Goal: Task Accomplishment & Management: Use online tool/utility

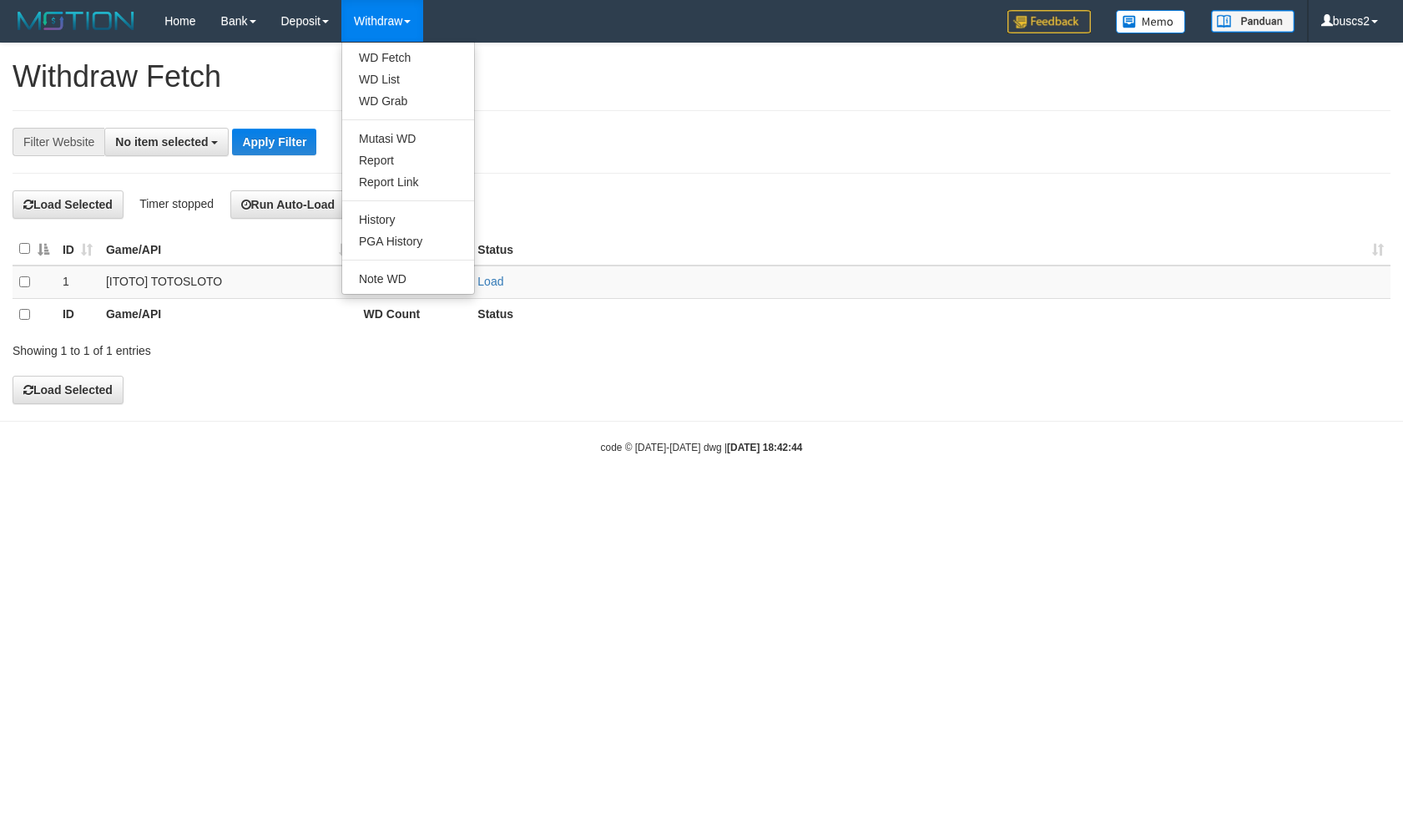
select select
click at [394, 65] on link "WD Fetch" at bounding box center [408, 57] width 132 height 22
select select
click at [31, 279] on td at bounding box center [34, 283] width 44 height 34
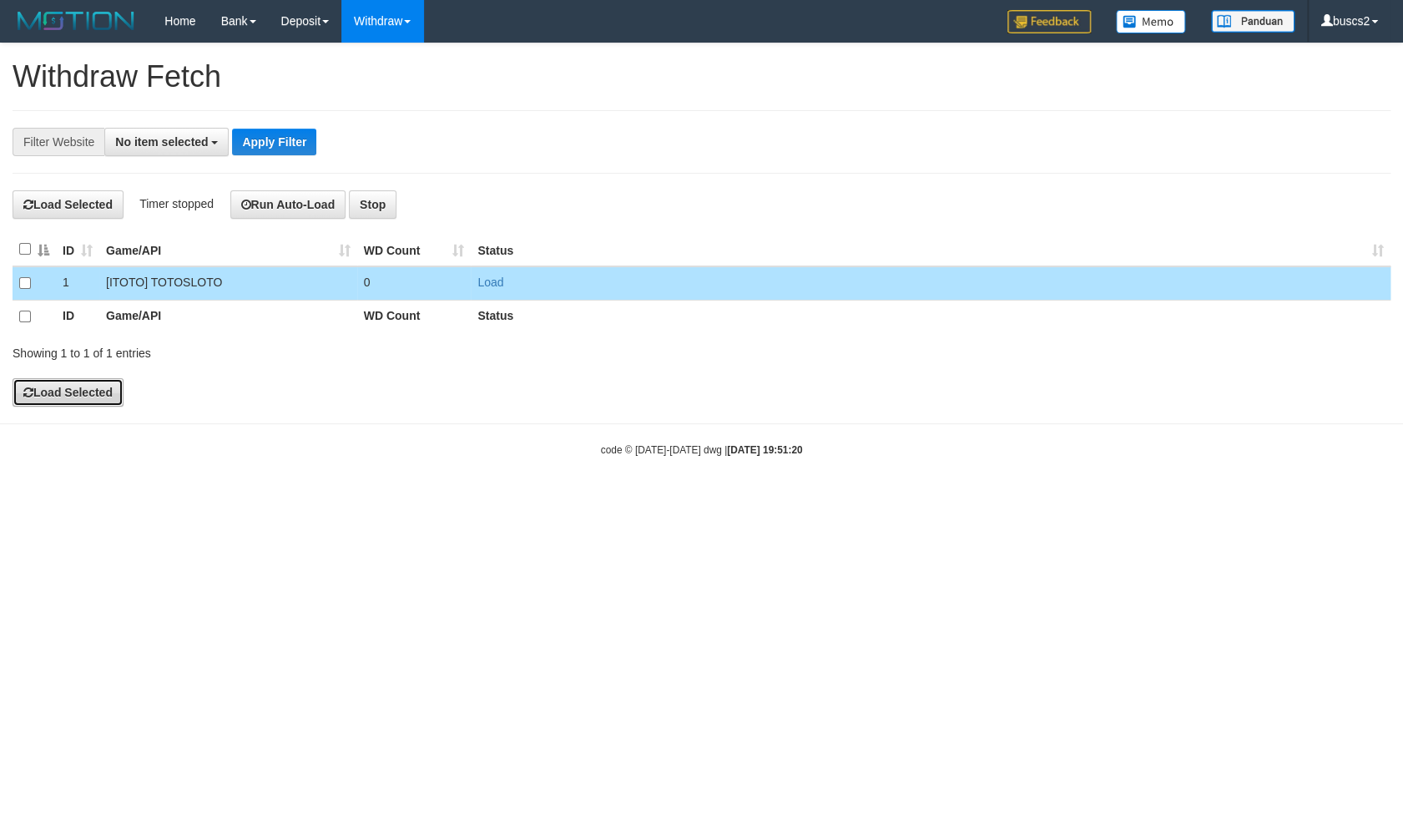
click at [66, 392] on button "Load Selected" at bounding box center [67, 392] width 111 height 28
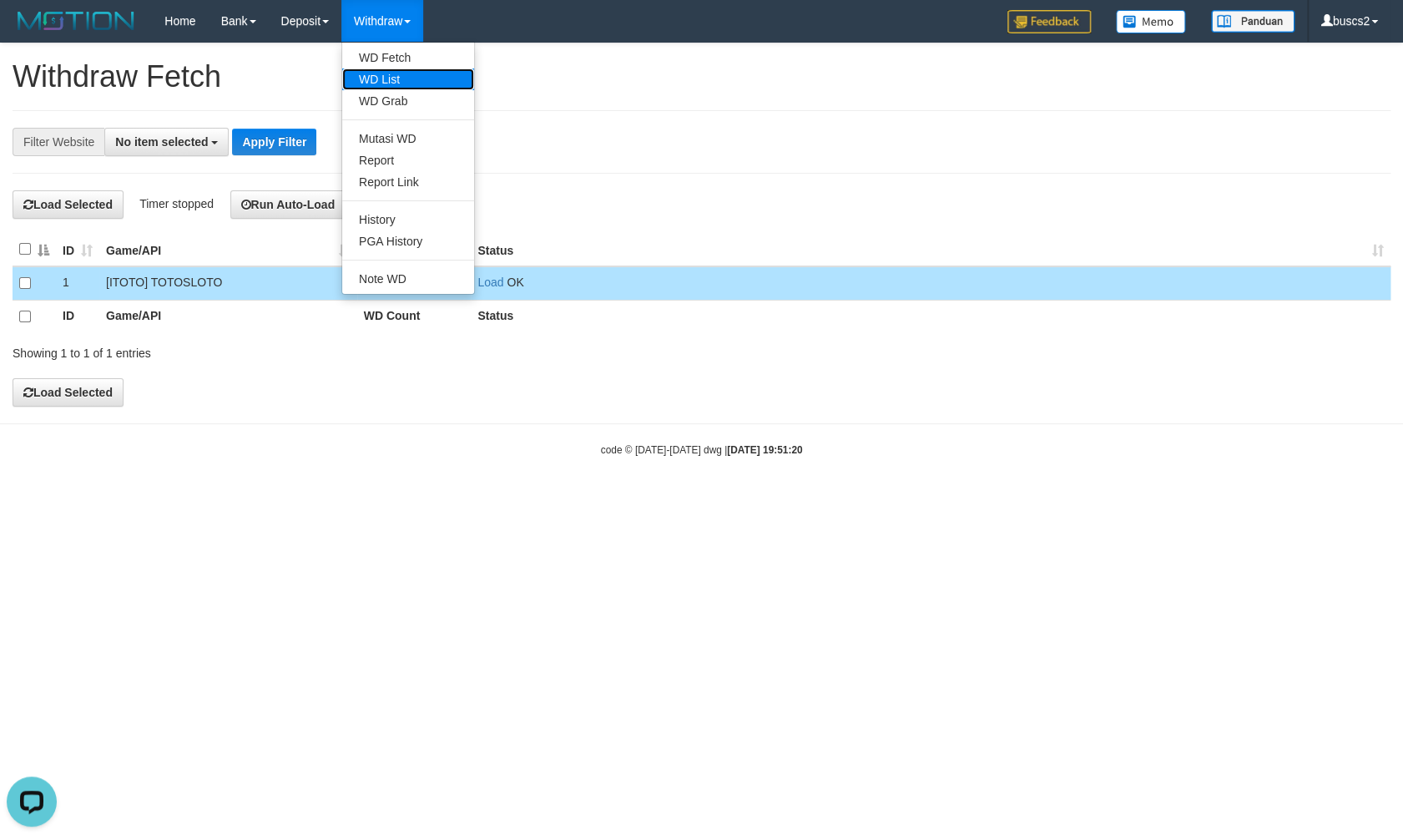
click at [375, 85] on link "WD List" at bounding box center [408, 79] width 132 height 22
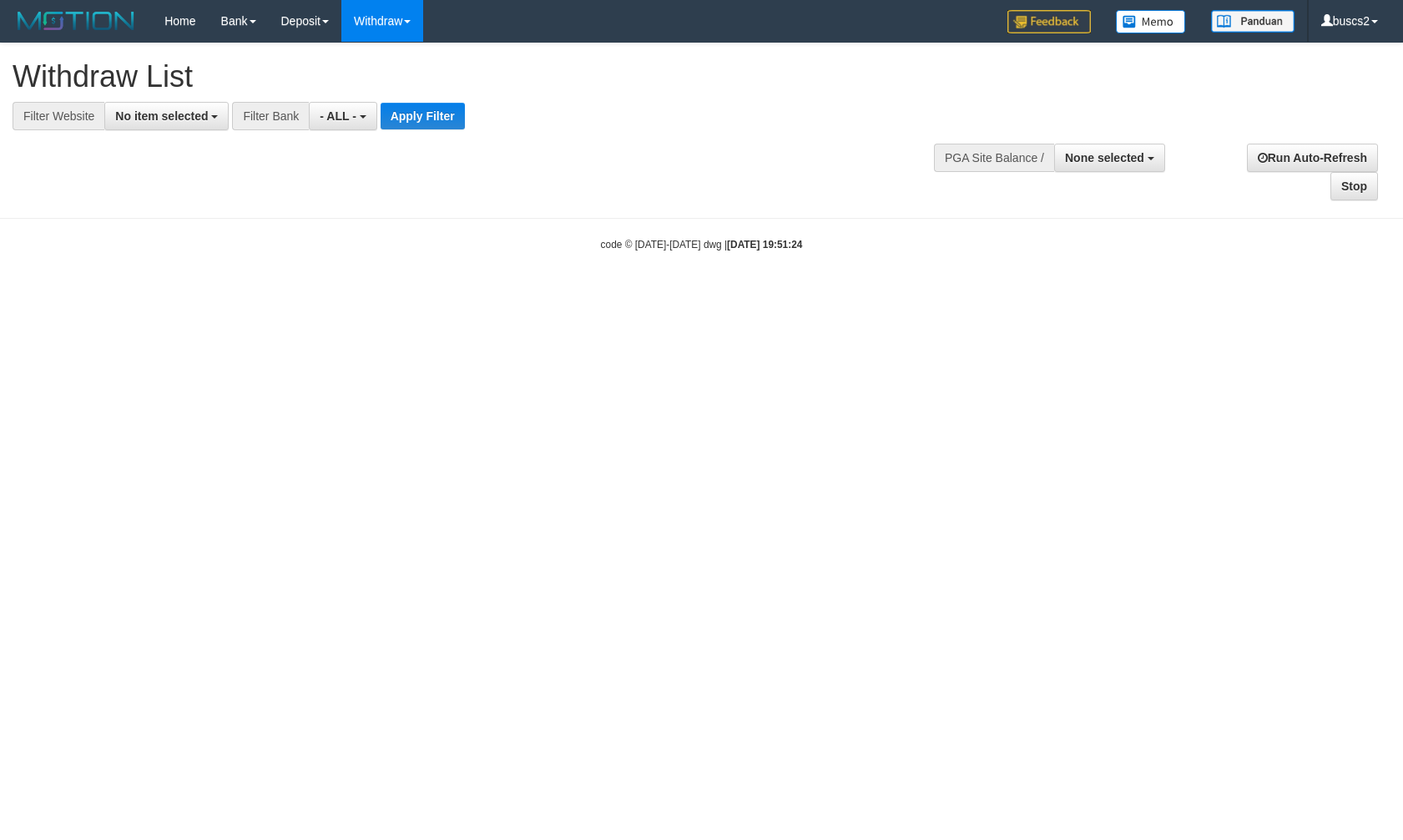
select select
click at [140, 115] on span "No item selected" at bounding box center [162, 115] width 93 height 13
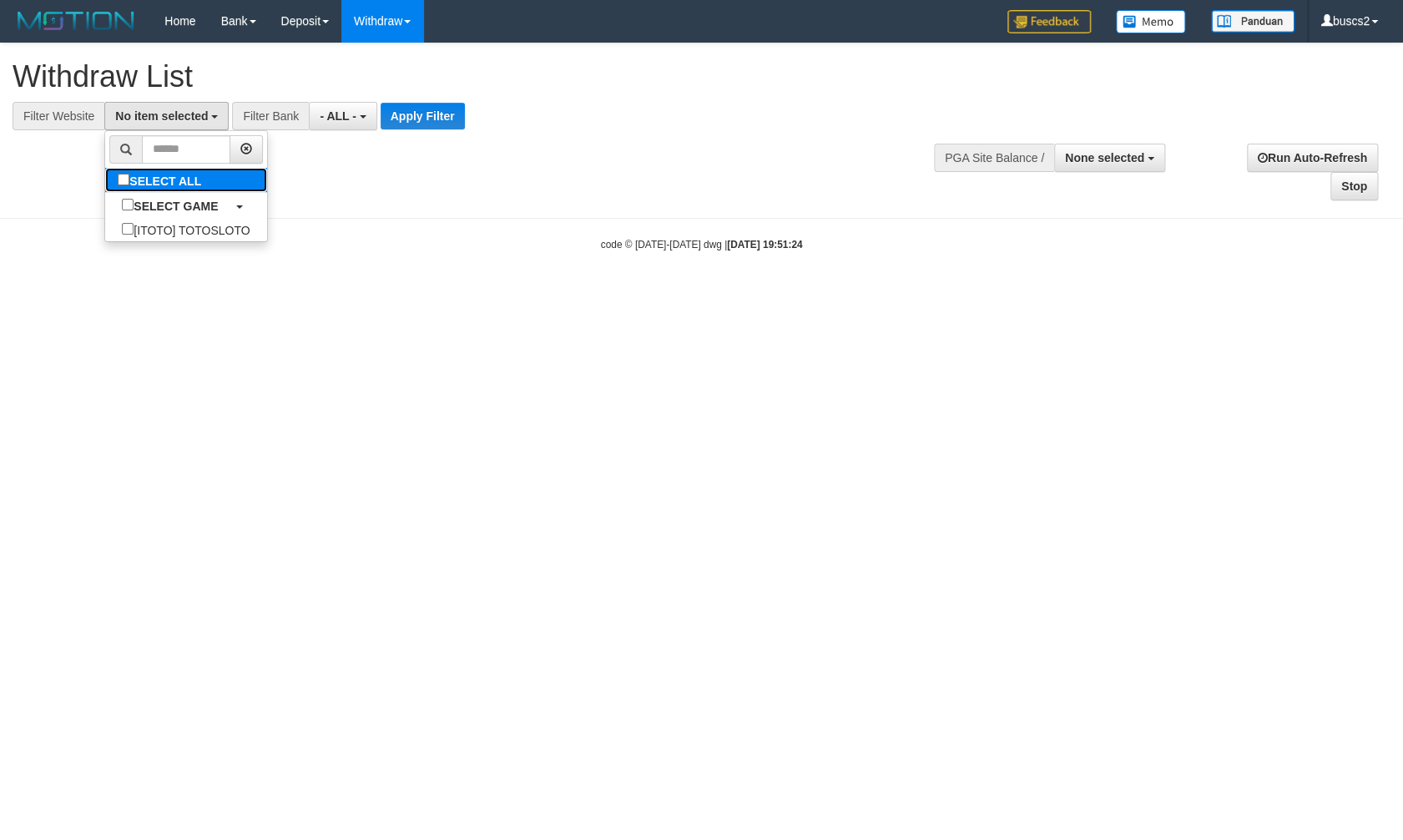
click at [124, 176] on label "SELECT ALL" at bounding box center [161, 180] width 113 height 24
select select "****"
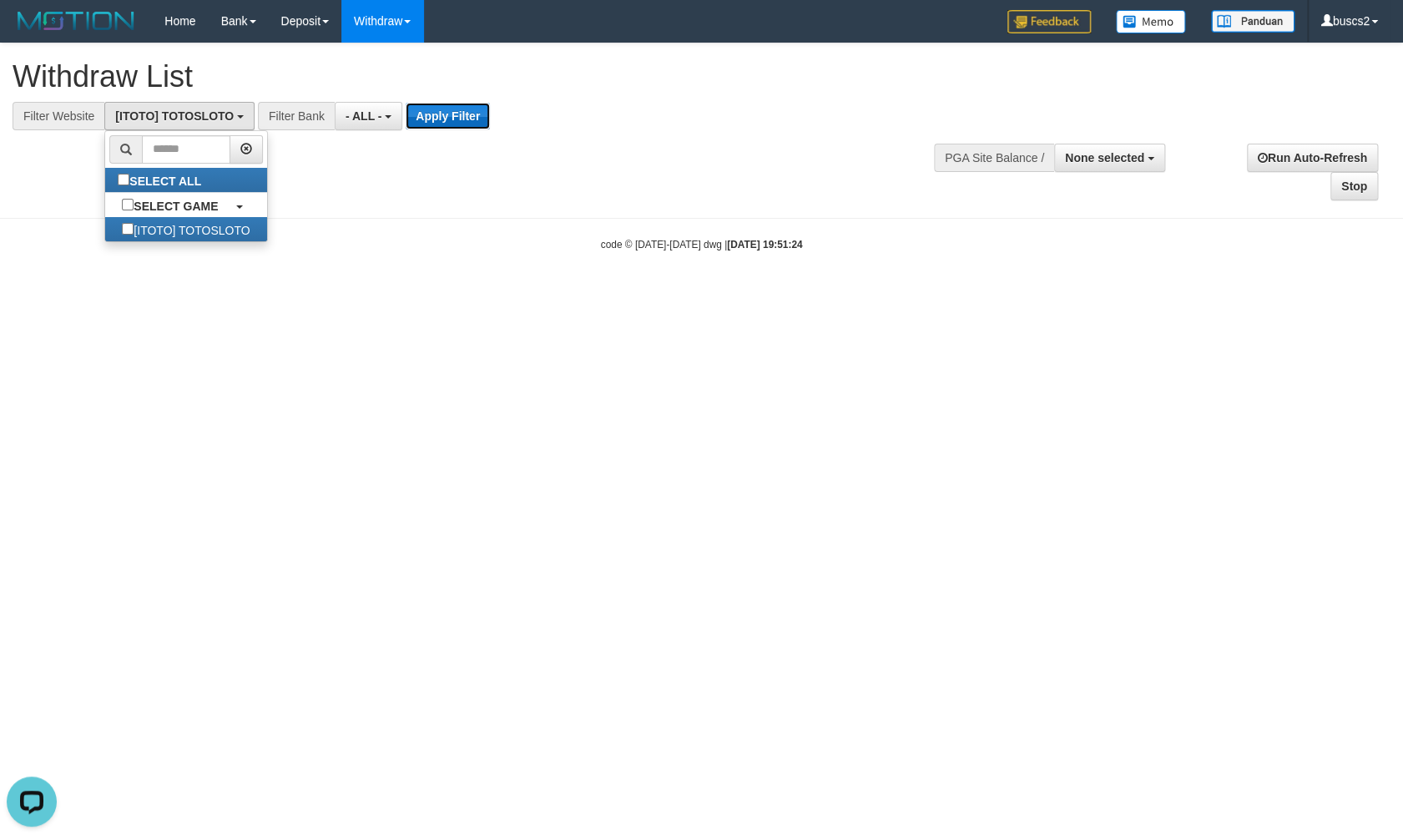
click at [455, 121] on button "Apply Filter" at bounding box center [448, 115] width 84 height 27
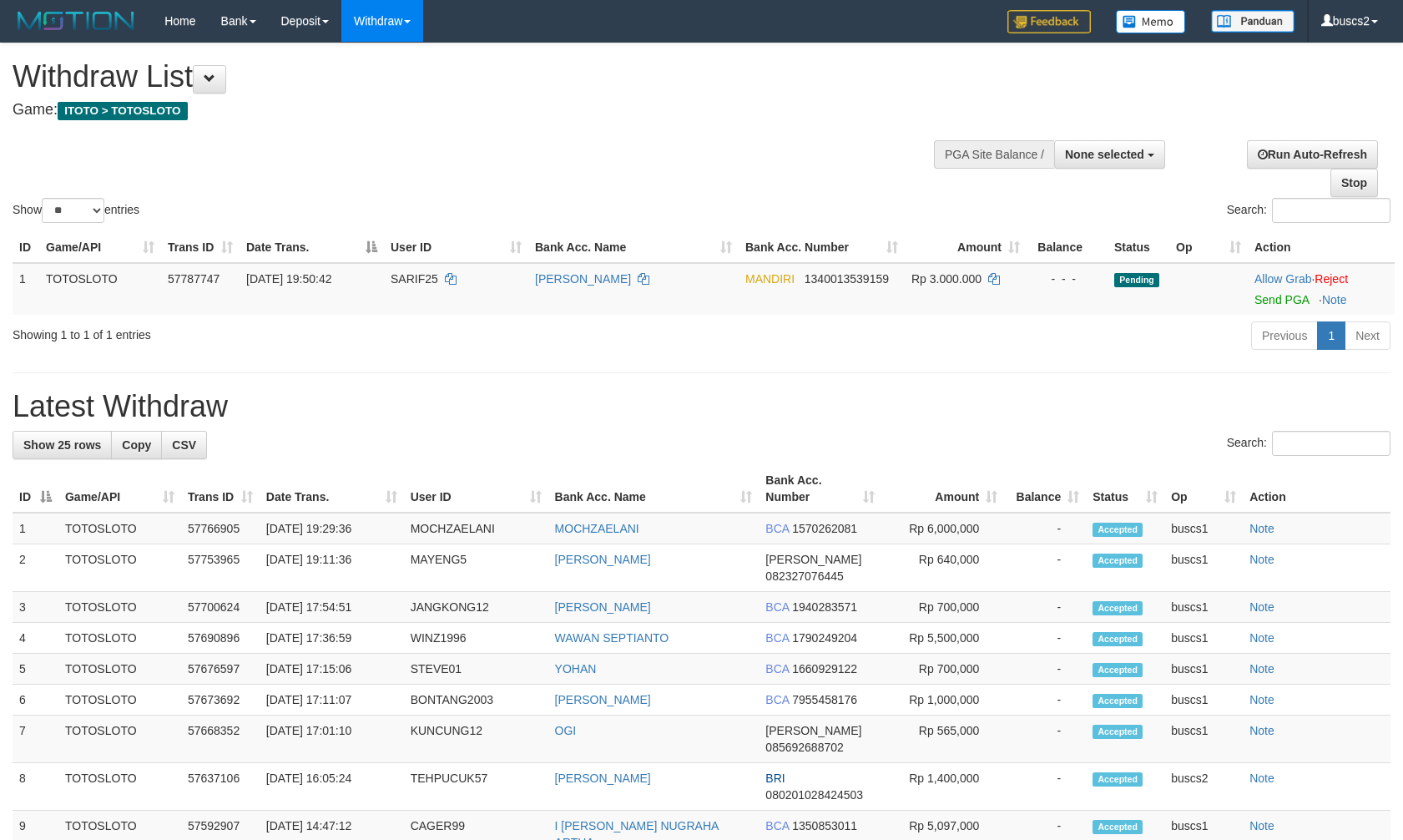
select select
select select "**"
click at [1281, 301] on link "Send PGA" at bounding box center [1281, 299] width 54 height 13
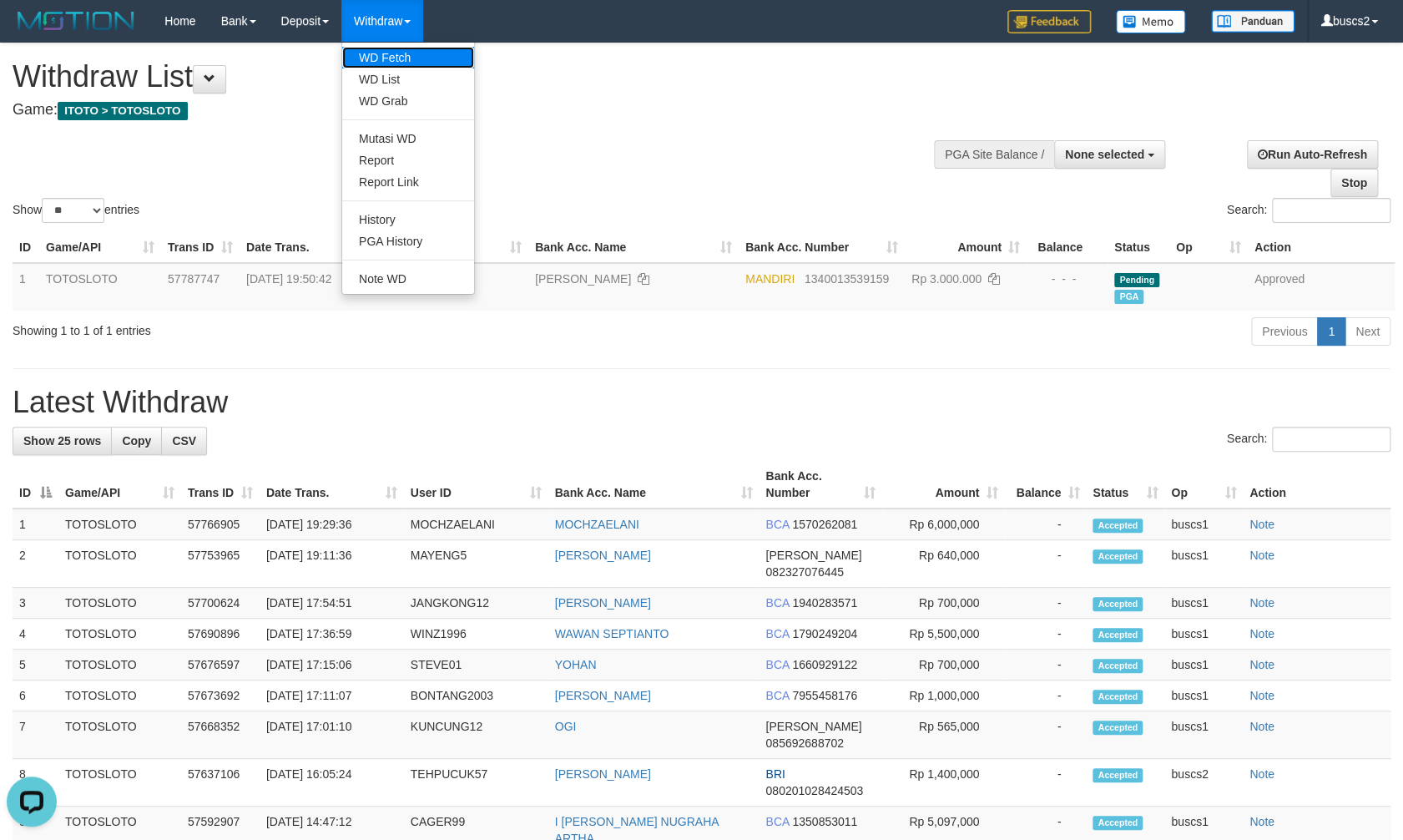
click at [408, 51] on link "WD Fetch" at bounding box center [408, 57] width 132 height 22
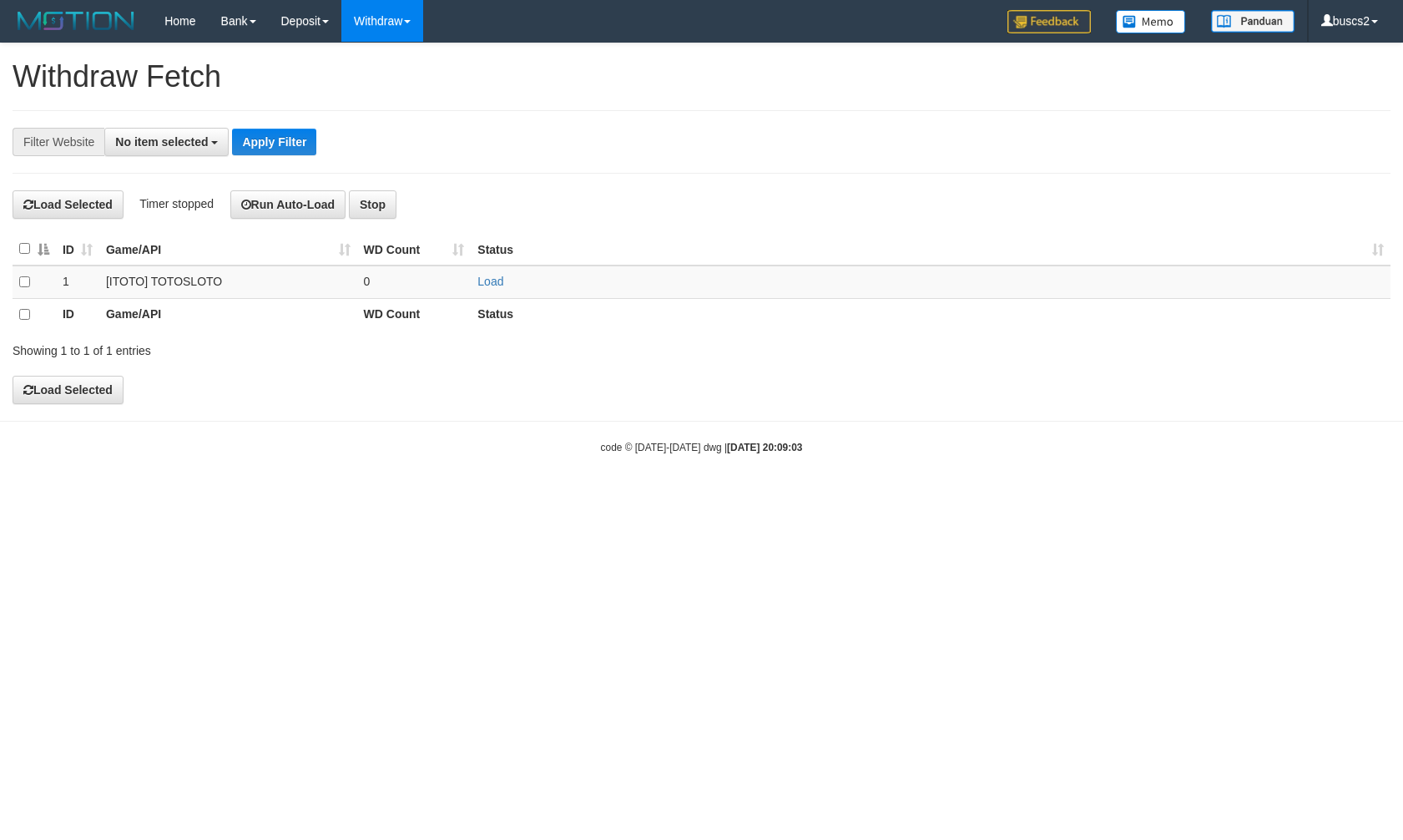
select select
click at [21, 274] on td at bounding box center [34, 283] width 44 height 34
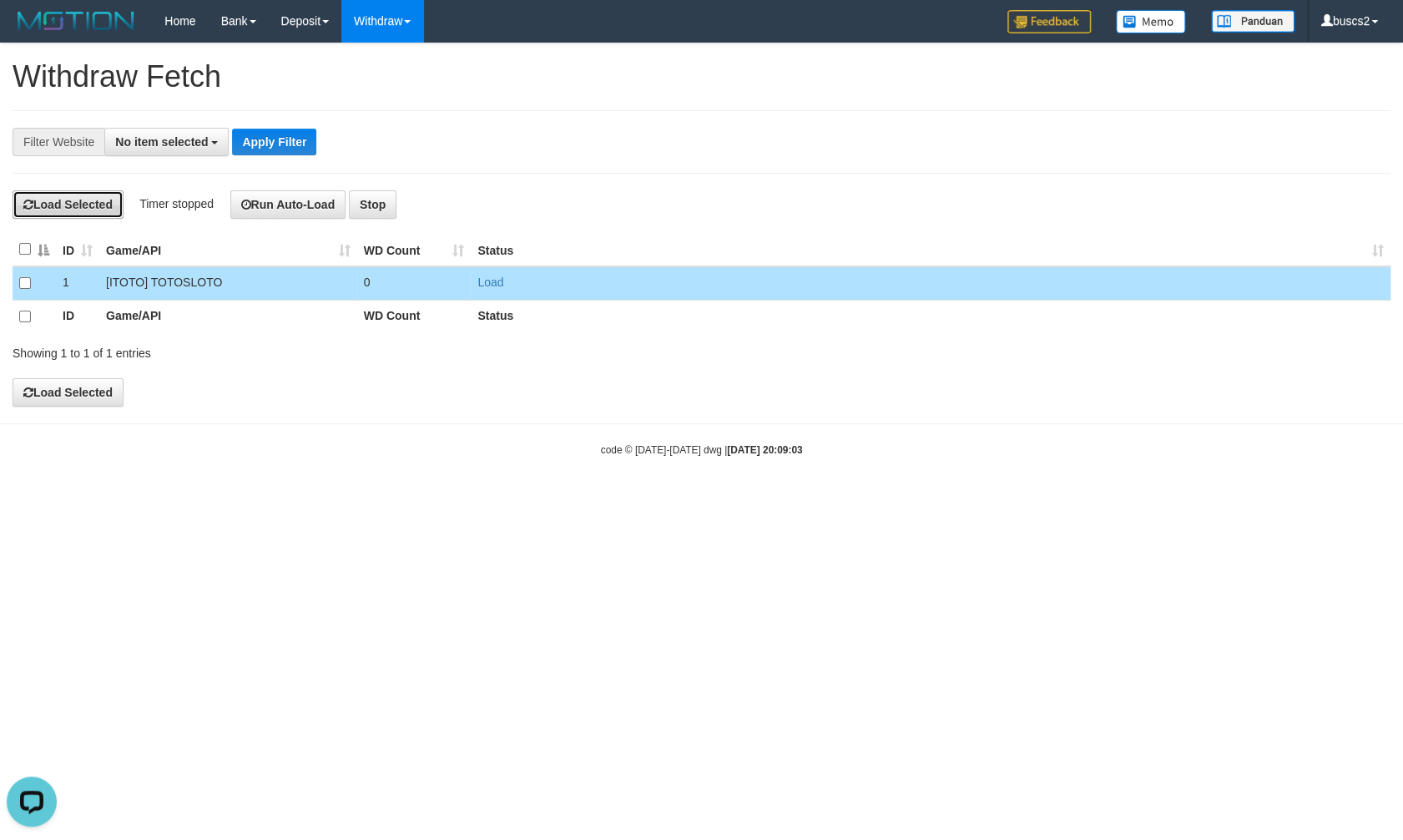
click at [77, 205] on button "Load Selected" at bounding box center [67, 205] width 111 height 28
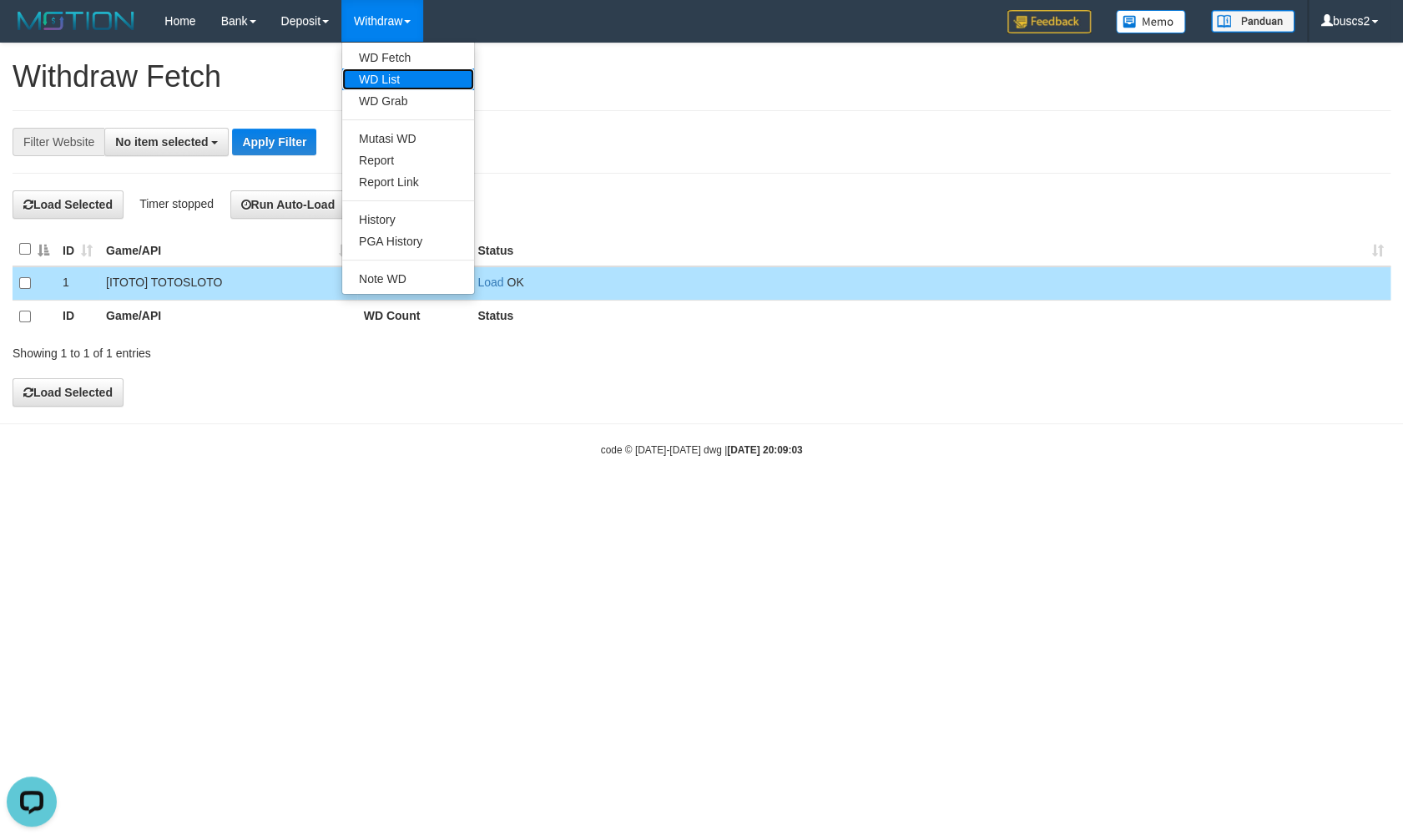
click at [406, 72] on link "WD List" at bounding box center [408, 79] width 132 height 22
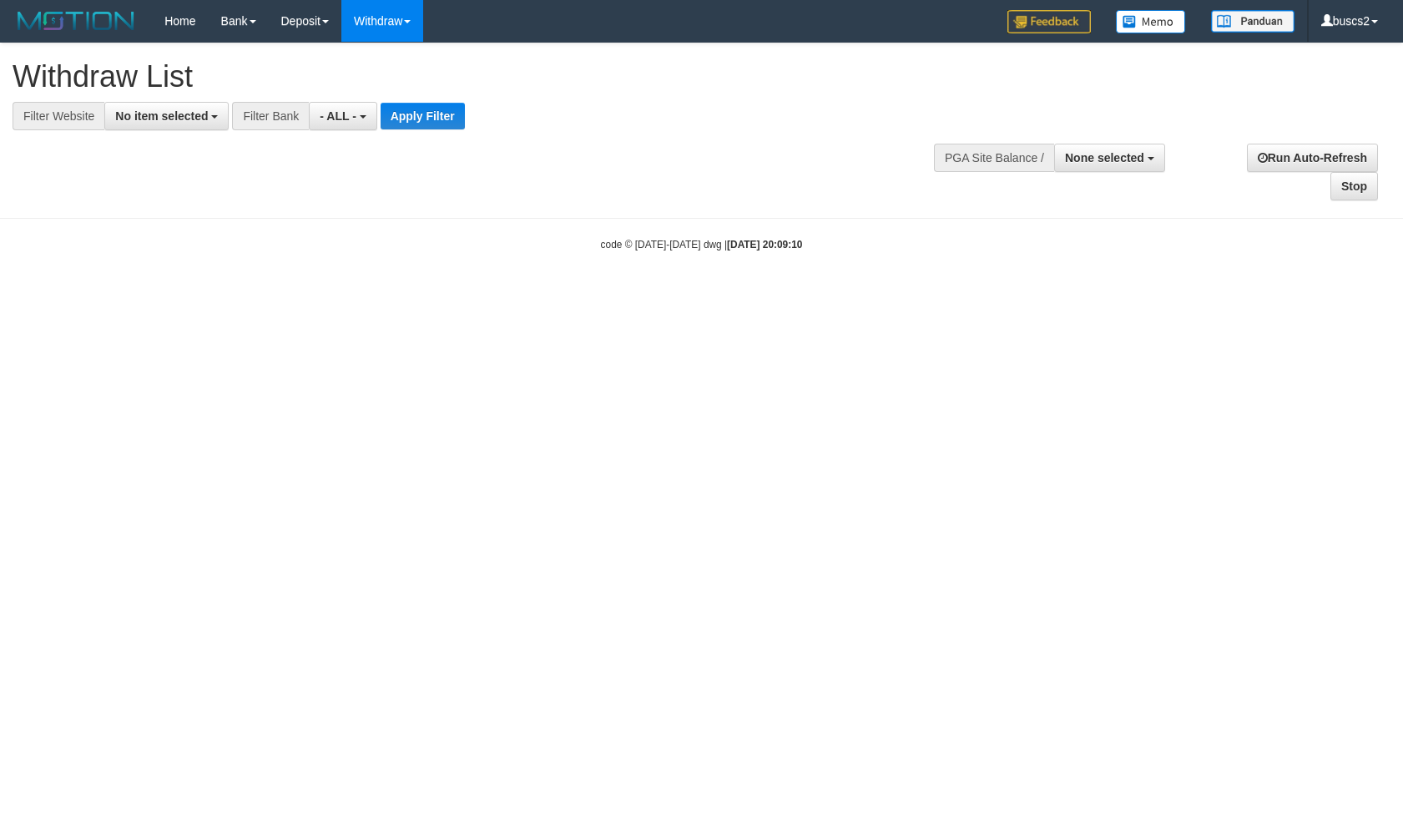
select select
click at [170, 109] on button "No item selected" at bounding box center [166, 116] width 124 height 28
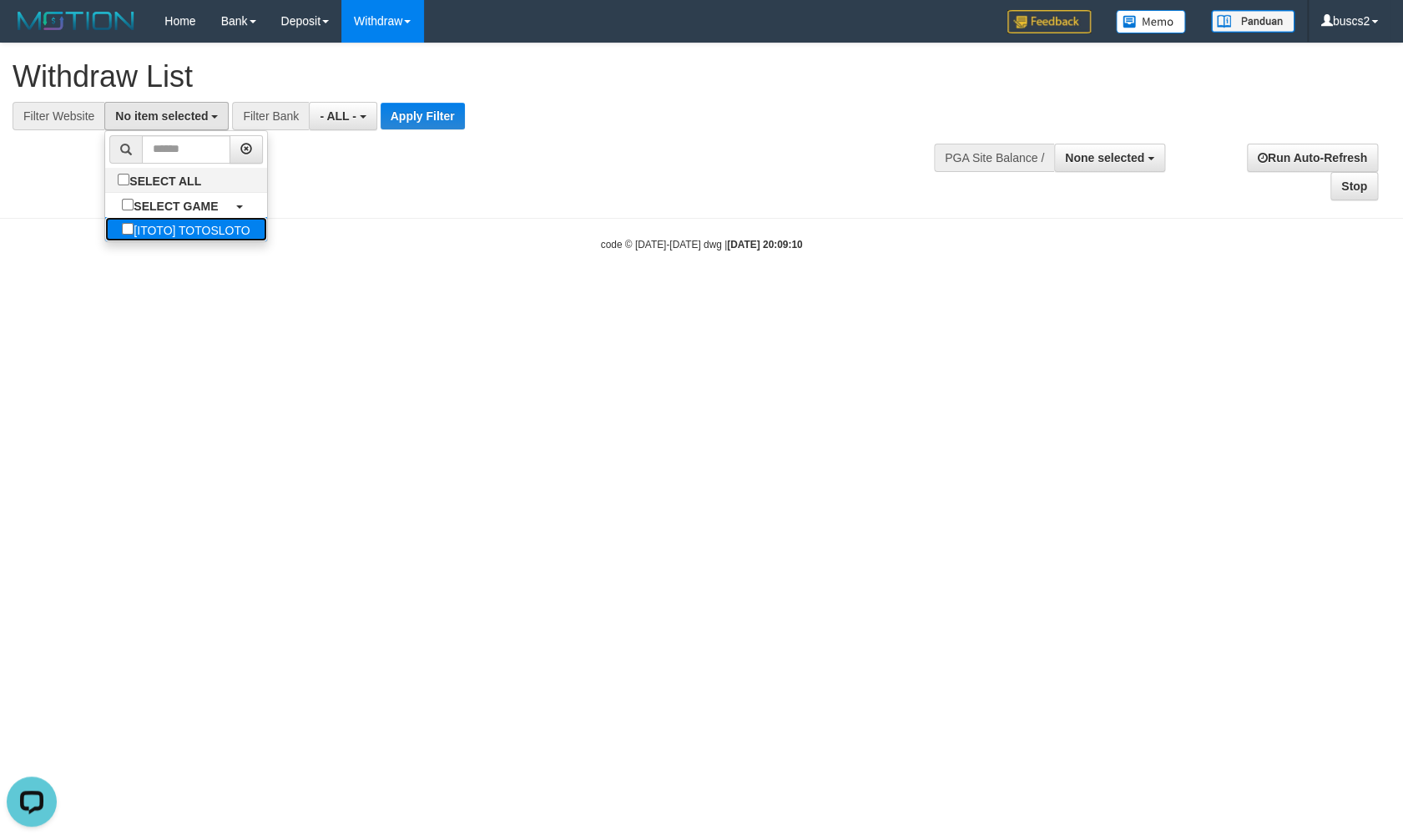
click at [149, 220] on label "[ITOTO] TOTOSLOTO" at bounding box center [185, 229] width 161 height 24
select select "****"
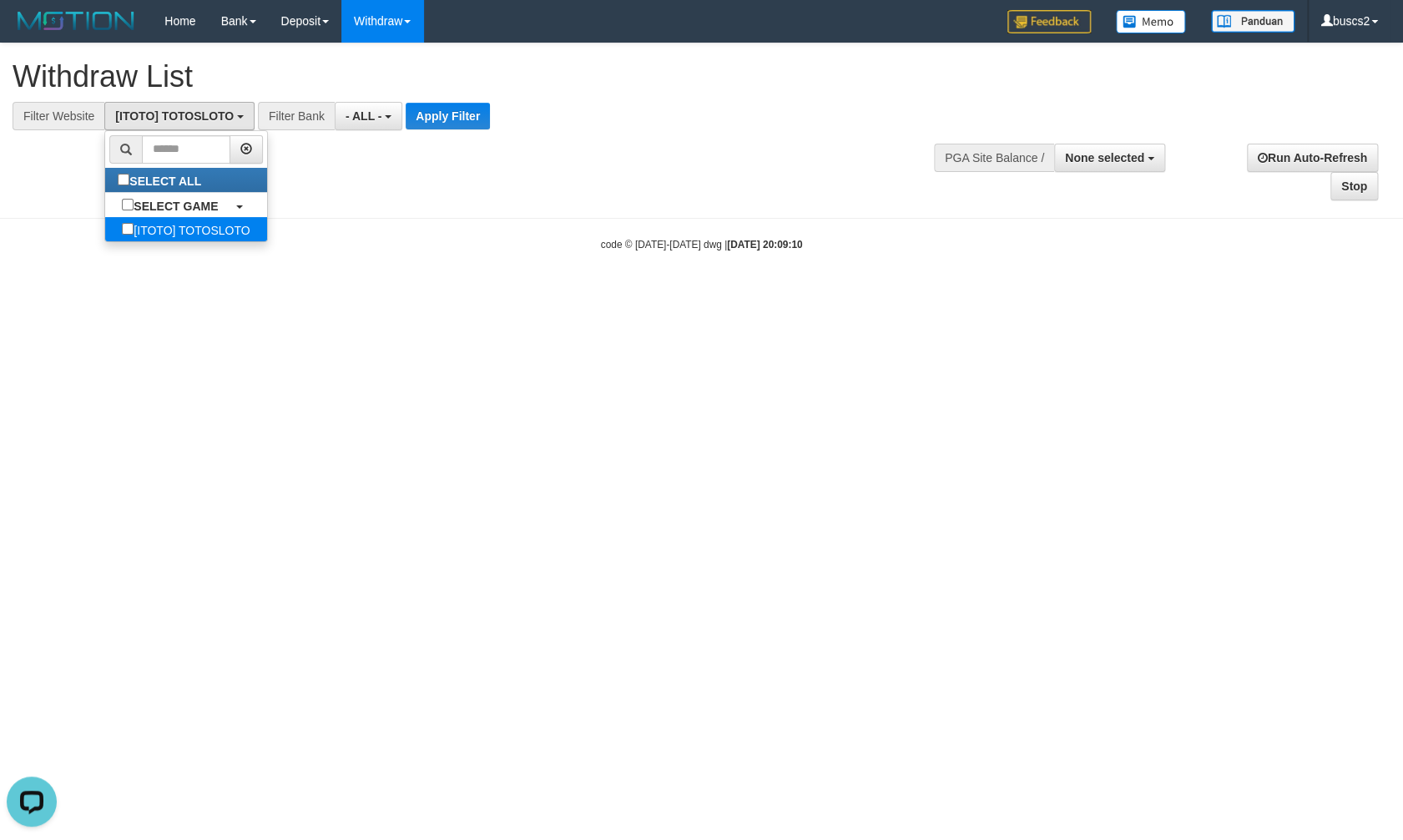
scroll to position [13, 0]
click at [455, 102] on div "**********" at bounding box center [471, 87] width 919 height 87
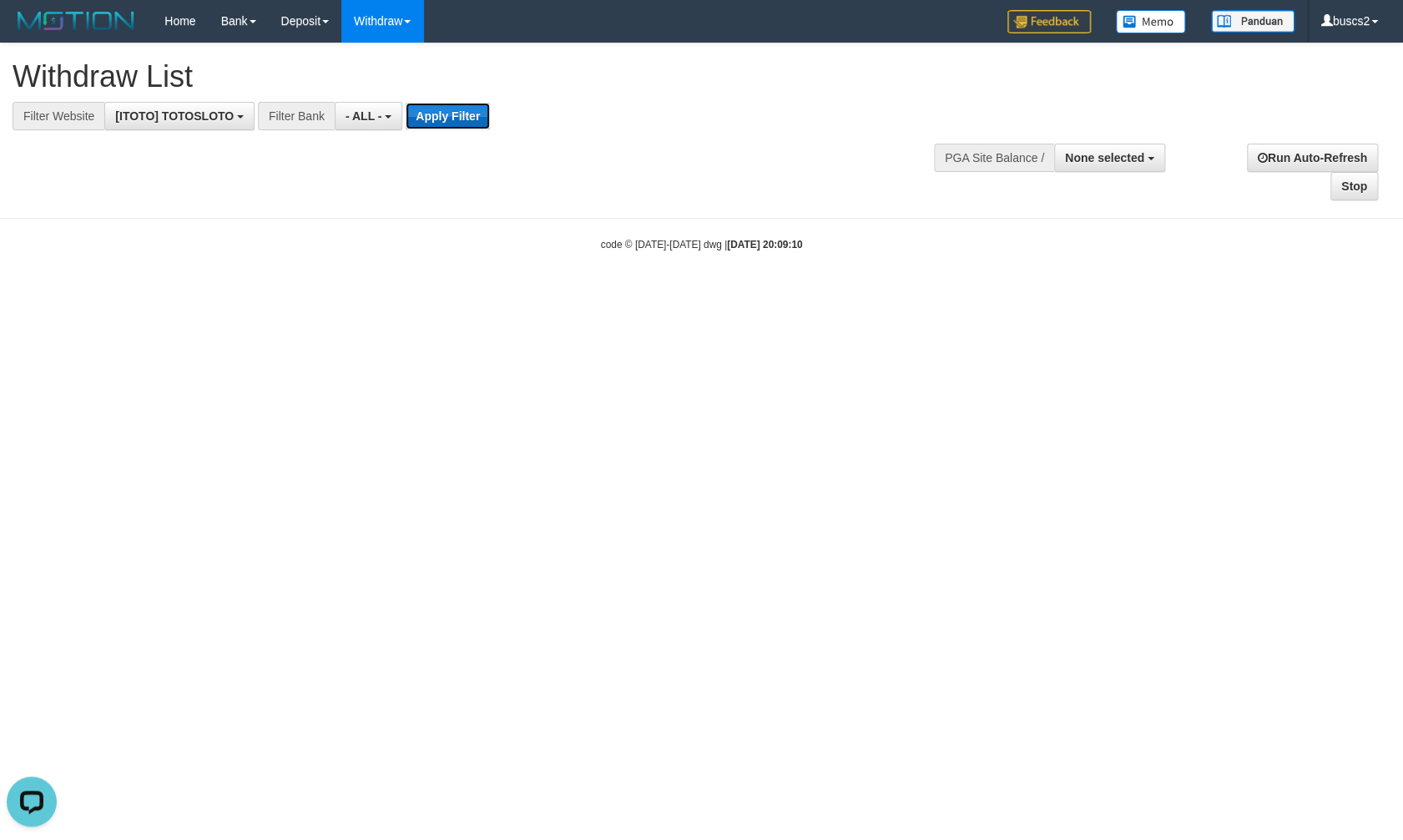
click at [455, 109] on button "Apply Filter" at bounding box center [448, 115] width 84 height 27
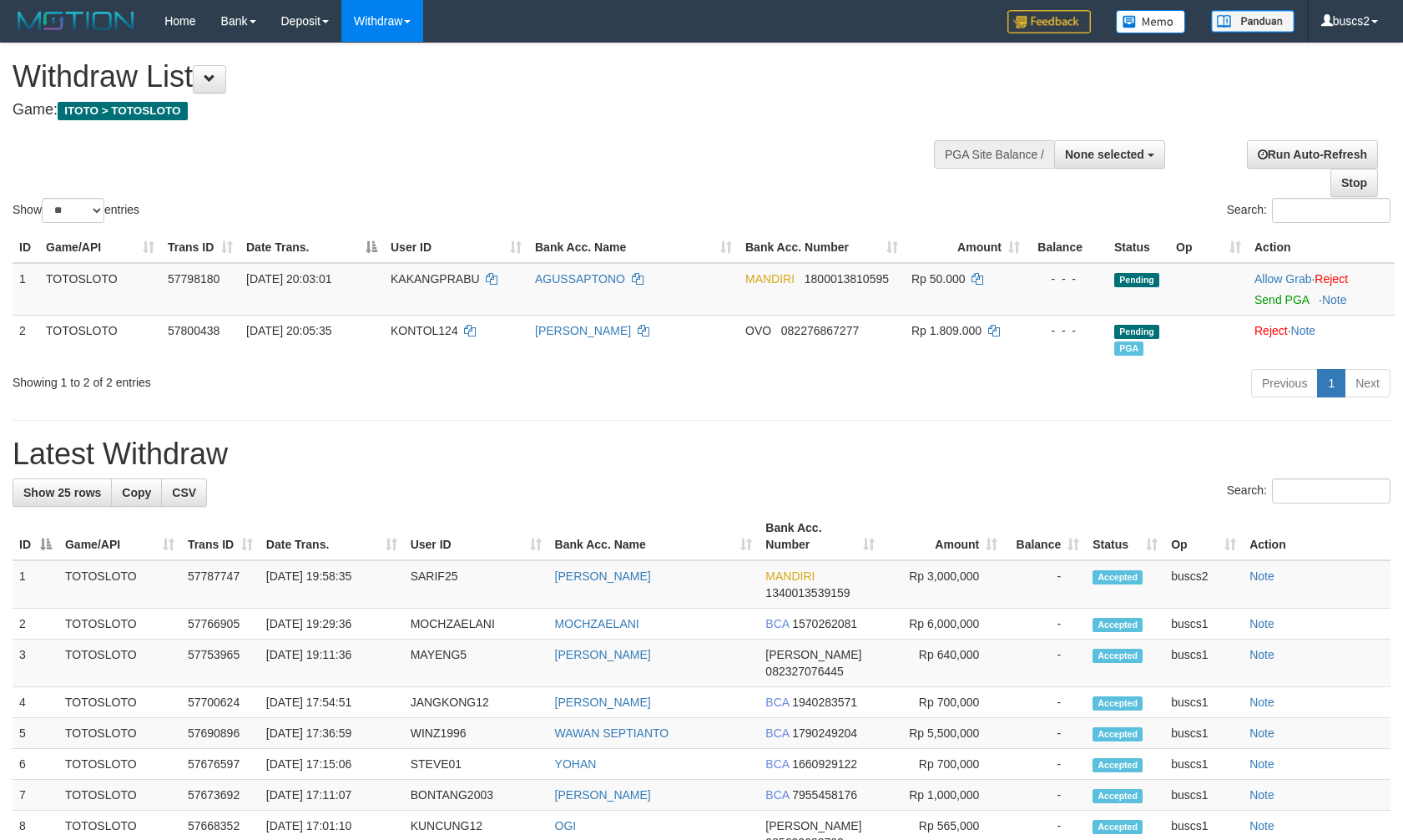
select select
select select "**"
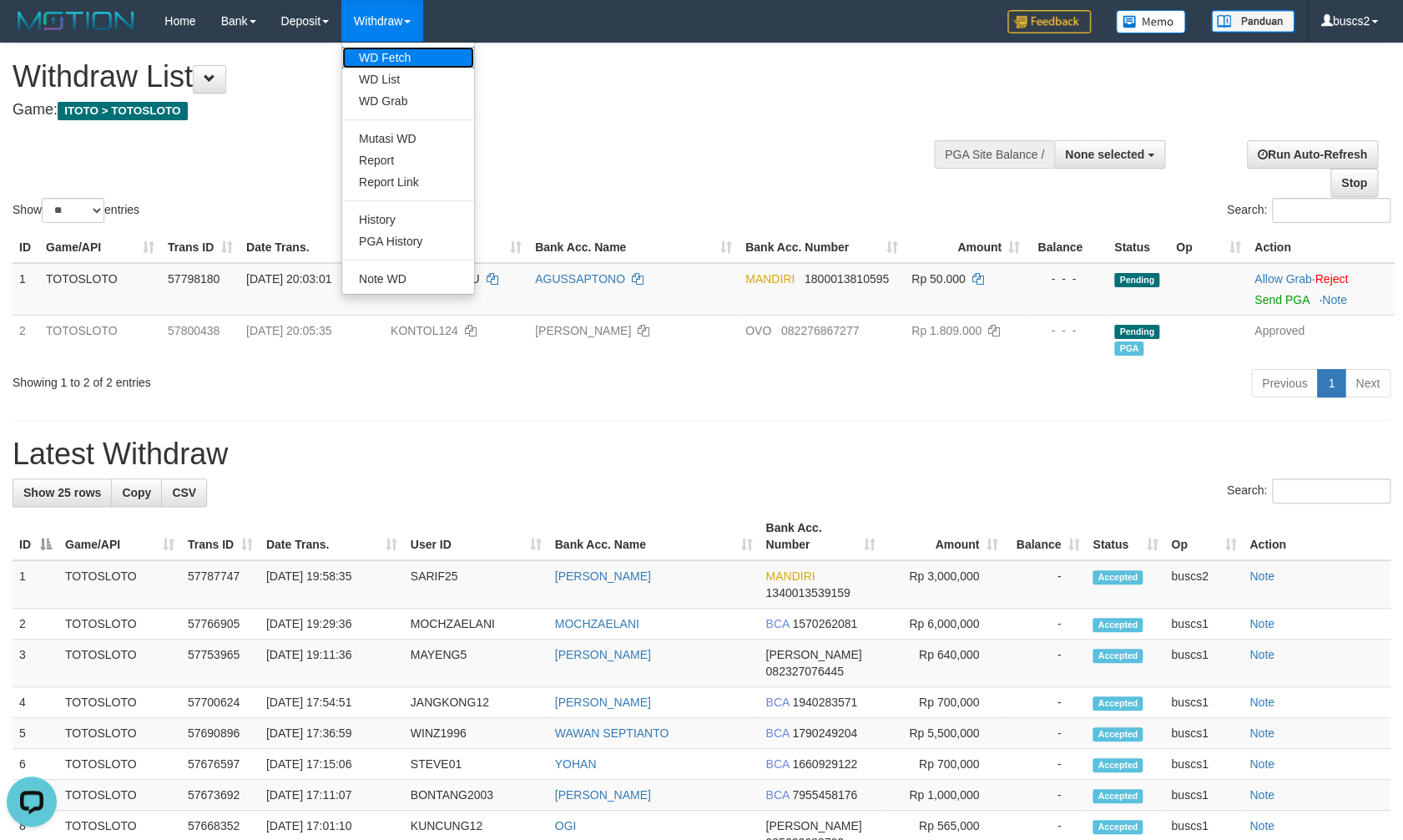
click at [424, 61] on link "WD Fetch" at bounding box center [408, 57] width 132 height 22
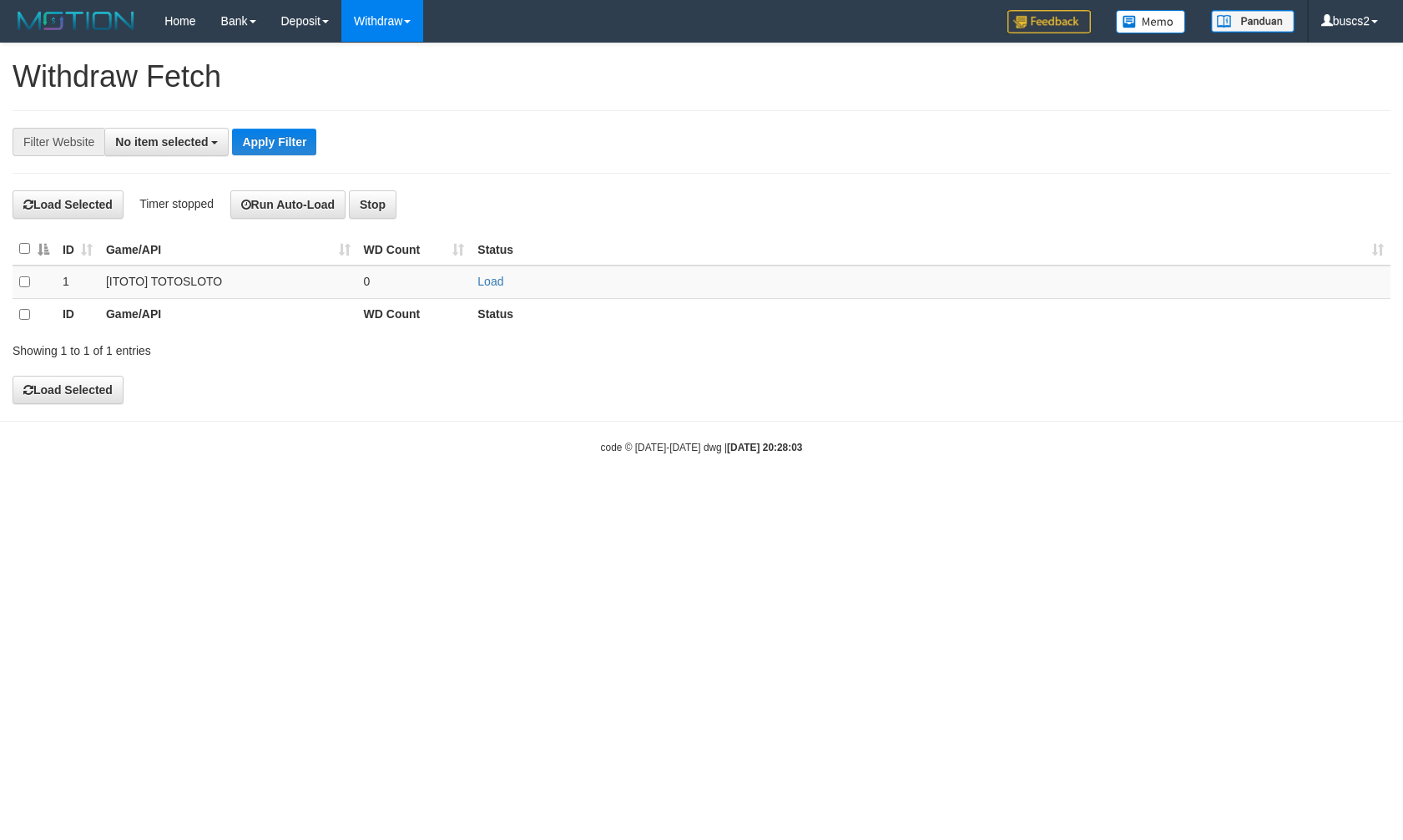
select select
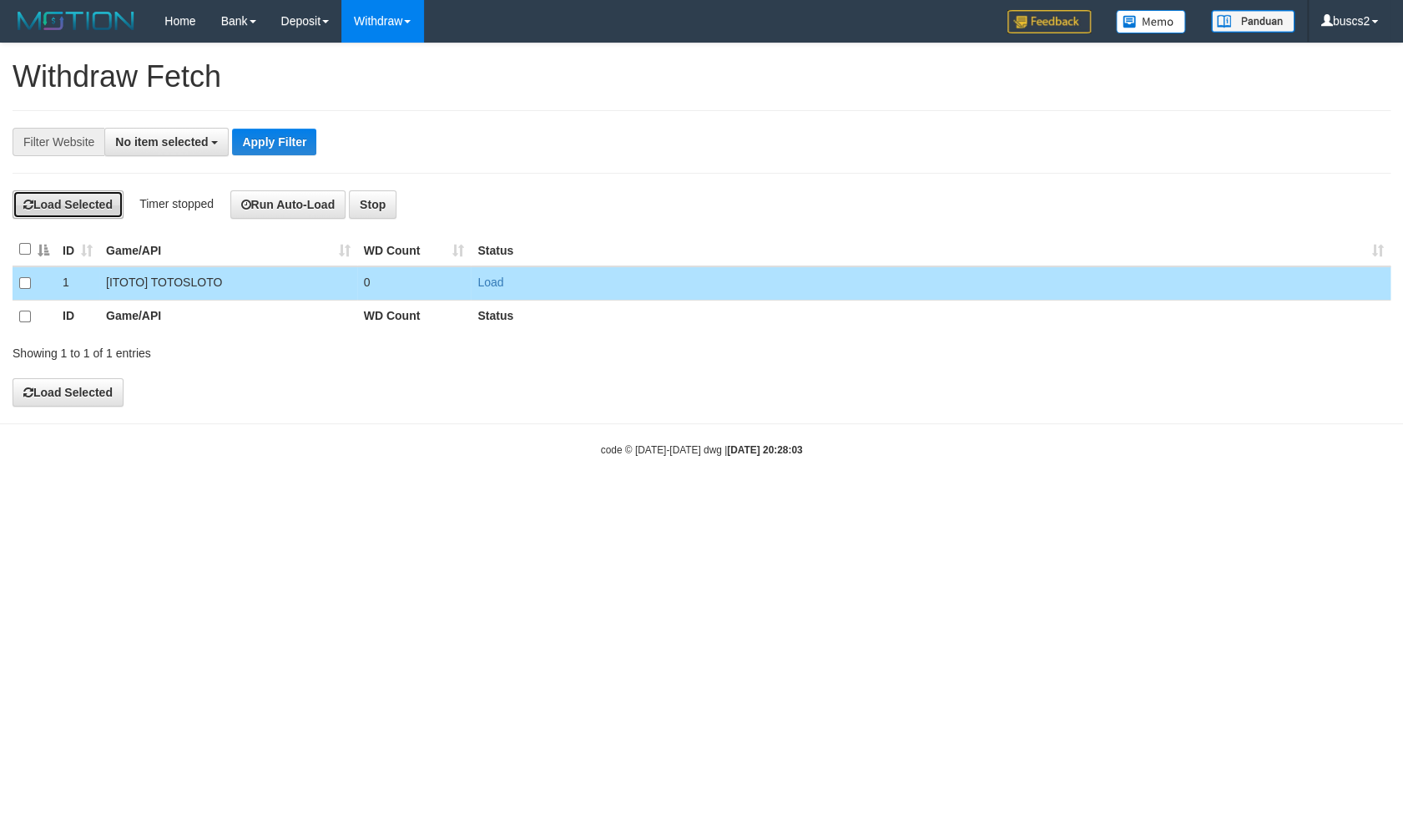
click at [80, 201] on button "Load Selected" at bounding box center [67, 205] width 111 height 28
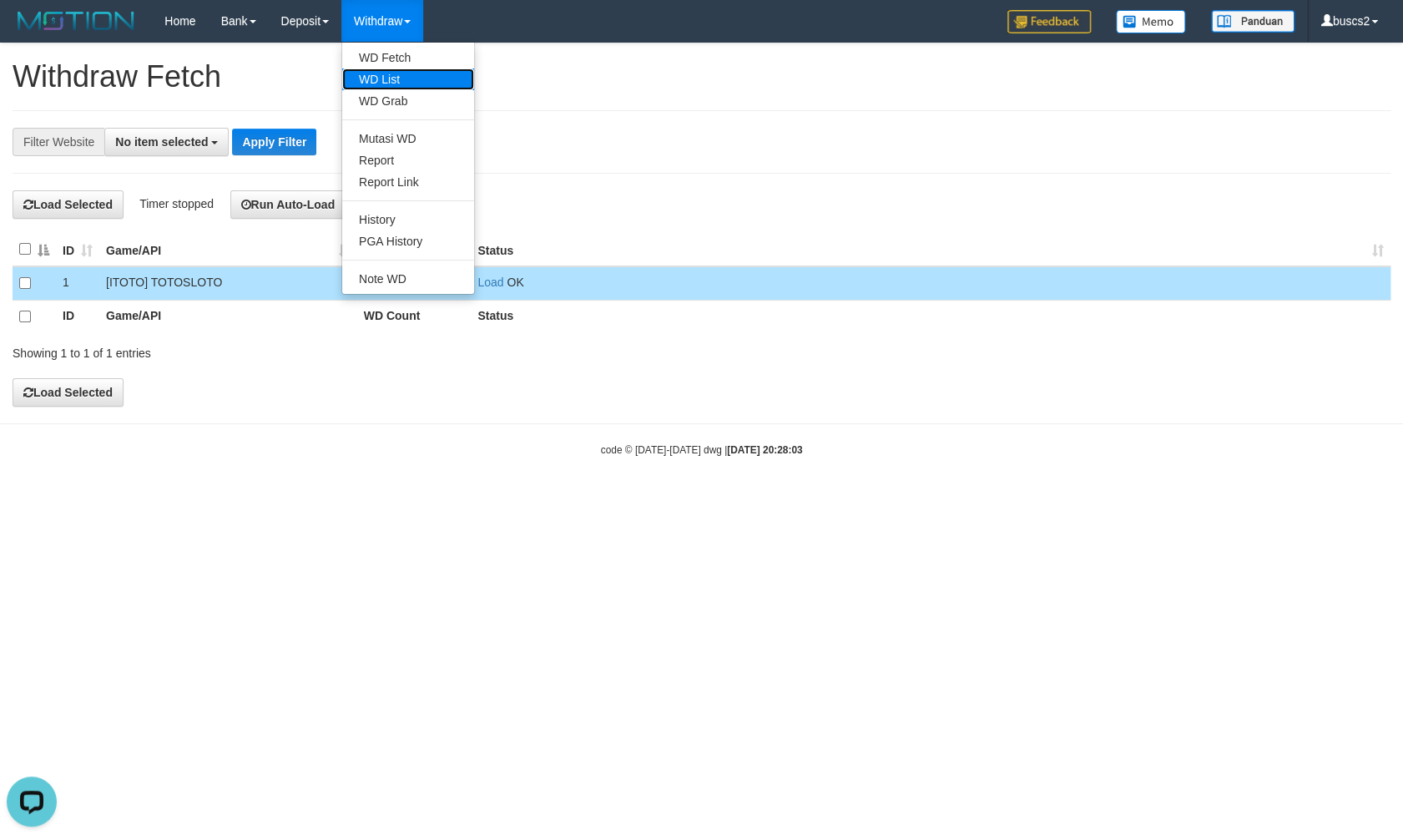
click at [417, 81] on link "WD List" at bounding box center [408, 79] width 132 height 22
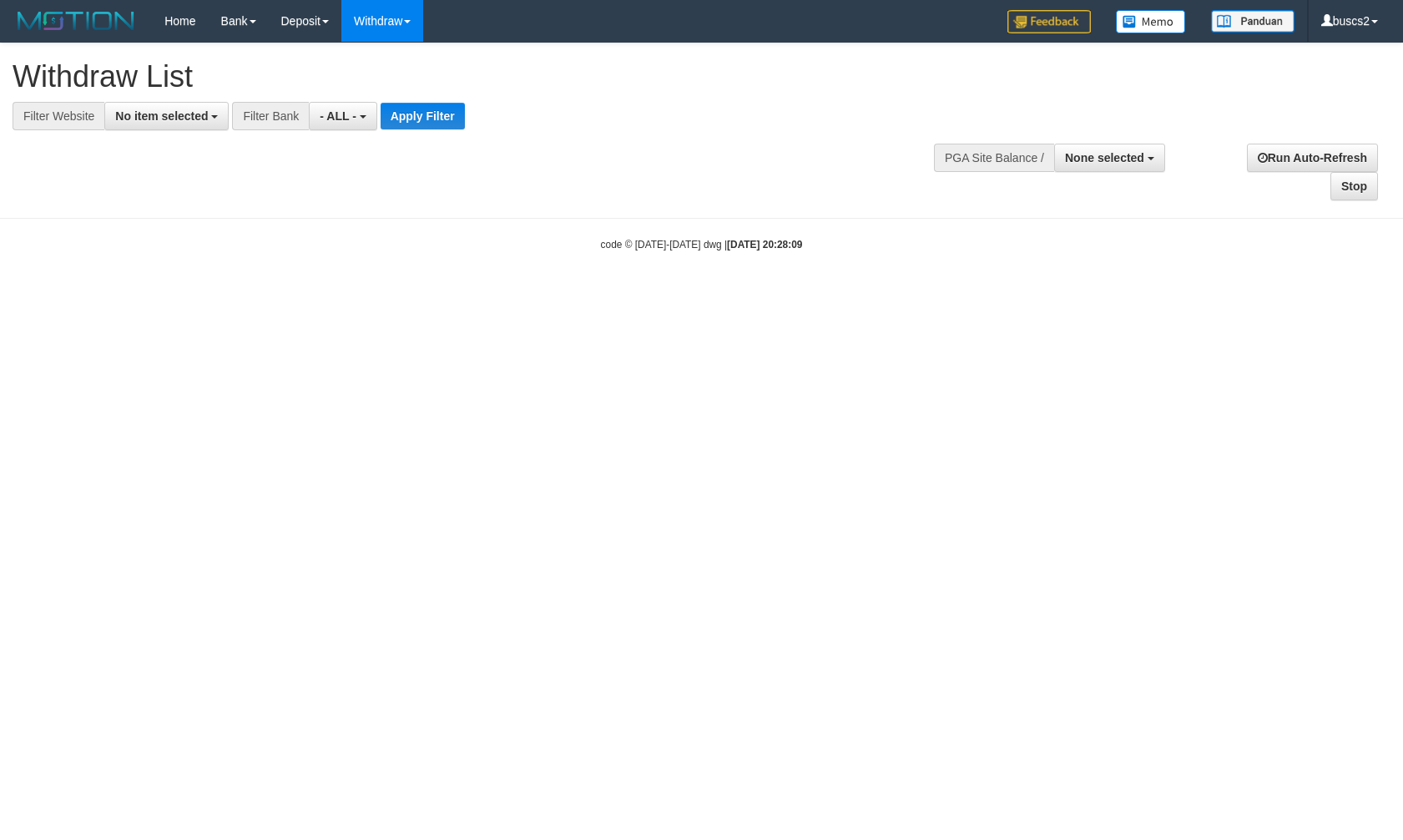
select select
click at [137, 121] on span "No item selected" at bounding box center [162, 115] width 93 height 13
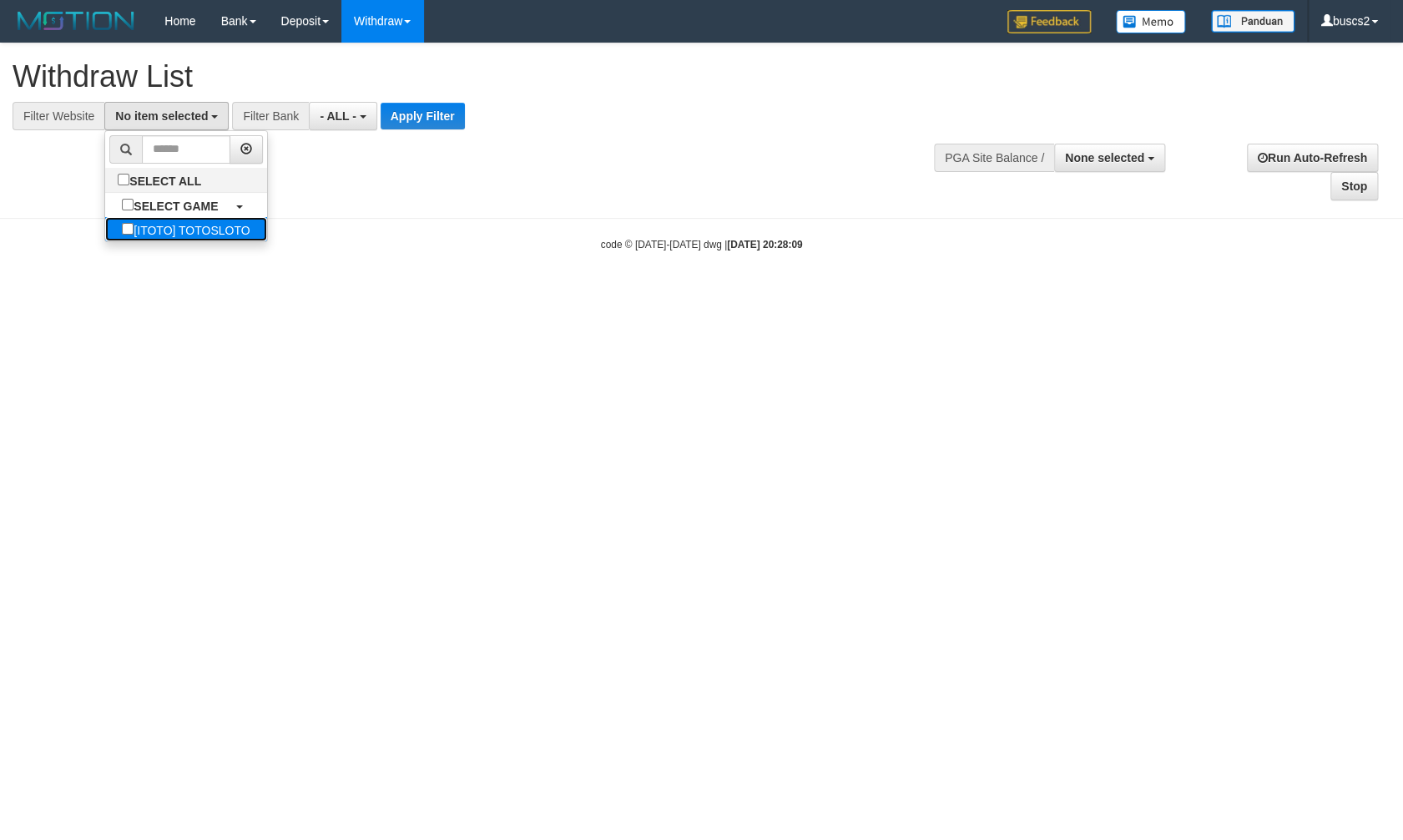
click at [139, 220] on label "[ITOTO] TOTOSLOTO" at bounding box center [185, 229] width 161 height 24
select select "****"
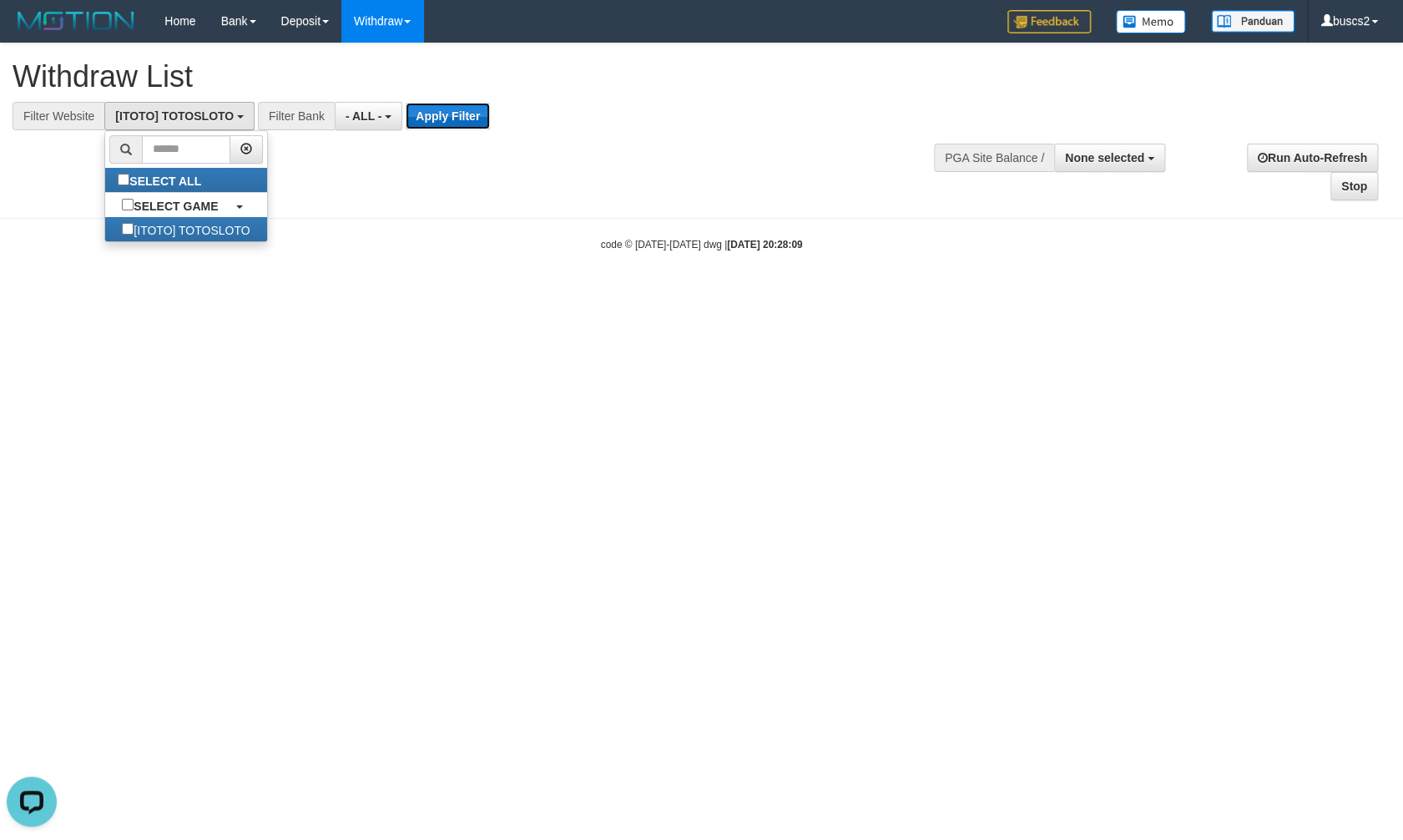
click at [441, 121] on button "Apply Filter" at bounding box center [448, 115] width 84 height 27
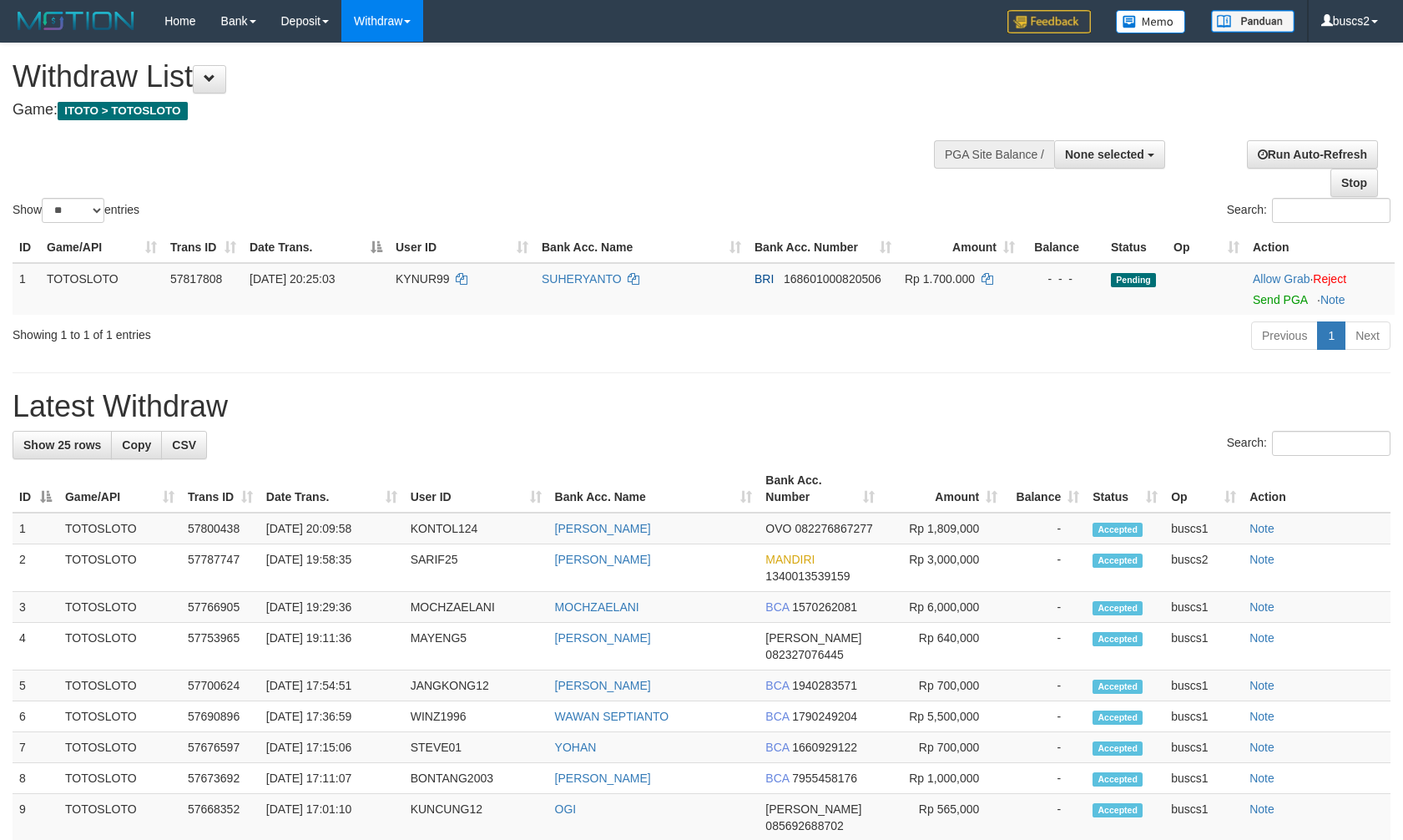
select select
select select "**"
click at [1272, 294] on link "Send PGA" at bounding box center [1280, 299] width 54 height 13
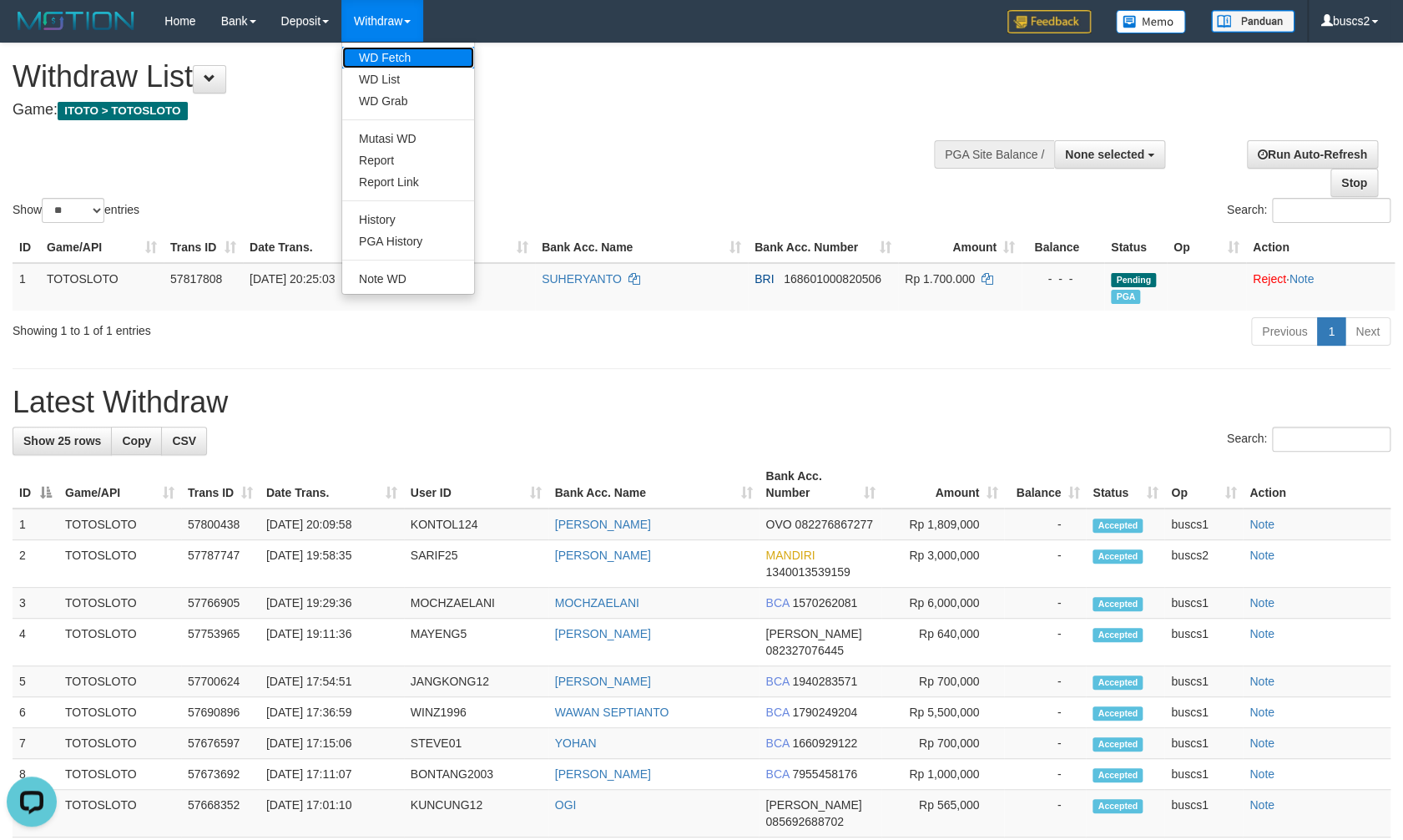
click at [402, 59] on link "WD Fetch" at bounding box center [408, 57] width 132 height 22
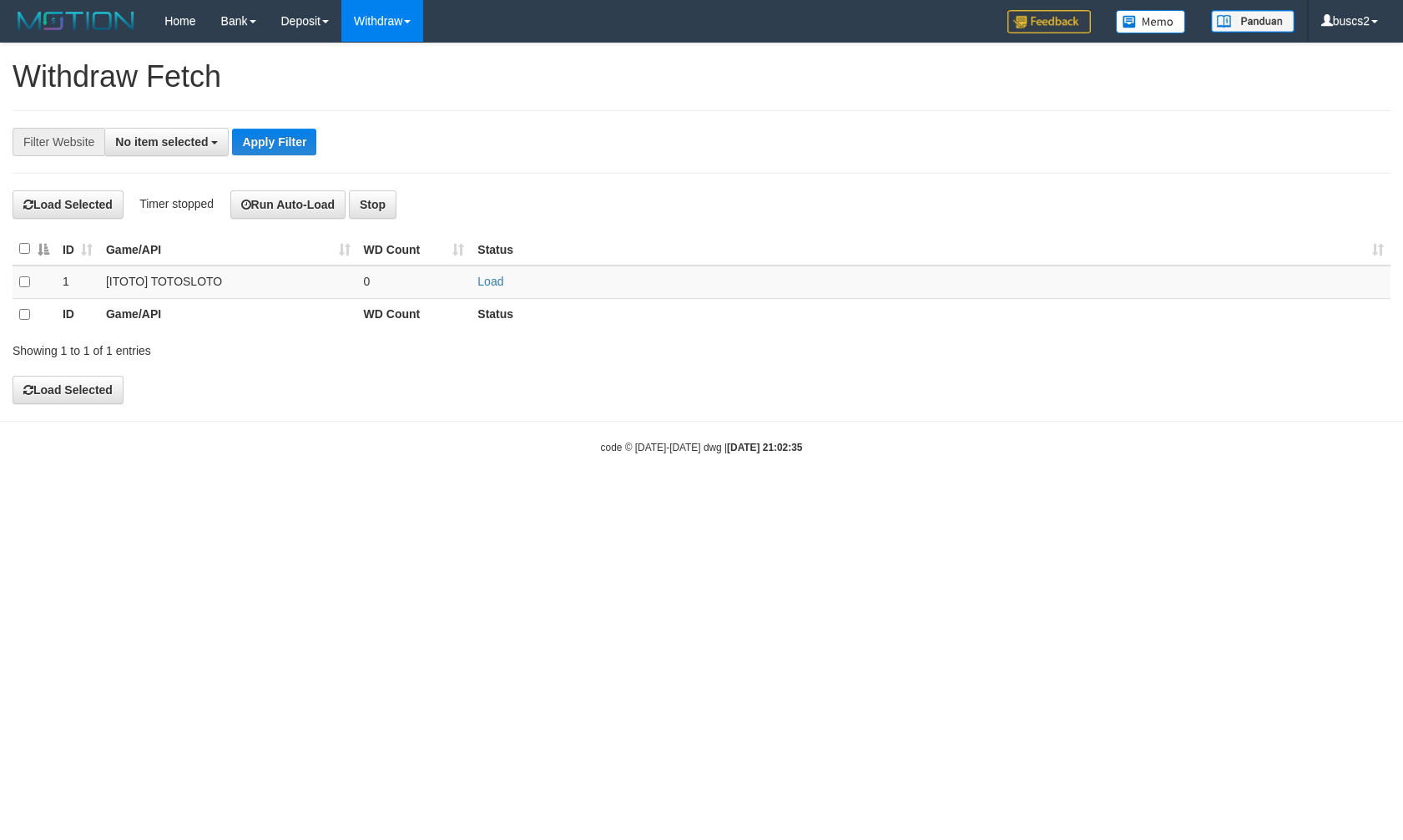
select select
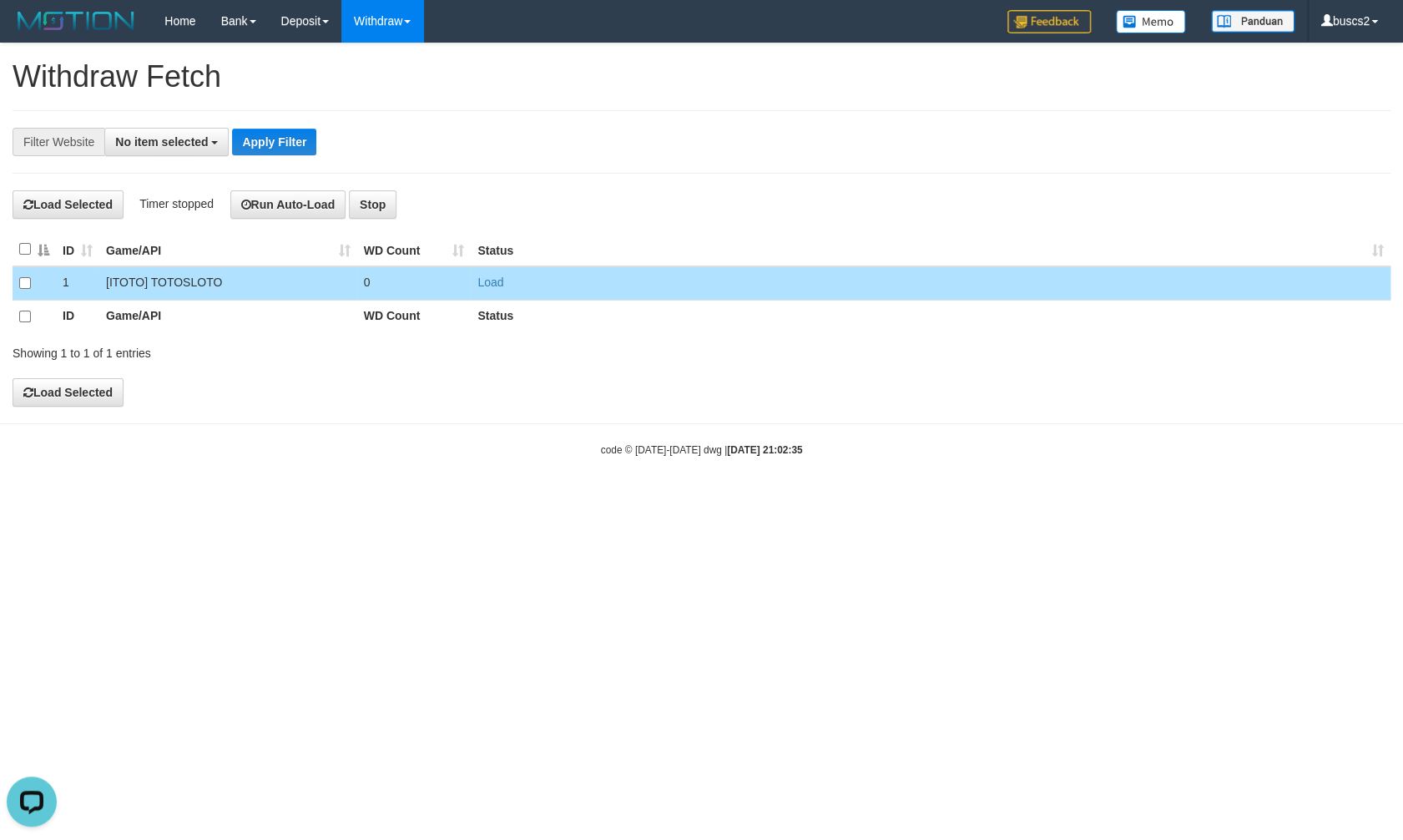
click at [80, 187] on div "**********" at bounding box center [701, 225] width 1403 height 363
click at [83, 203] on button "Load Selected" at bounding box center [67, 205] width 111 height 28
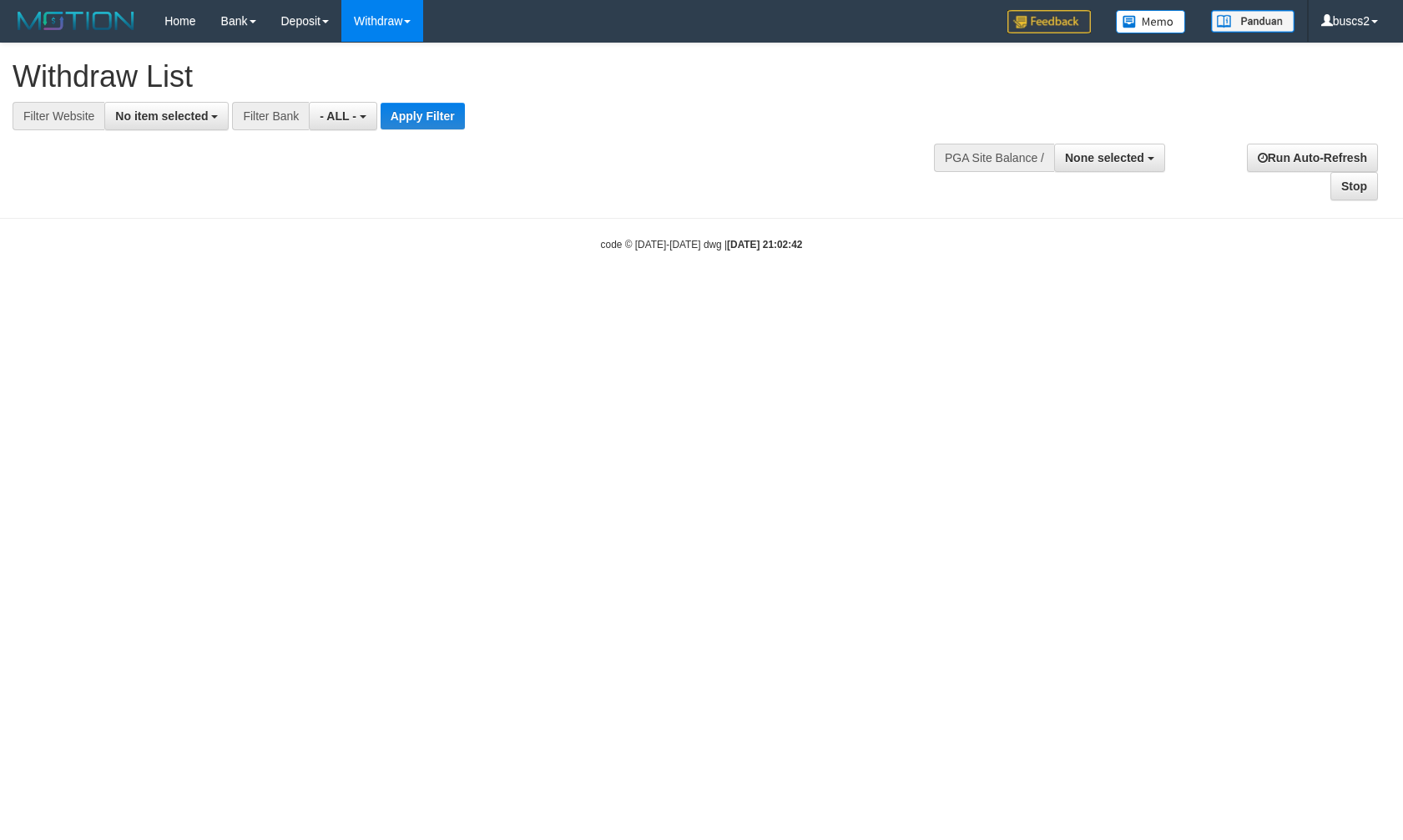
select select
click at [203, 109] on button "No item selected" at bounding box center [166, 116] width 124 height 28
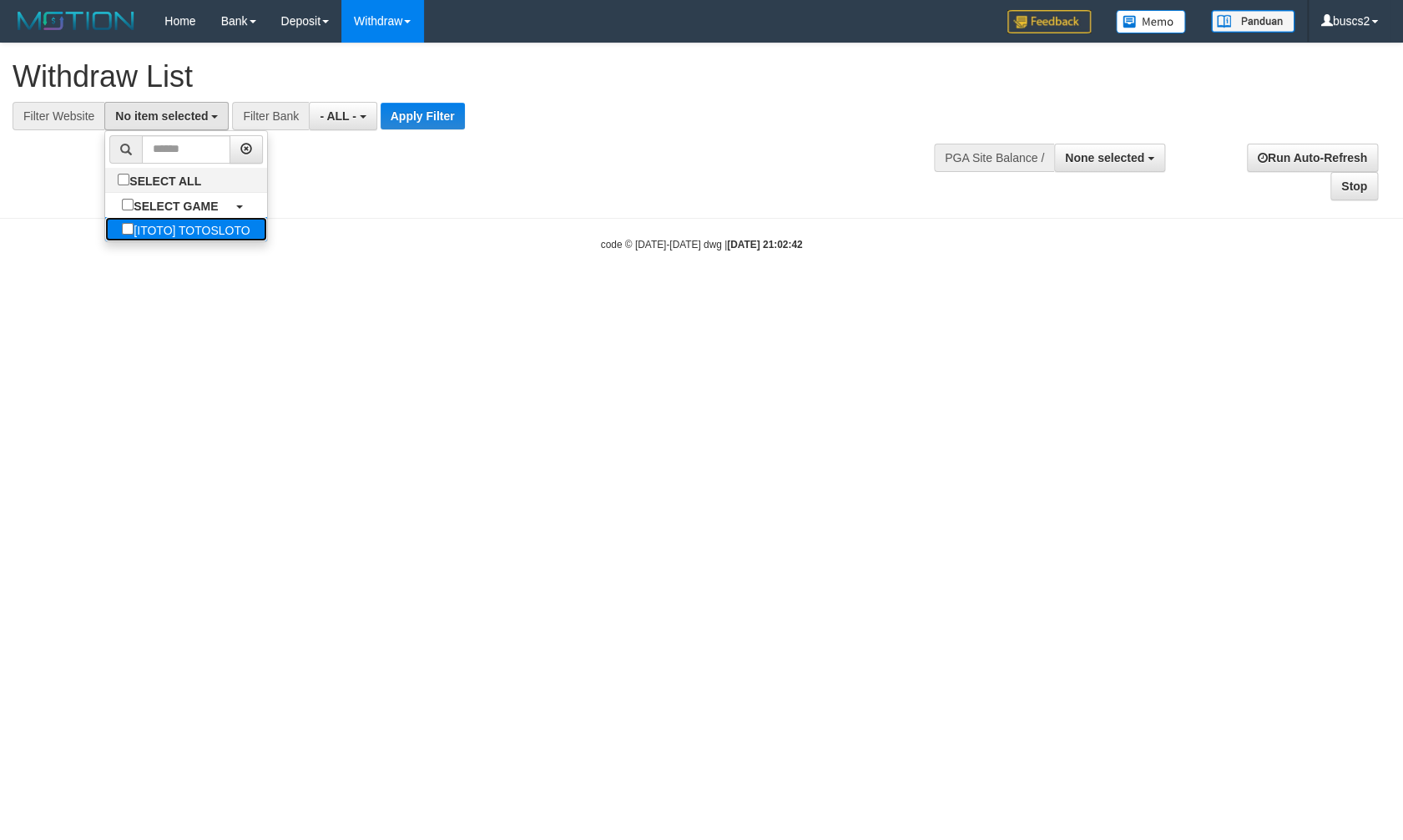
click at [191, 222] on link "[ITOTO] TOTOSLOTO" at bounding box center [185, 229] width 161 height 24
click at [149, 225] on label "[ITOTO] TOTOSLOTO" at bounding box center [185, 229] width 161 height 24
select select "****"
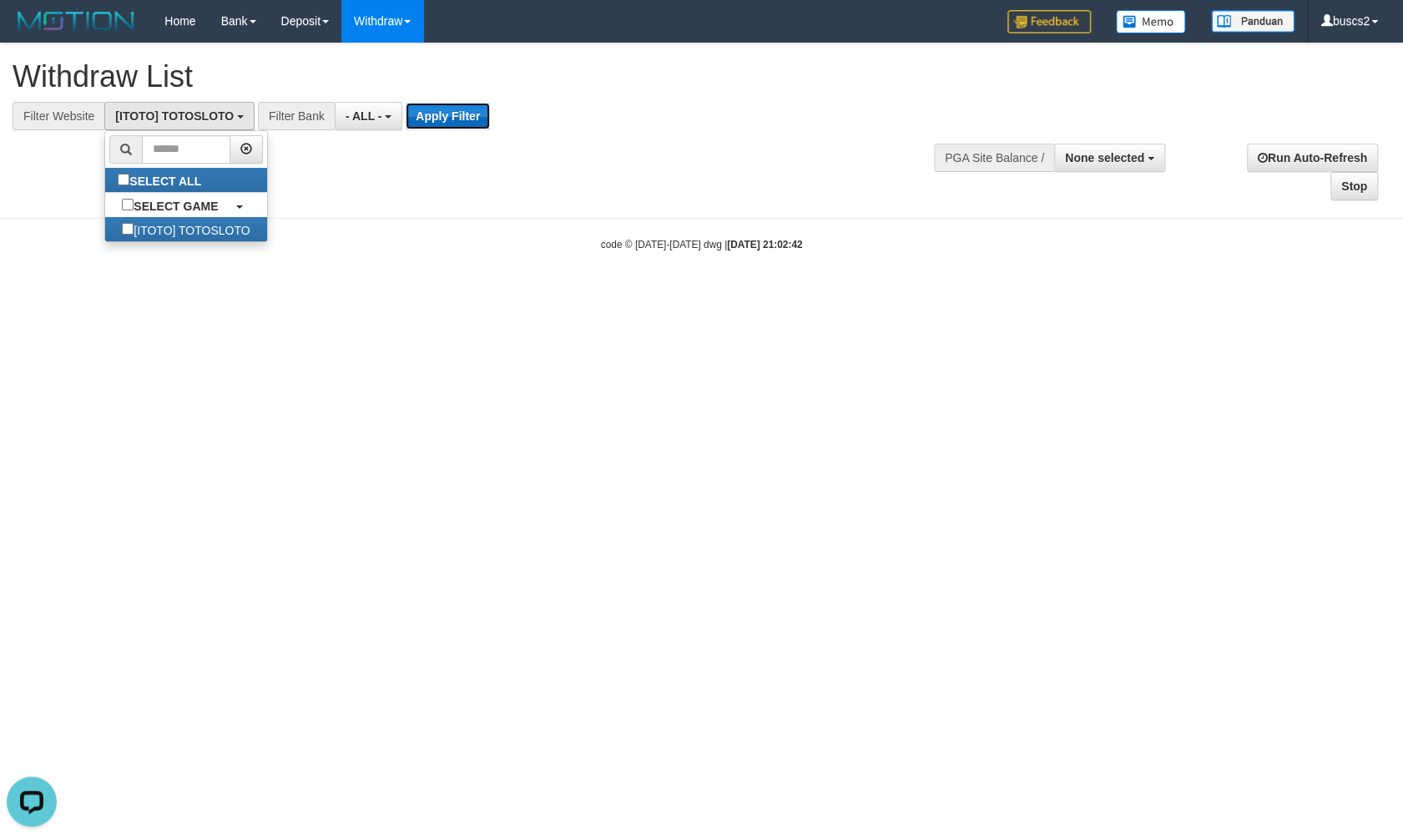
click at [455, 119] on button "Apply Filter" at bounding box center [448, 115] width 84 height 27
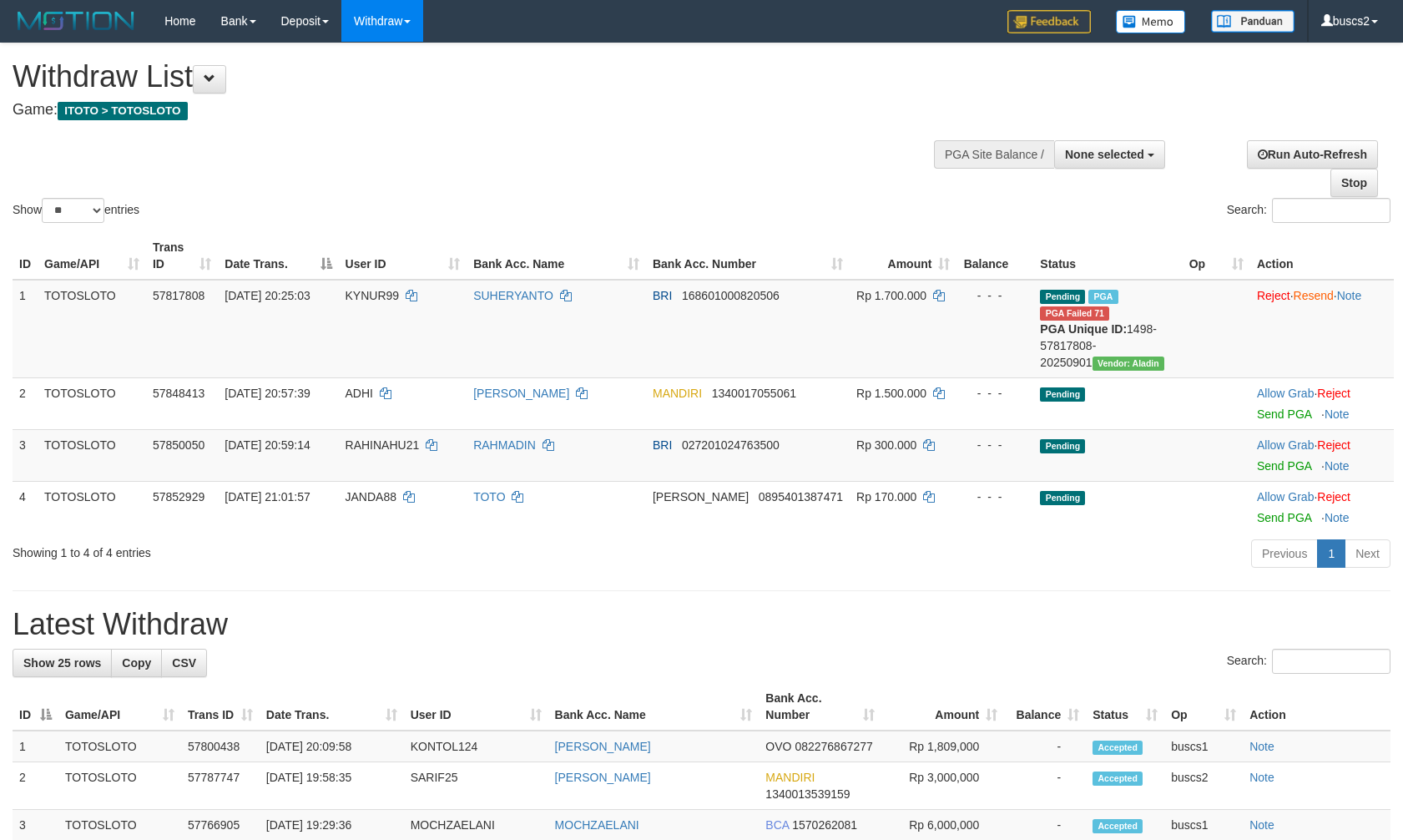
select select
select select "**"
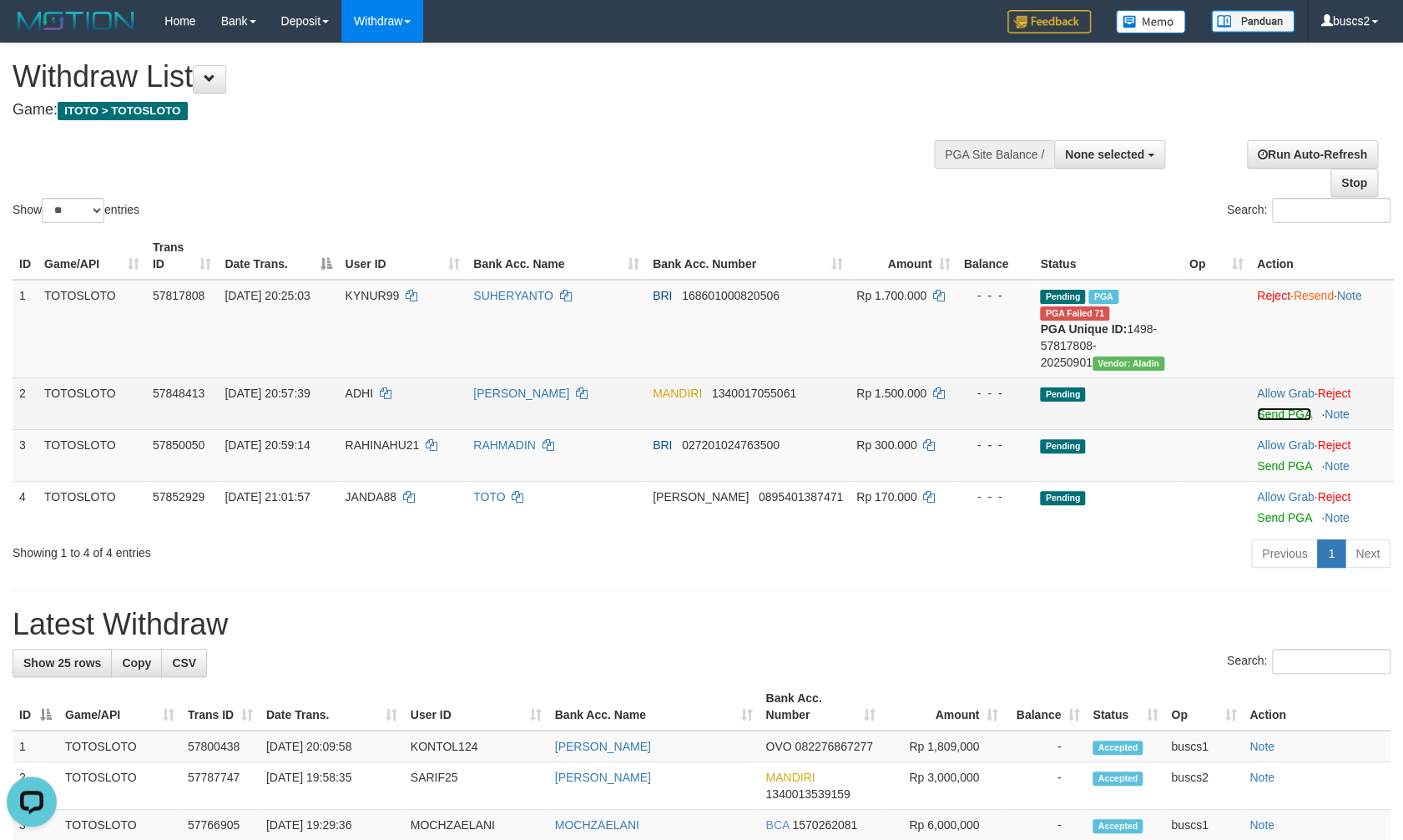
click at [1294, 413] on link "Send PGA" at bounding box center [1284, 413] width 54 height 13
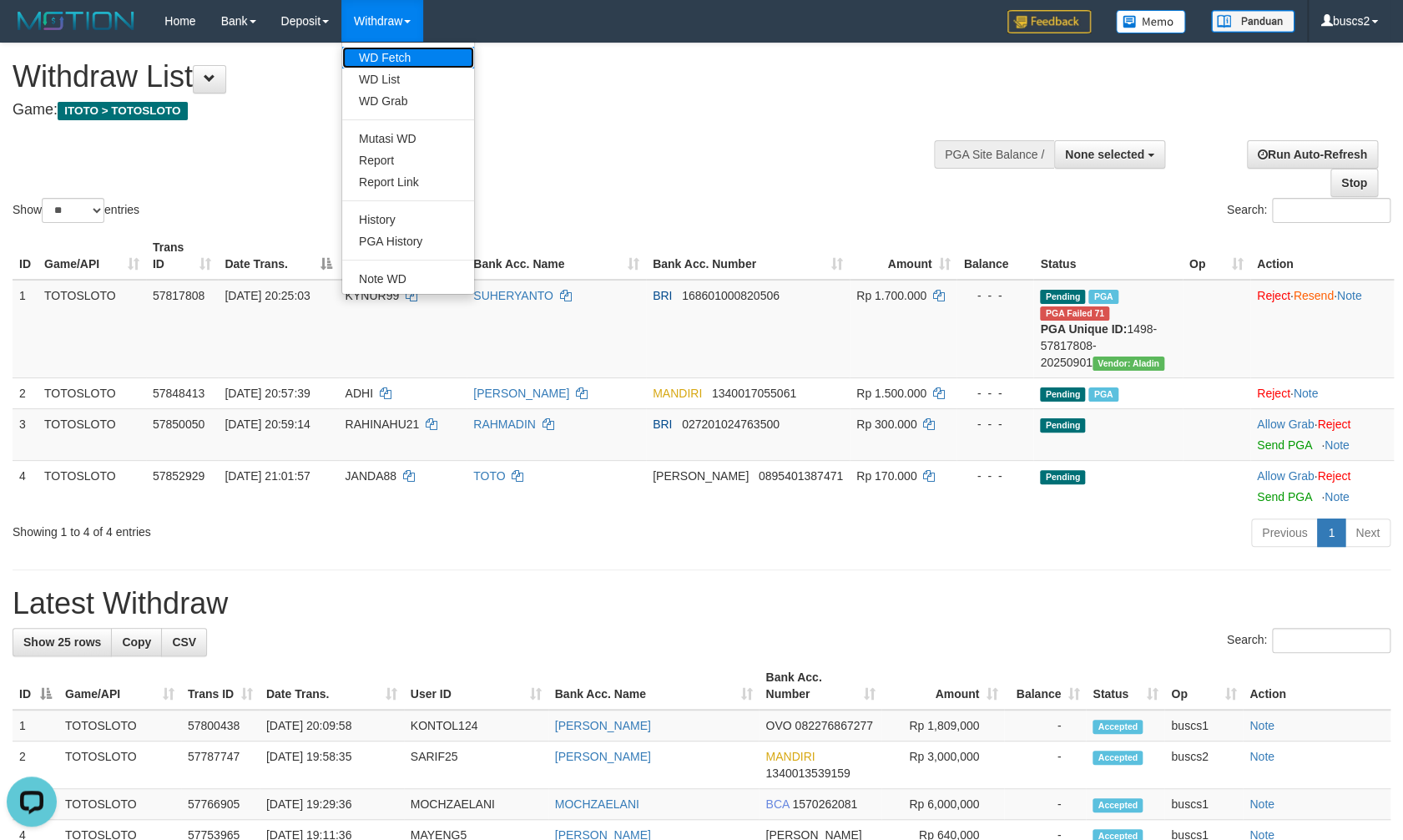
click at [405, 57] on link "WD Fetch" at bounding box center [408, 57] width 132 height 22
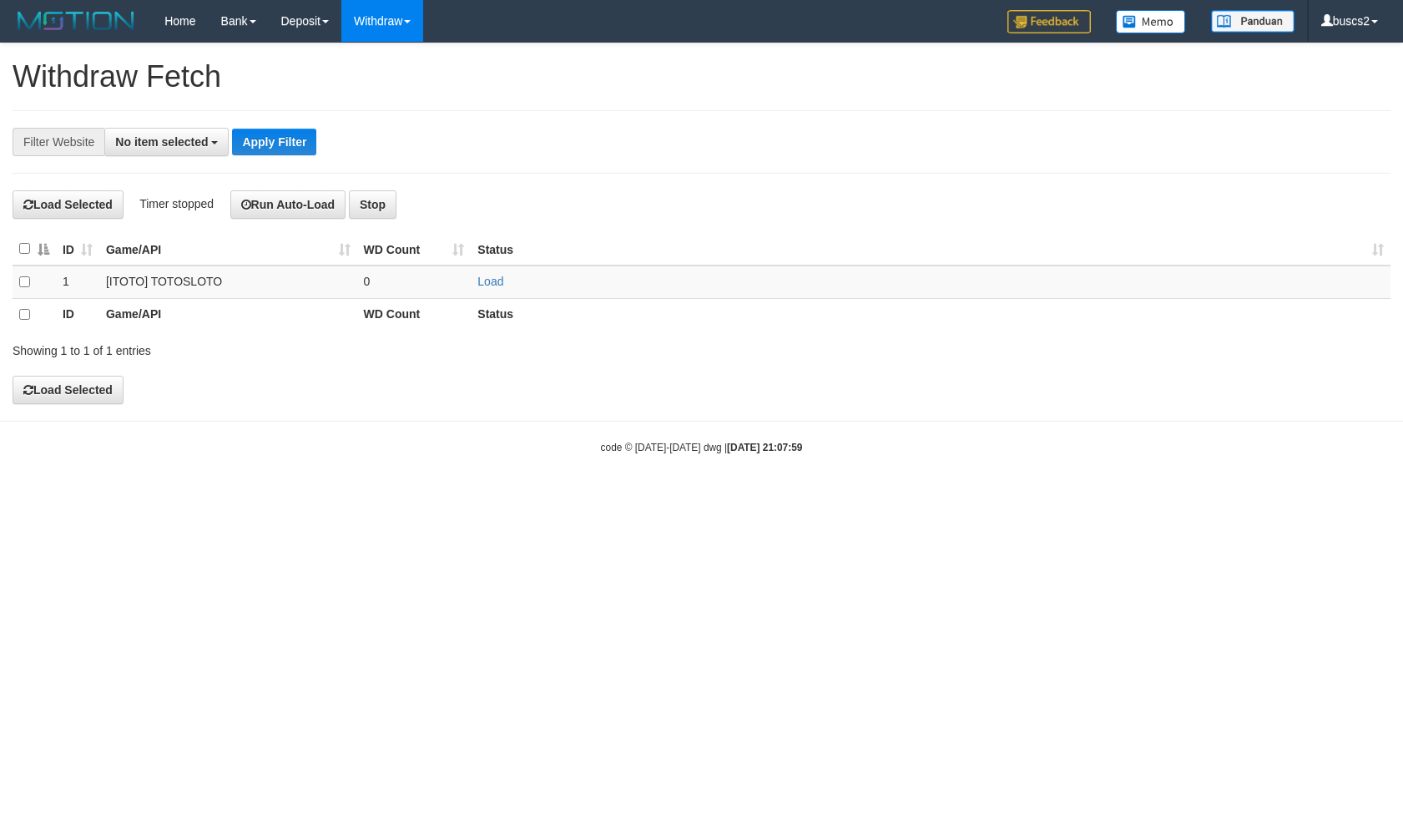
select select
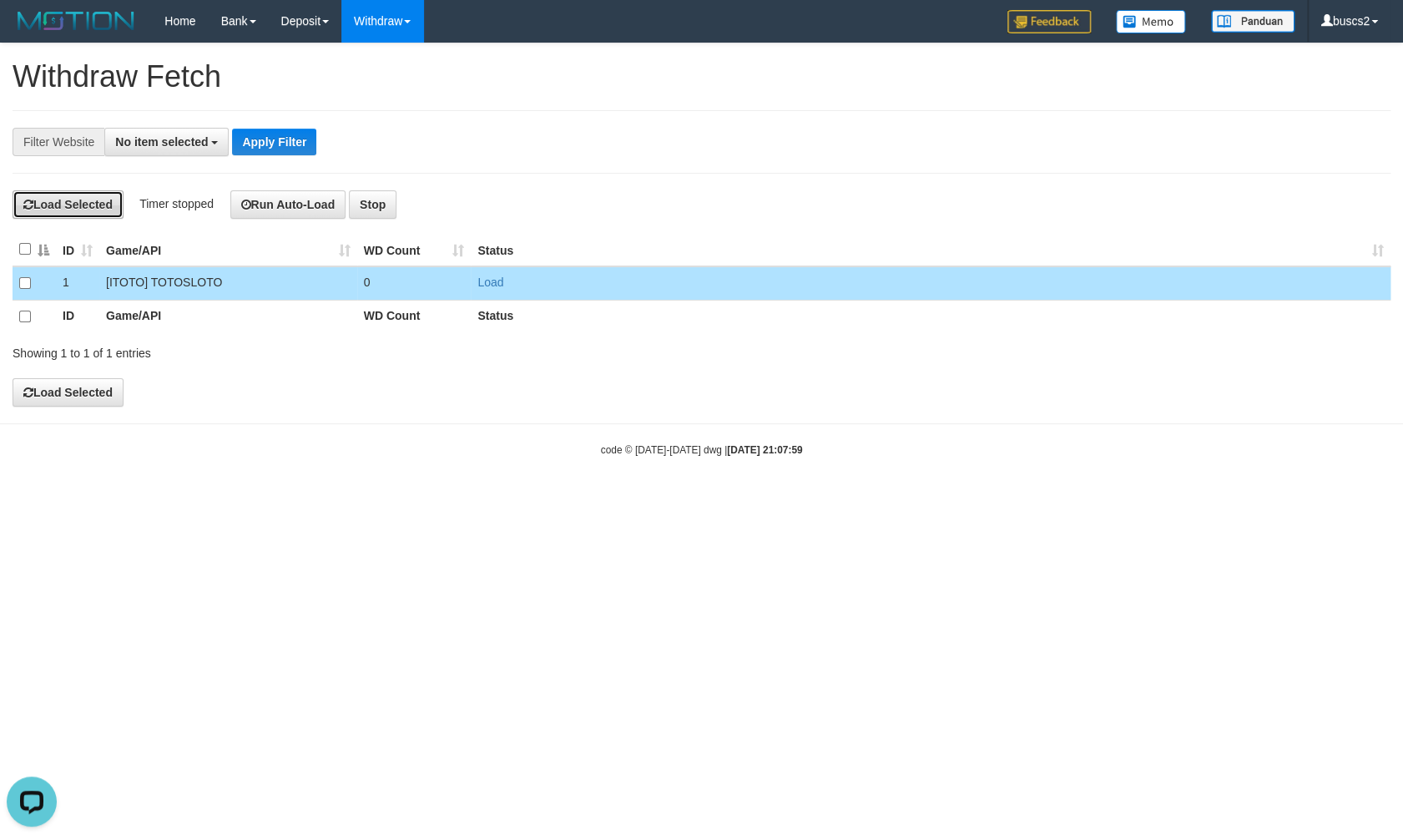
click at [73, 207] on button "Load Selected" at bounding box center [67, 205] width 111 height 28
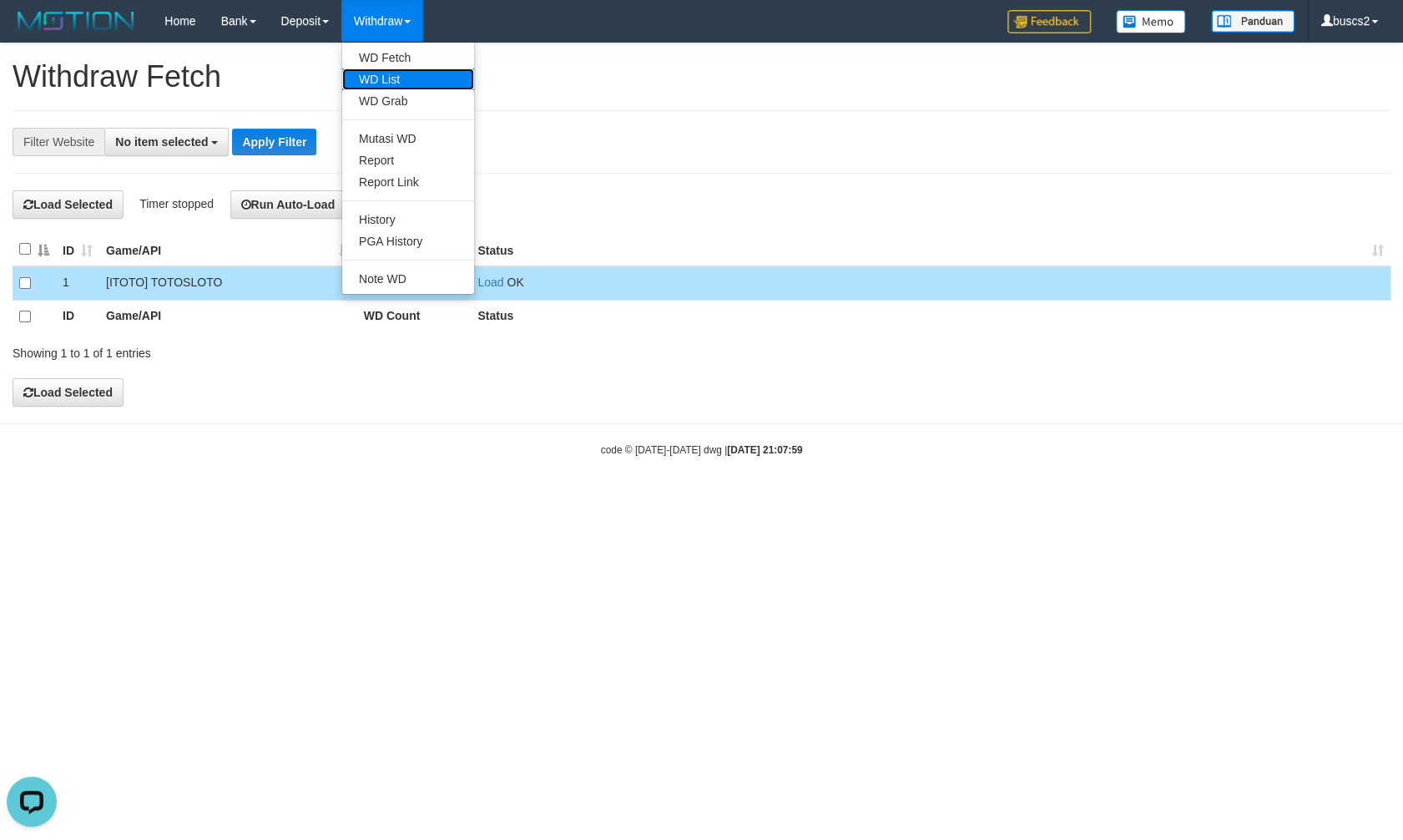
click at [384, 84] on link "WD List" at bounding box center [408, 79] width 132 height 22
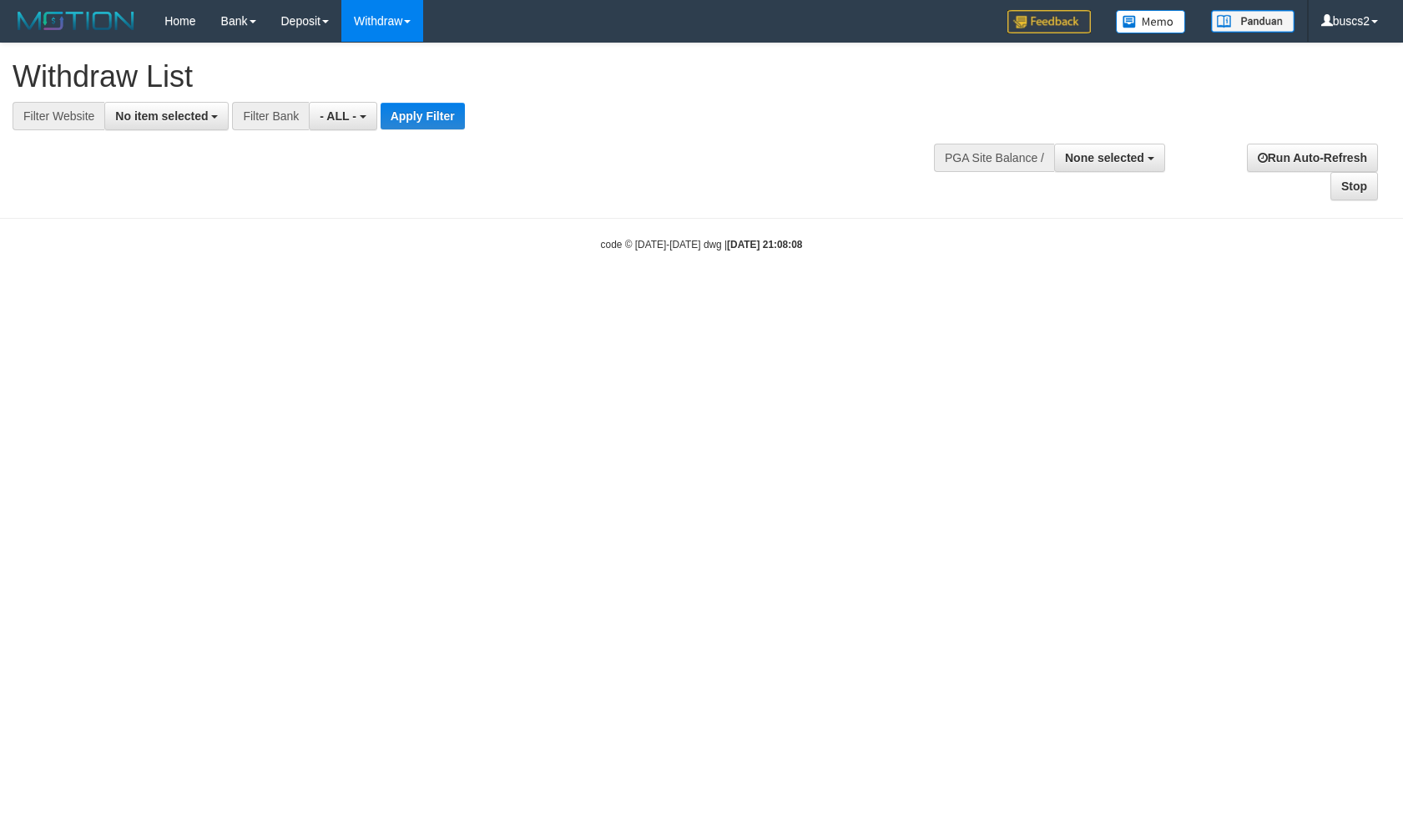
select select
click at [134, 114] on span "No item selected" at bounding box center [162, 115] width 93 height 13
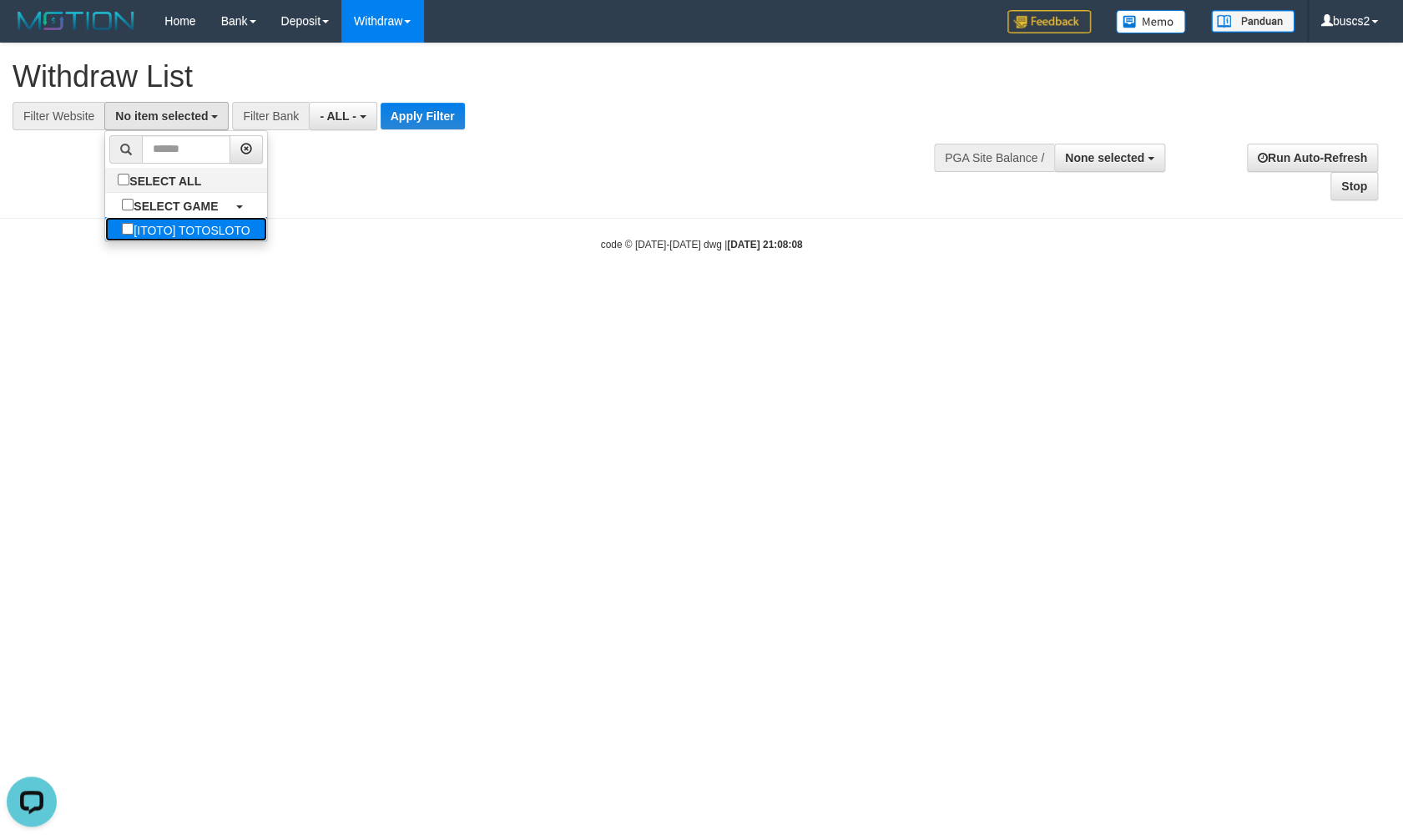
click at [177, 223] on label "[ITOTO] TOTOSLOTO" at bounding box center [185, 229] width 161 height 24
select select "****"
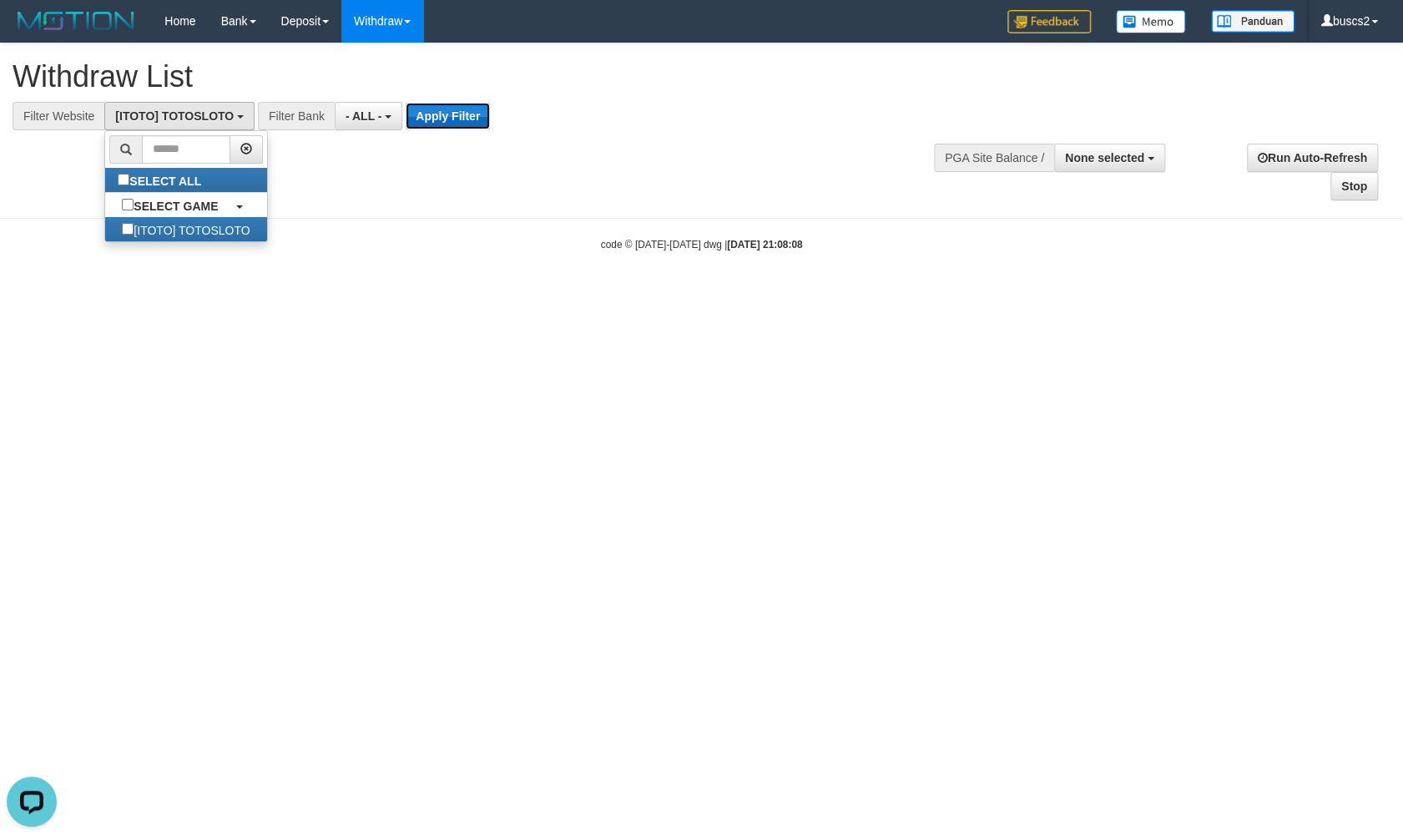
click at [445, 112] on button "Apply Filter" at bounding box center [448, 115] width 84 height 27
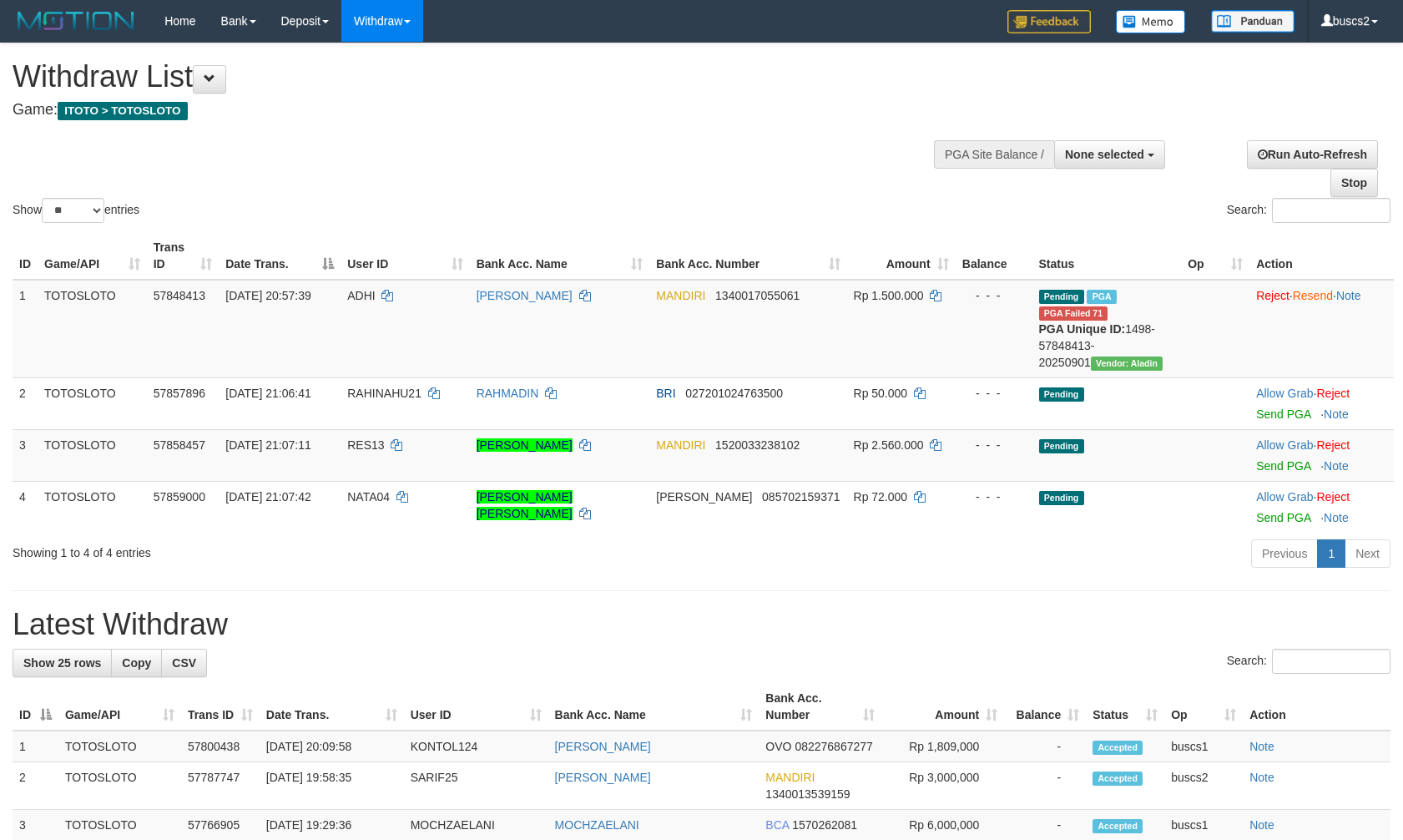
select select
select select "**"
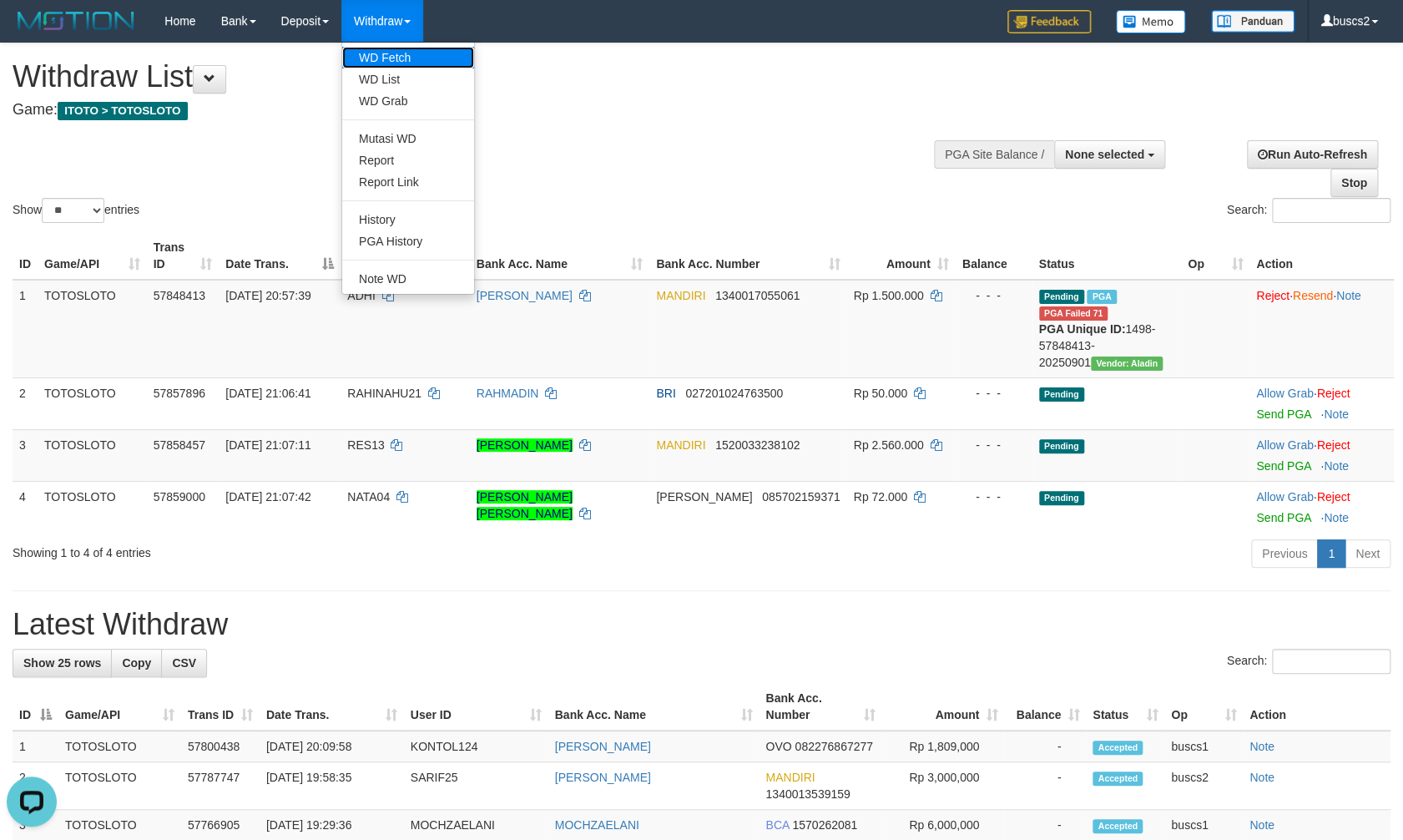
click at [399, 49] on link "WD Fetch" at bounding box center [408, 57] width 132 height 22
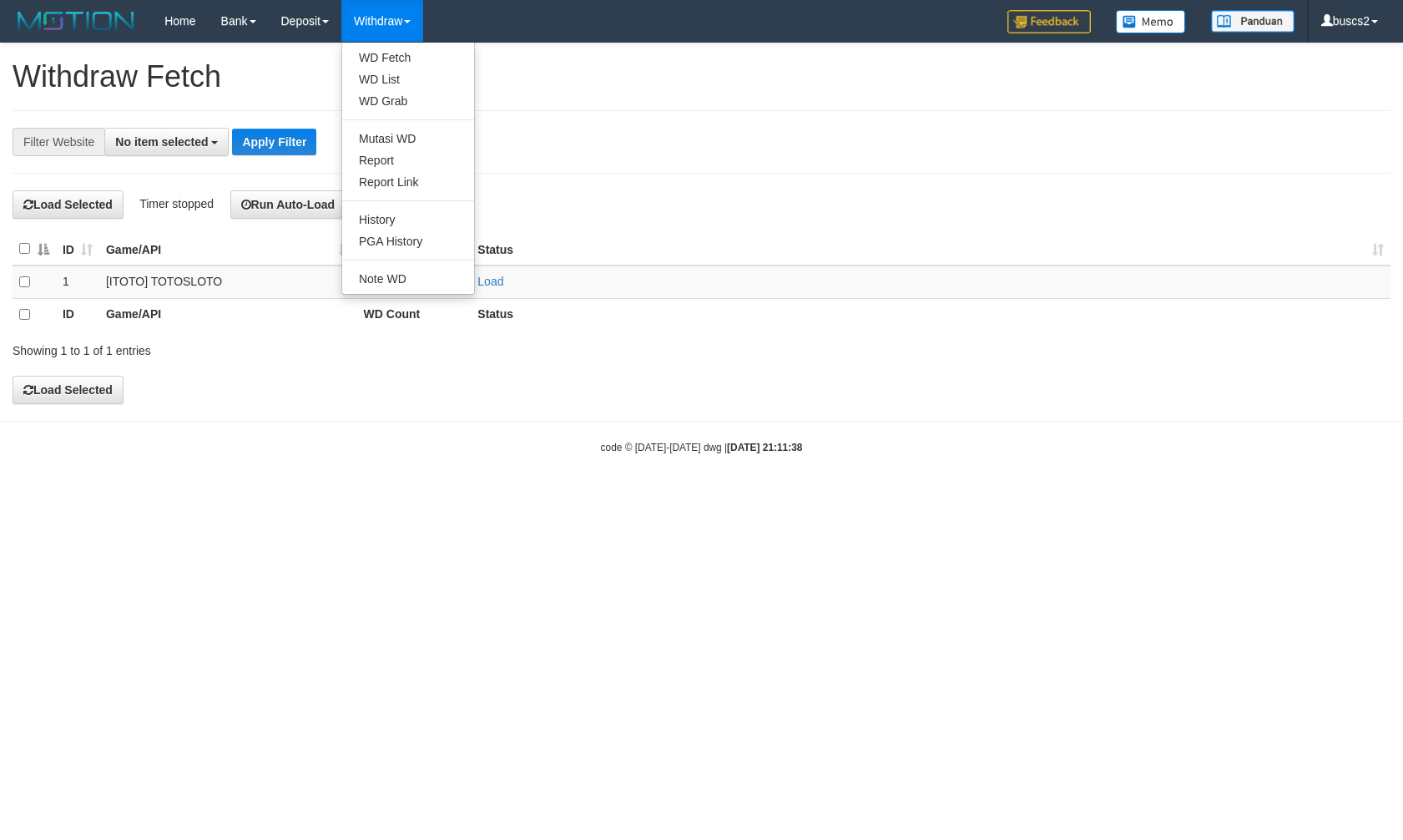
select select
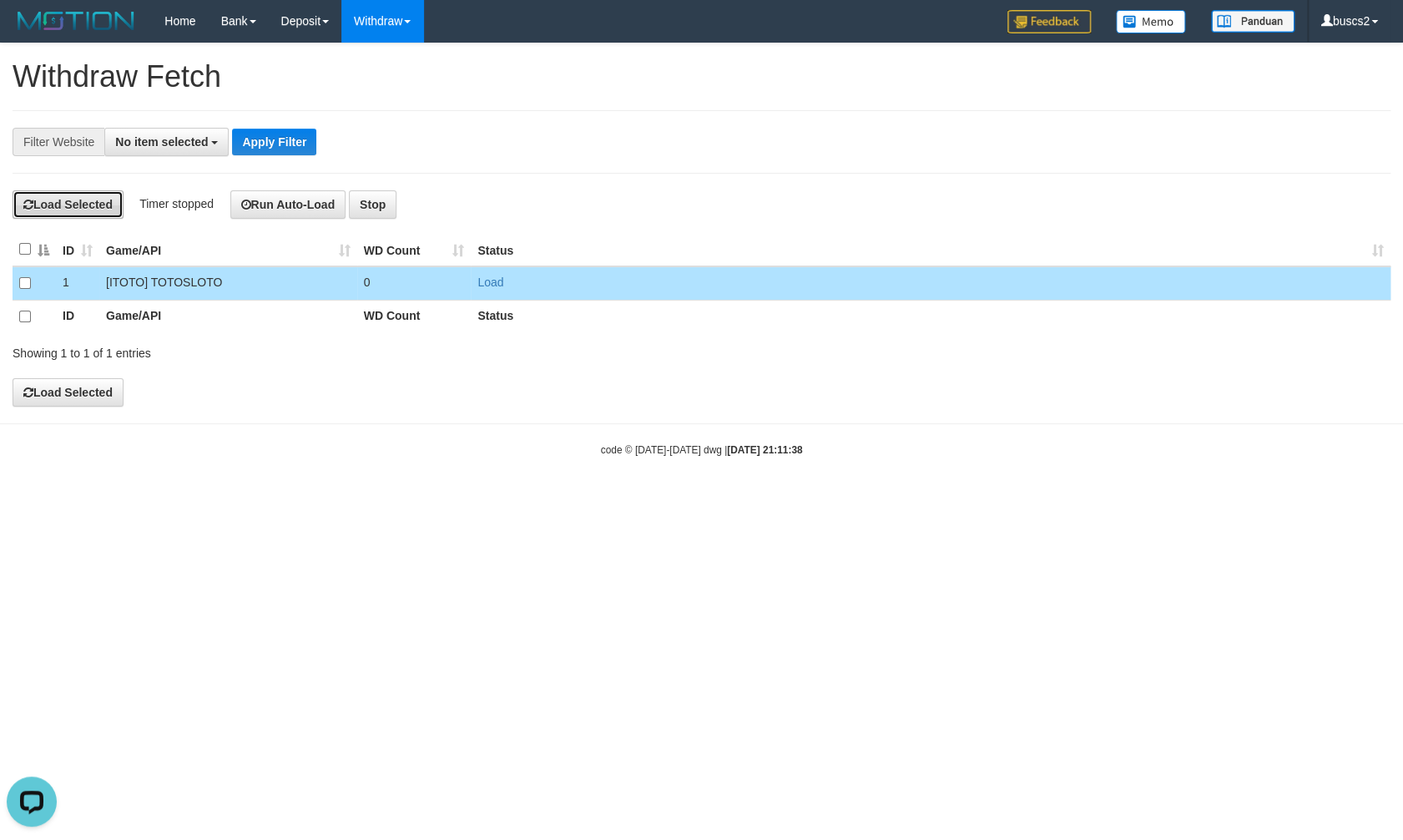
click at [70, 205] on button "Load Selected" at bounding box center [67, 205] width 111 height 28
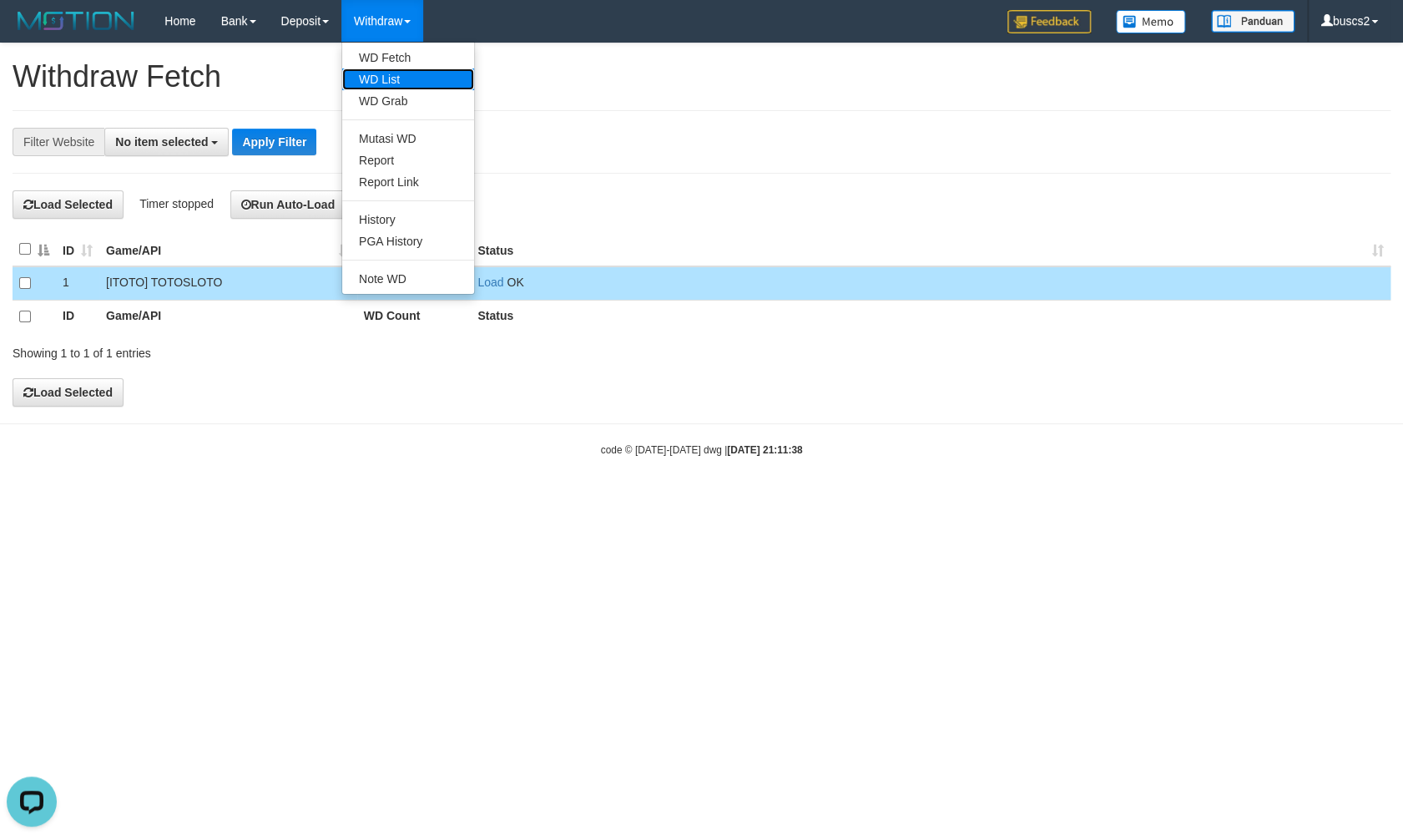
click at [399, 83] on link "WD List" at bounding box center [408, 79] width 132 height 22
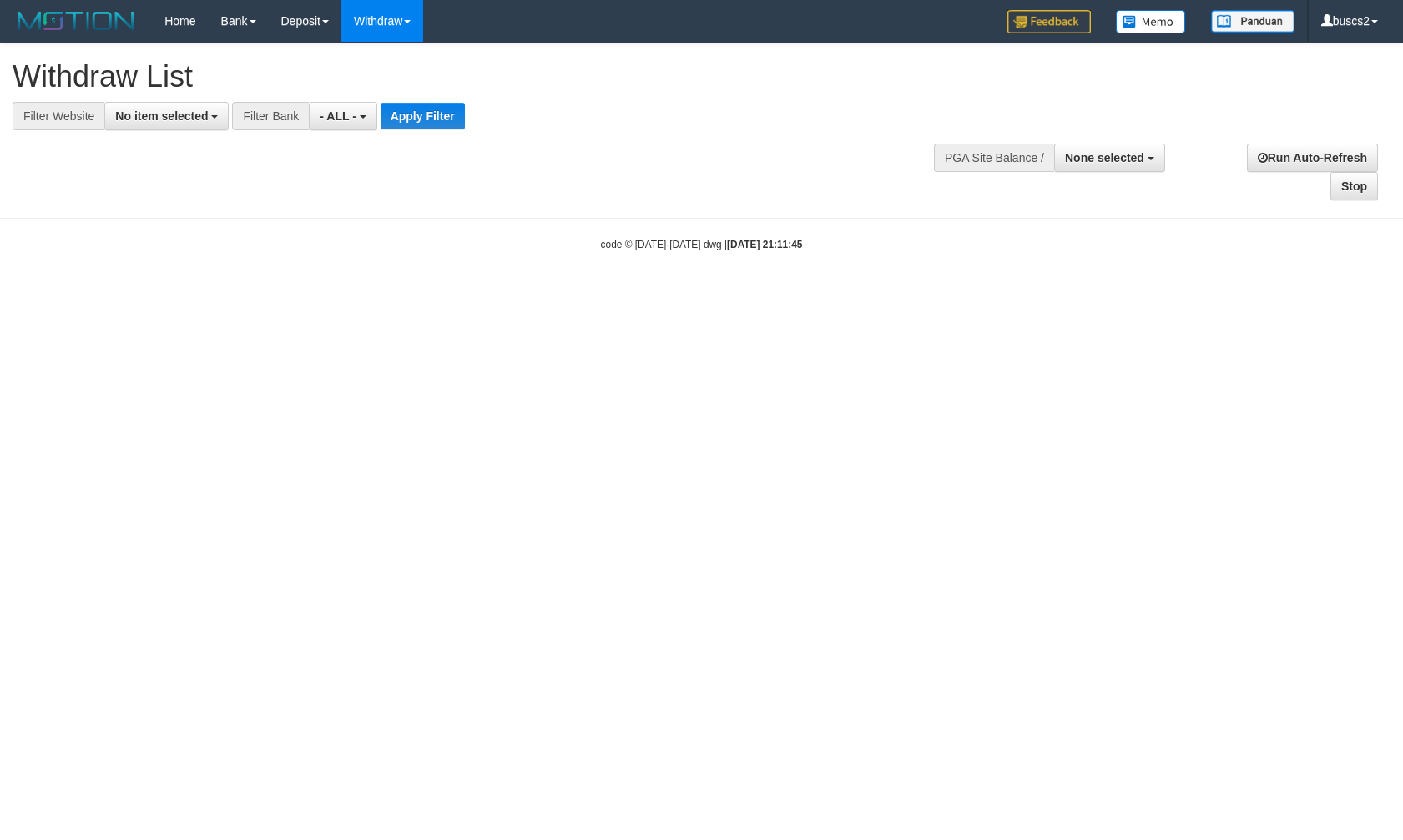
select select
click at [191, 114] on span "No item selected" at bounding box center [162, 115] width 93 height 13
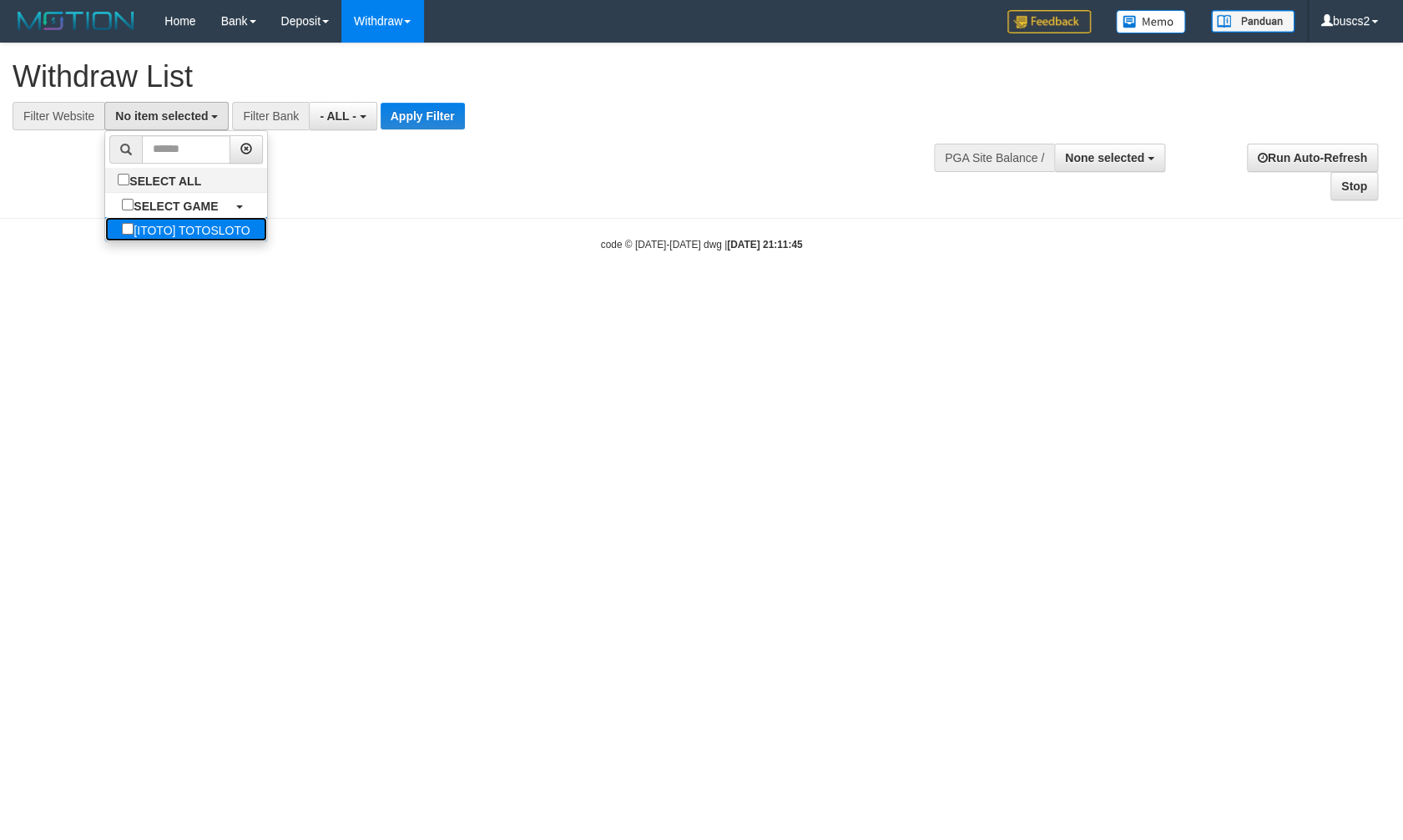
click at [177, 221] on label "[ITOTO] TOTOSLOTO" at bounding box center [185, 229] width 161 height 24
select select "****"
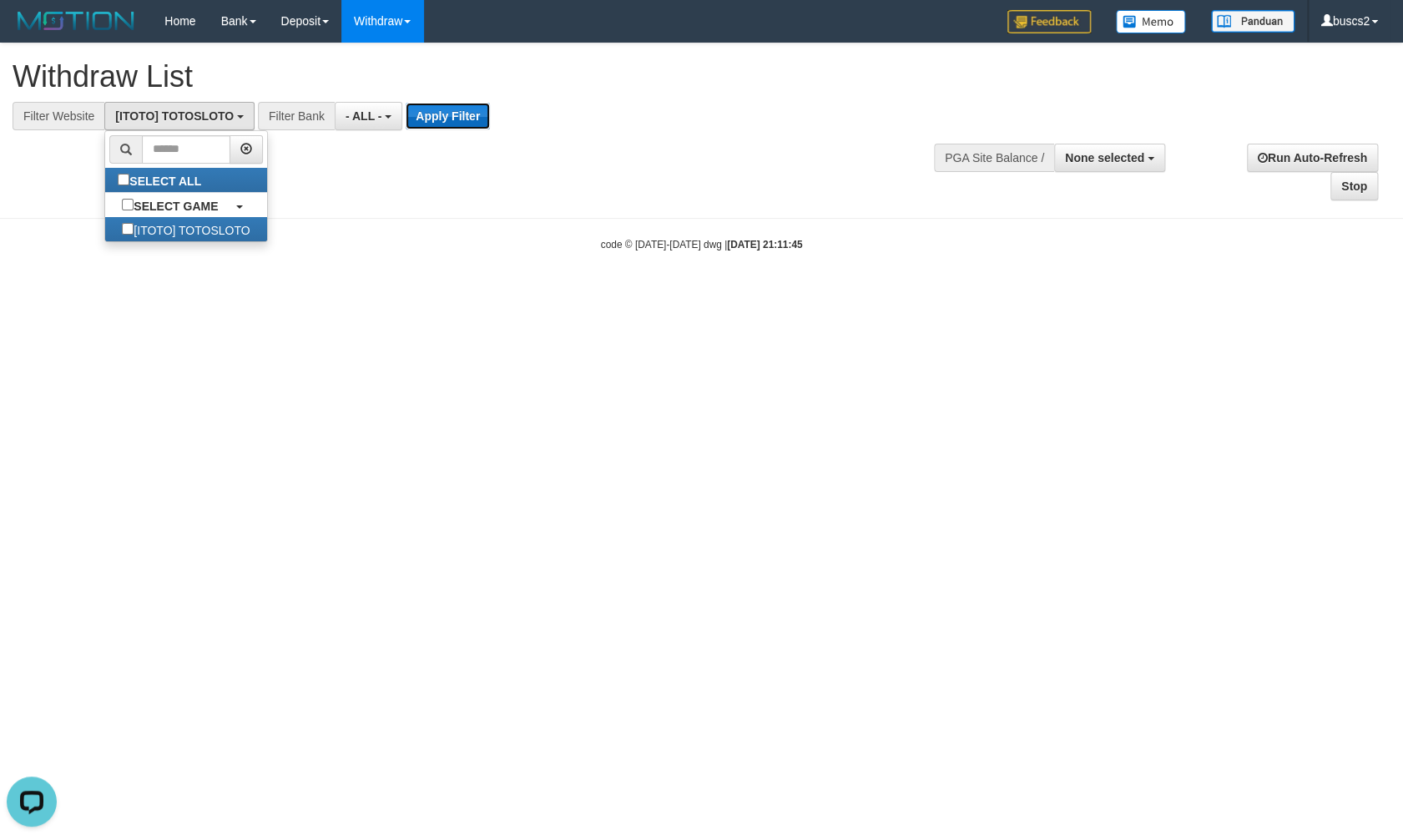
click at [444, 117] on button "Apply Filter" at bounding box center [448, 115] width 84 height 27
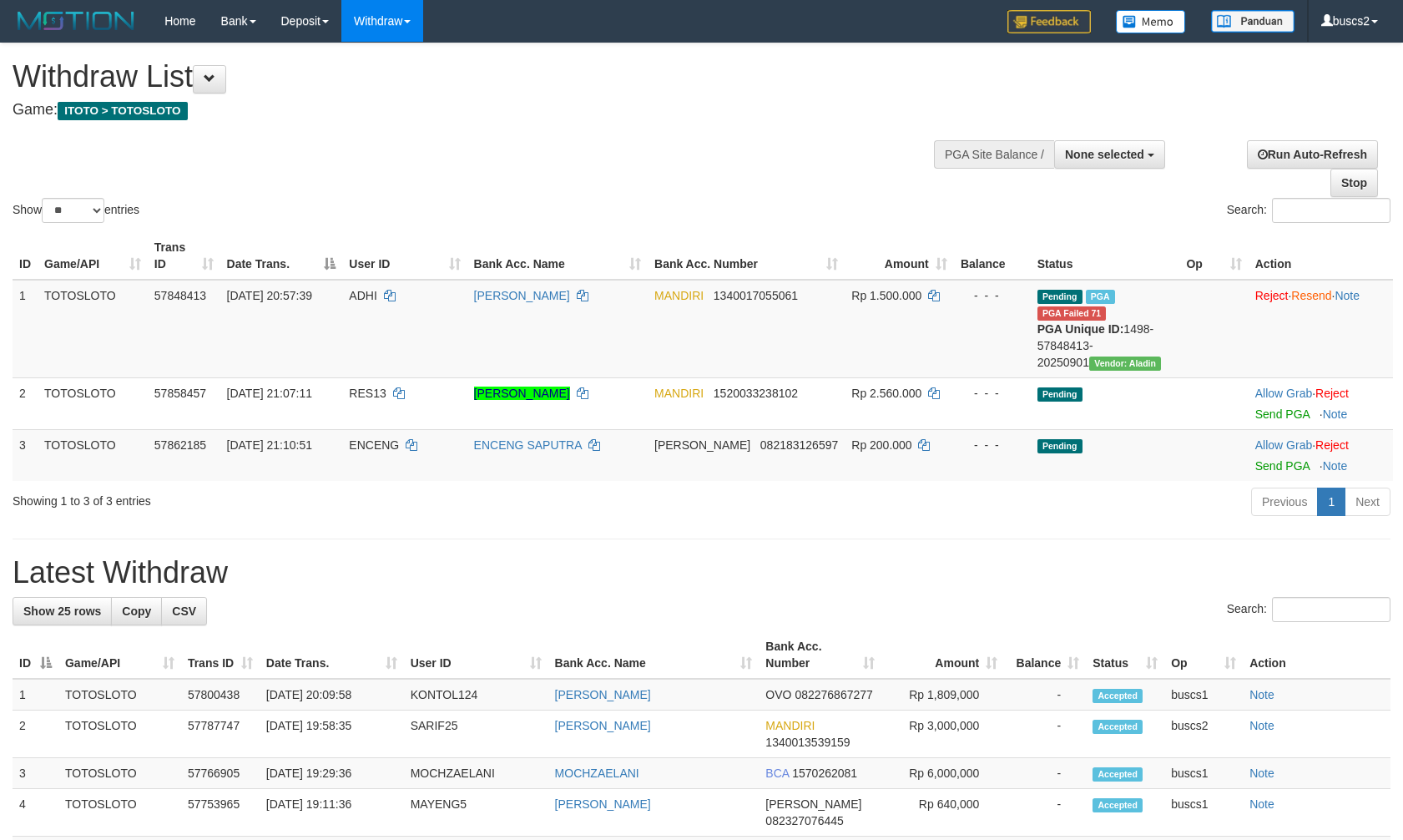
select select
select select "**"
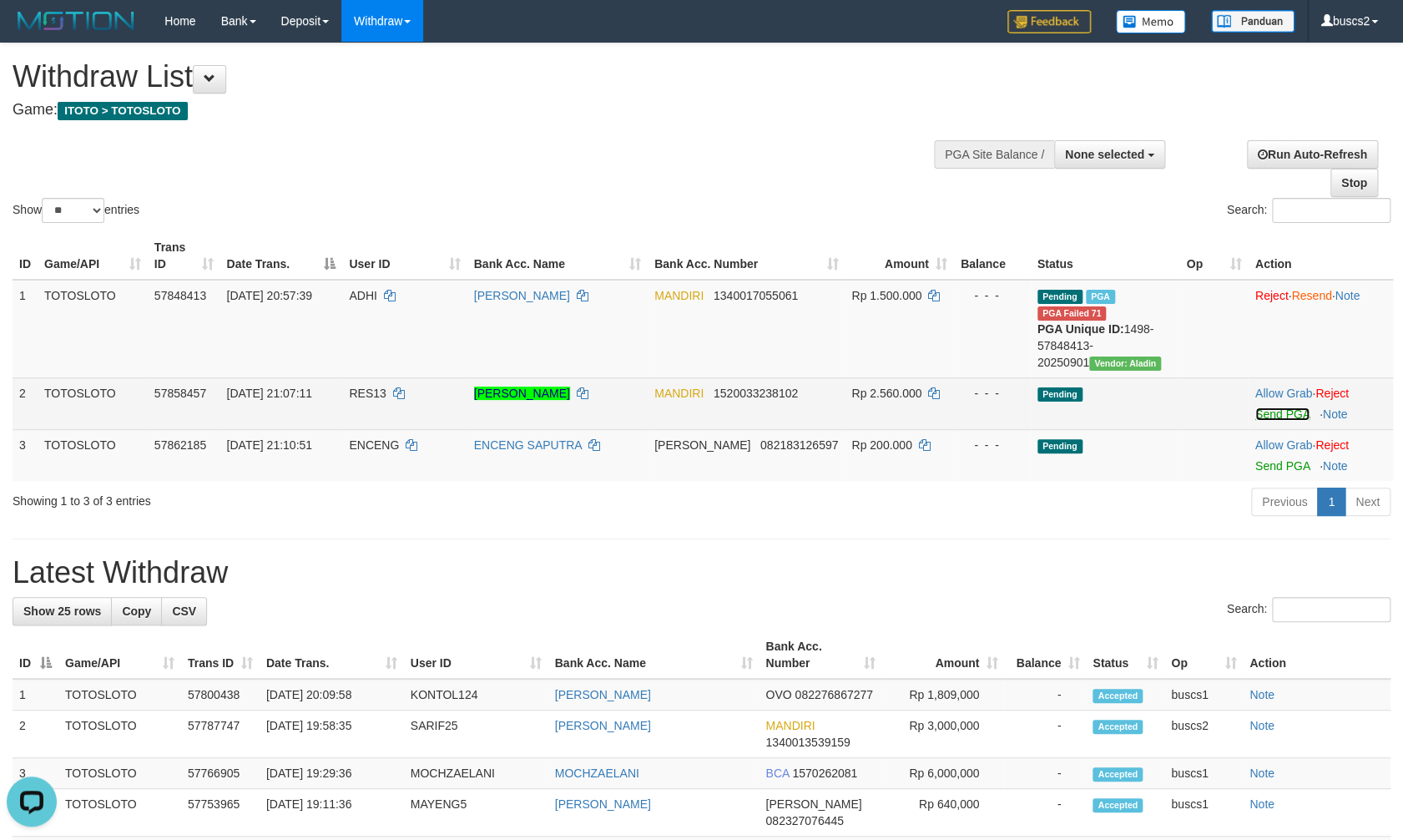
click at [1287, 409] on link "Send PGA" at bounding box center [1282, 413] width 54 height 13
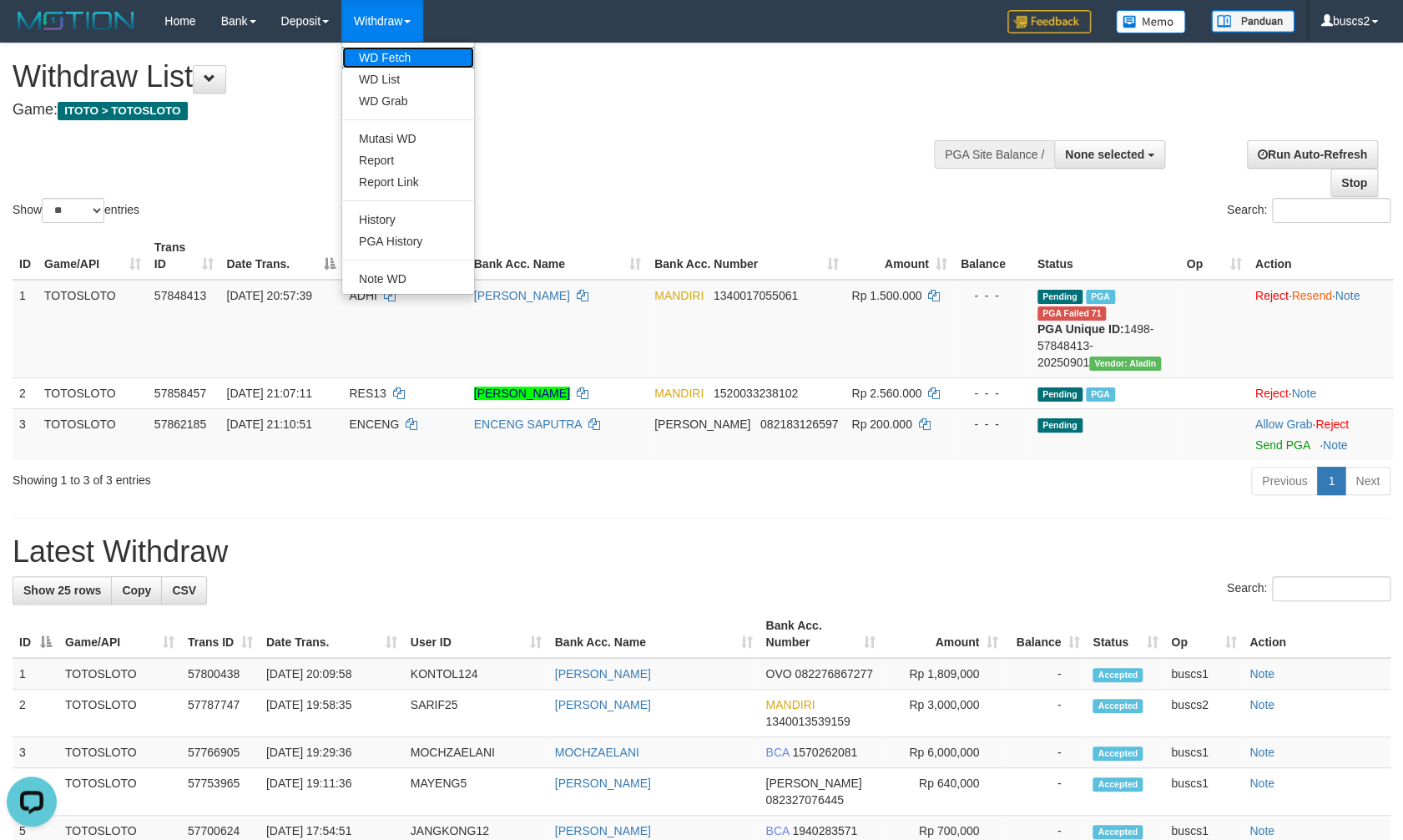
click at [399, 56] on link "WD Fetch" at bounding box center [408, 57] width 132 height 22
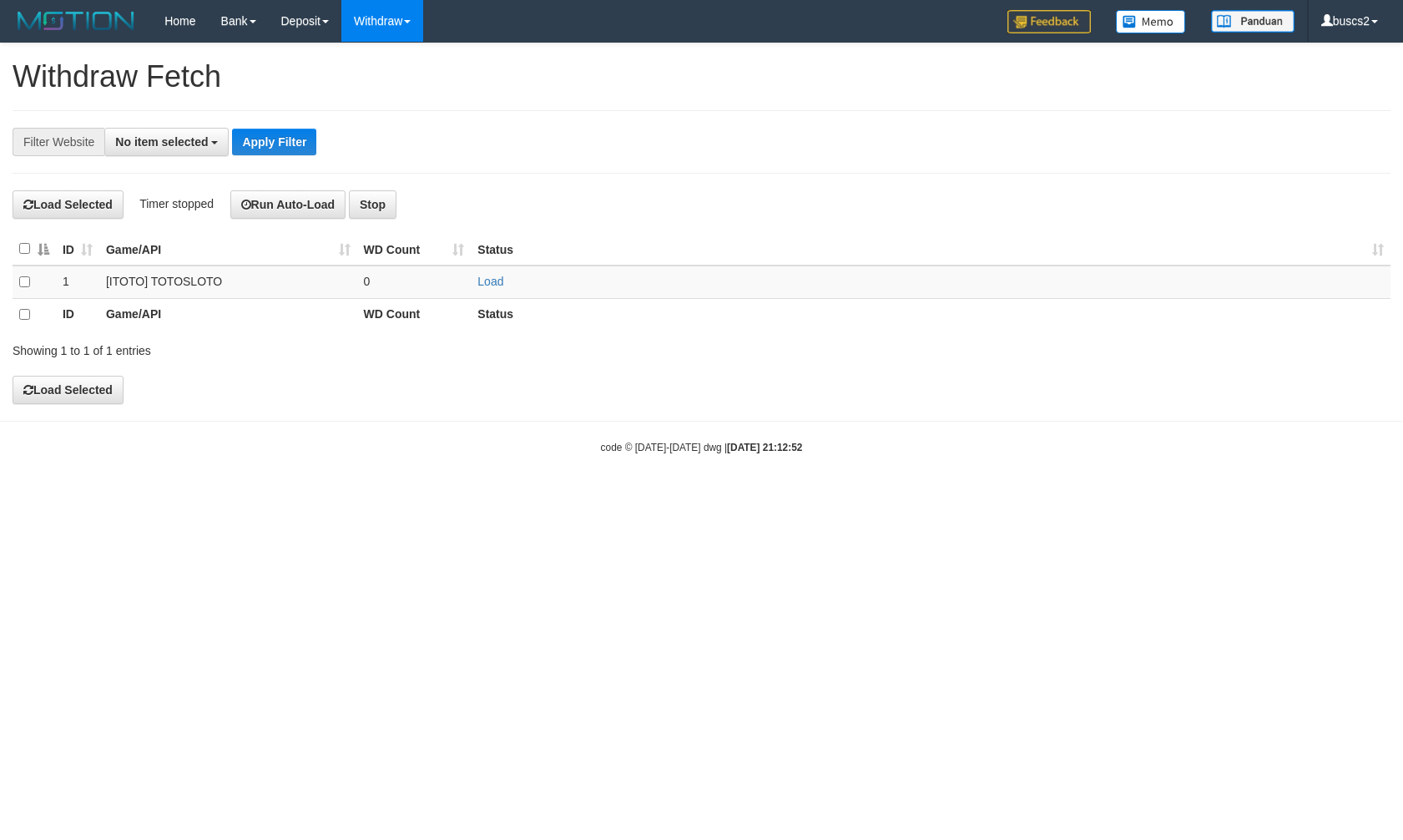
select select
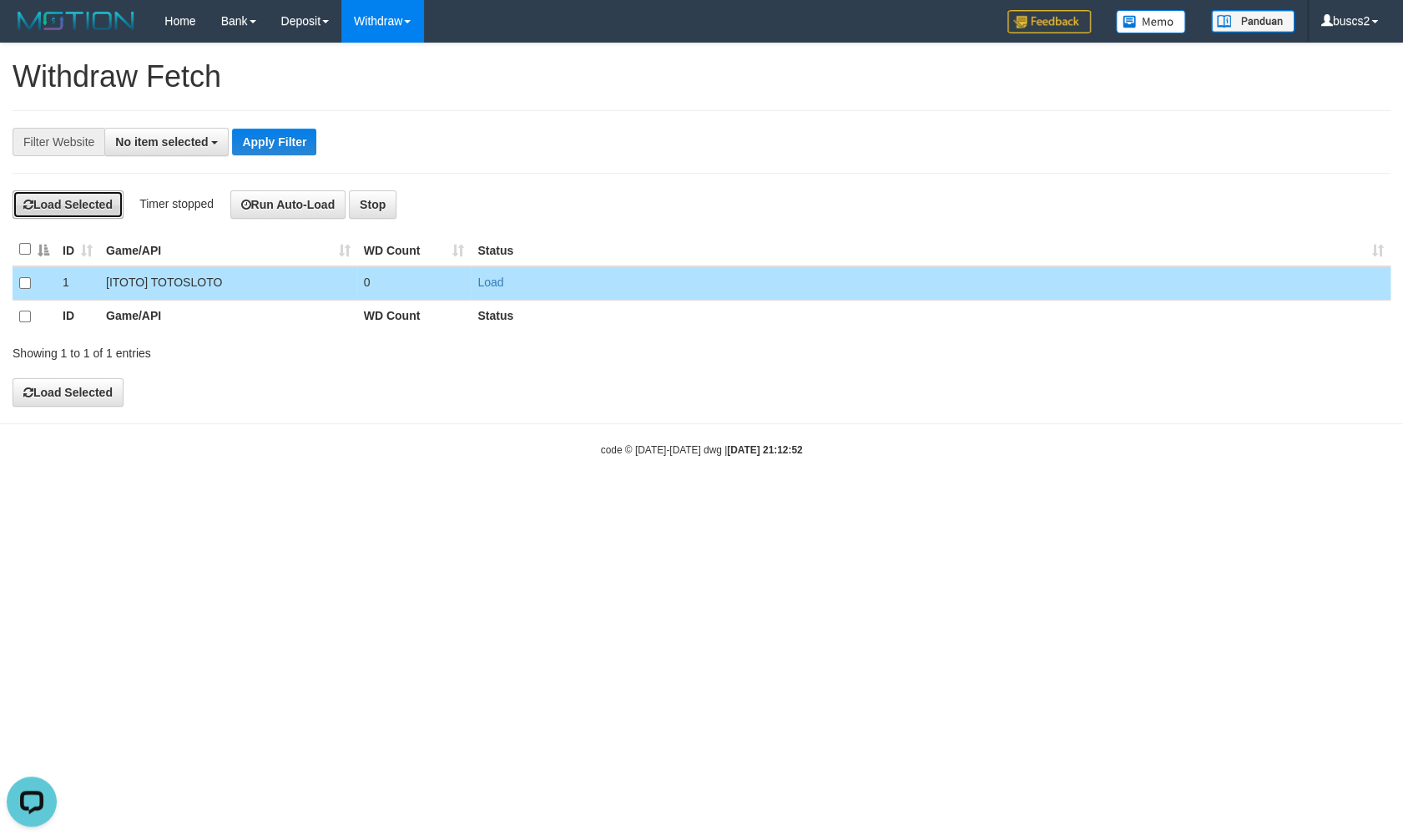
click at [82, 208] on button "Load Selected" at bounding box center [67, 205] width 111 height 28
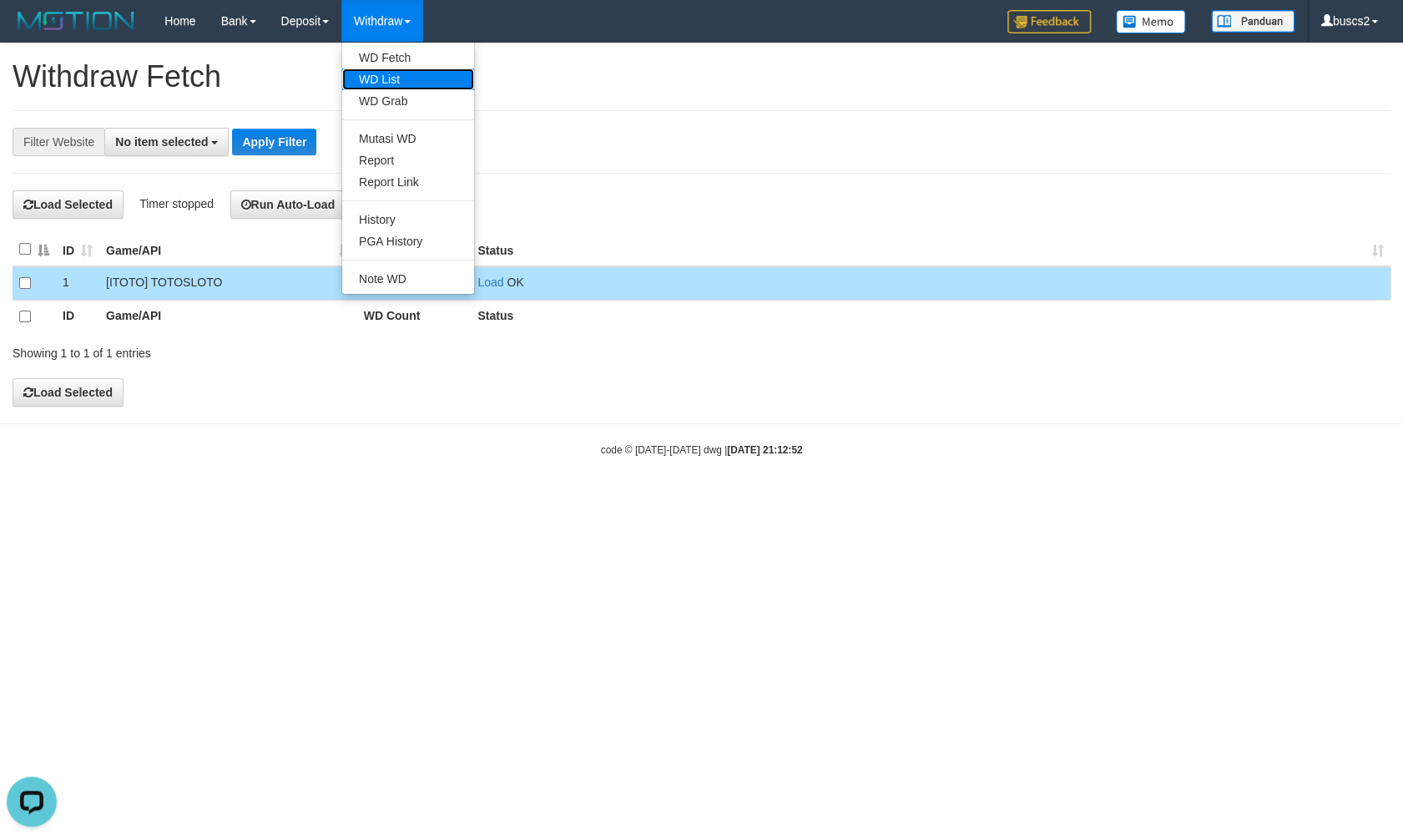
click at [413, 81] on link "WD List" at bounding box center [408, 79] width 132 height 22
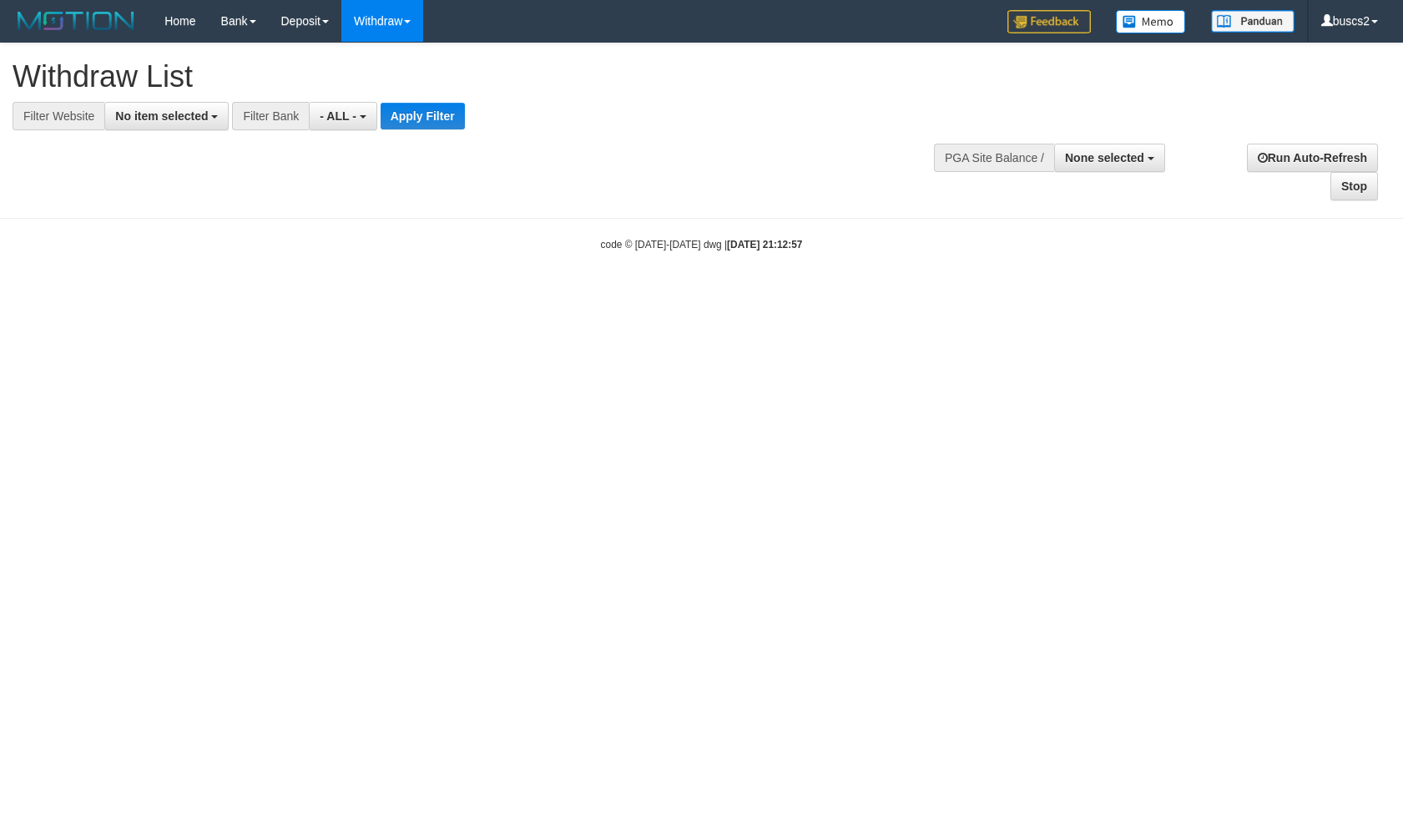
select select
click at [178, 128] on button "No item selected" at bounding box center [166, 116] width 124 height 28
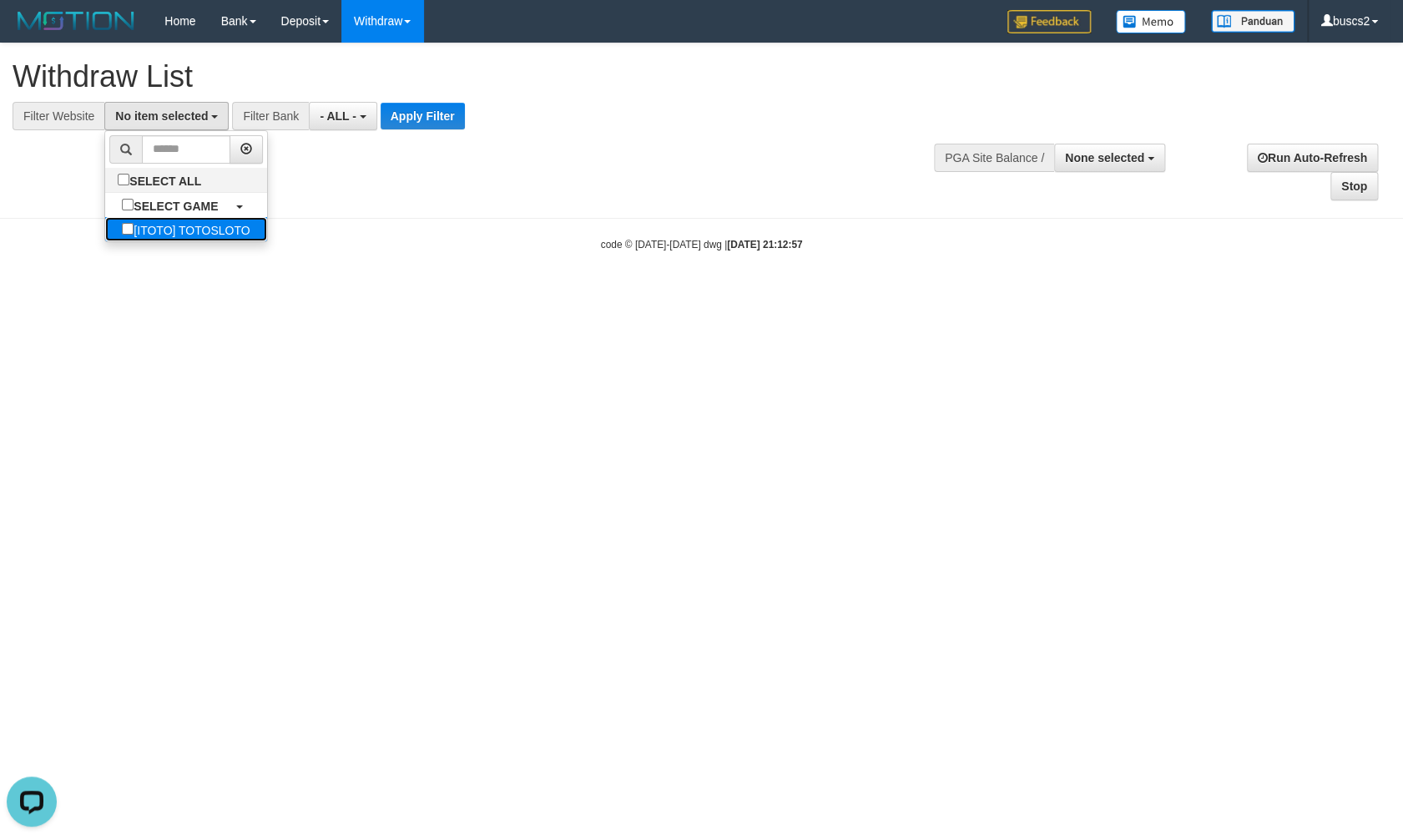
click at [164, 225] on label "[ITOTO] TOTOSLOTO" at bounding box center [185, 229] width 161 height 24
select select "****"
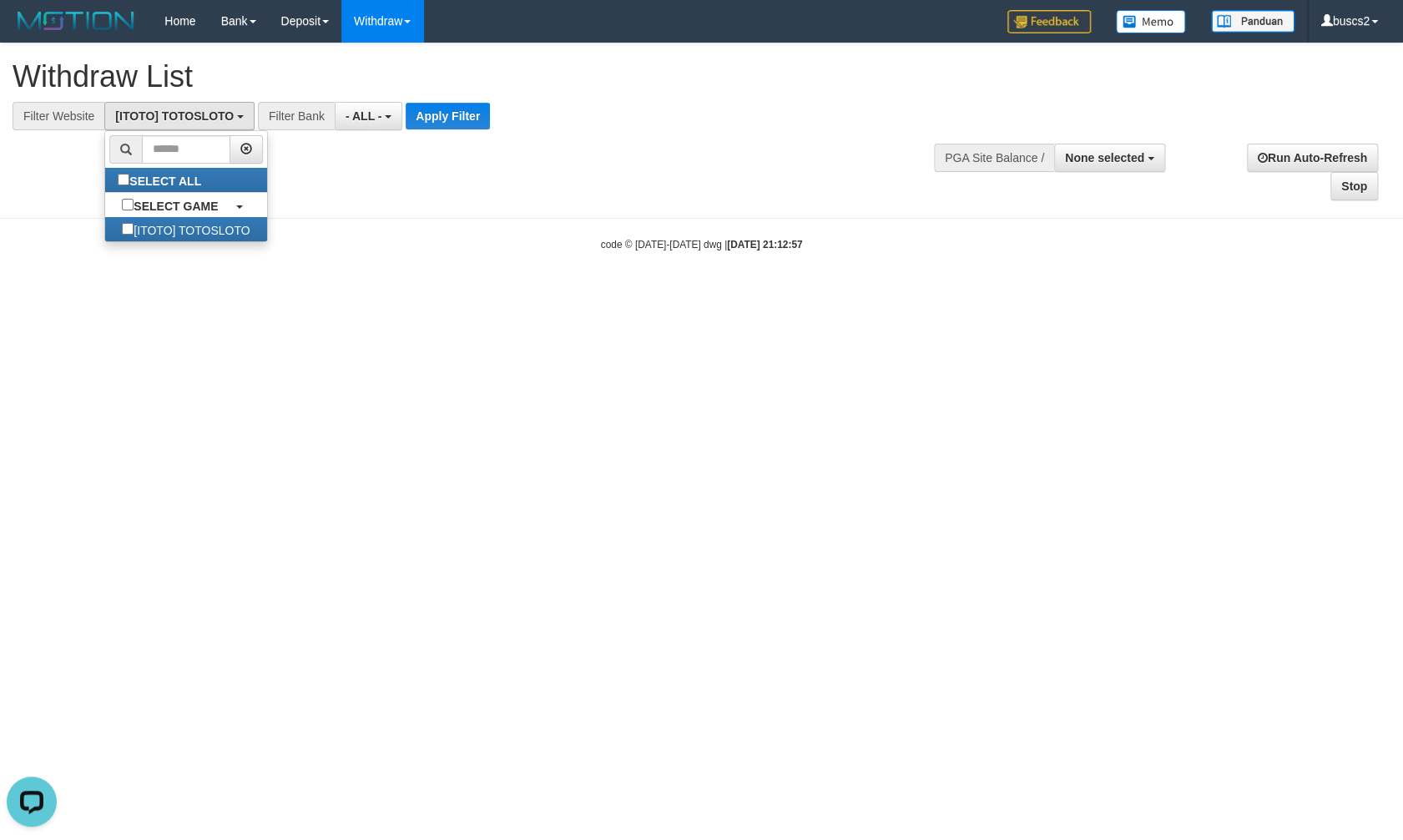
scroll to position [13, 0]
click at [453, 119] on button "Apply Filter" at bounding box center [448, 115] width 84 height 27
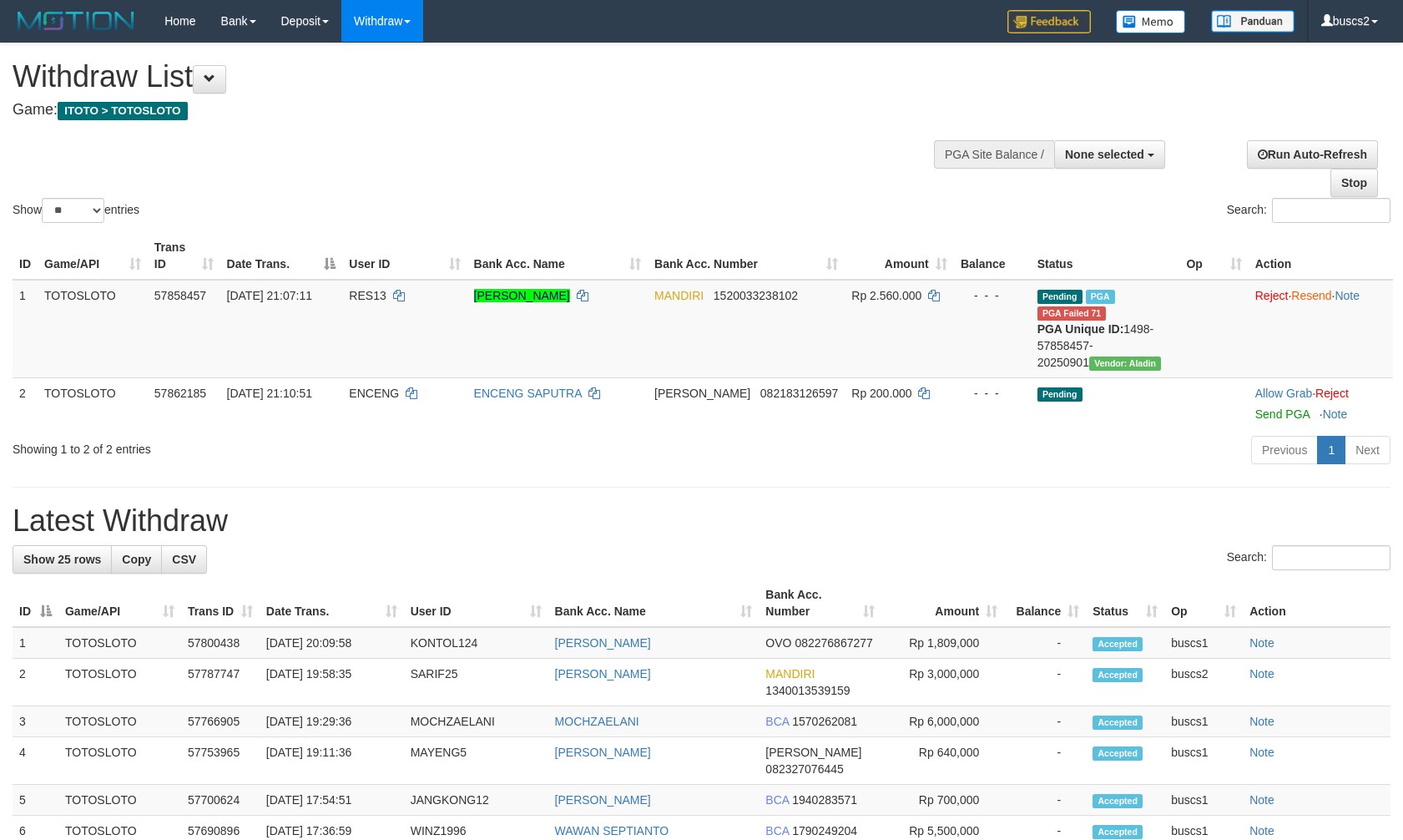
select select
select select "**"
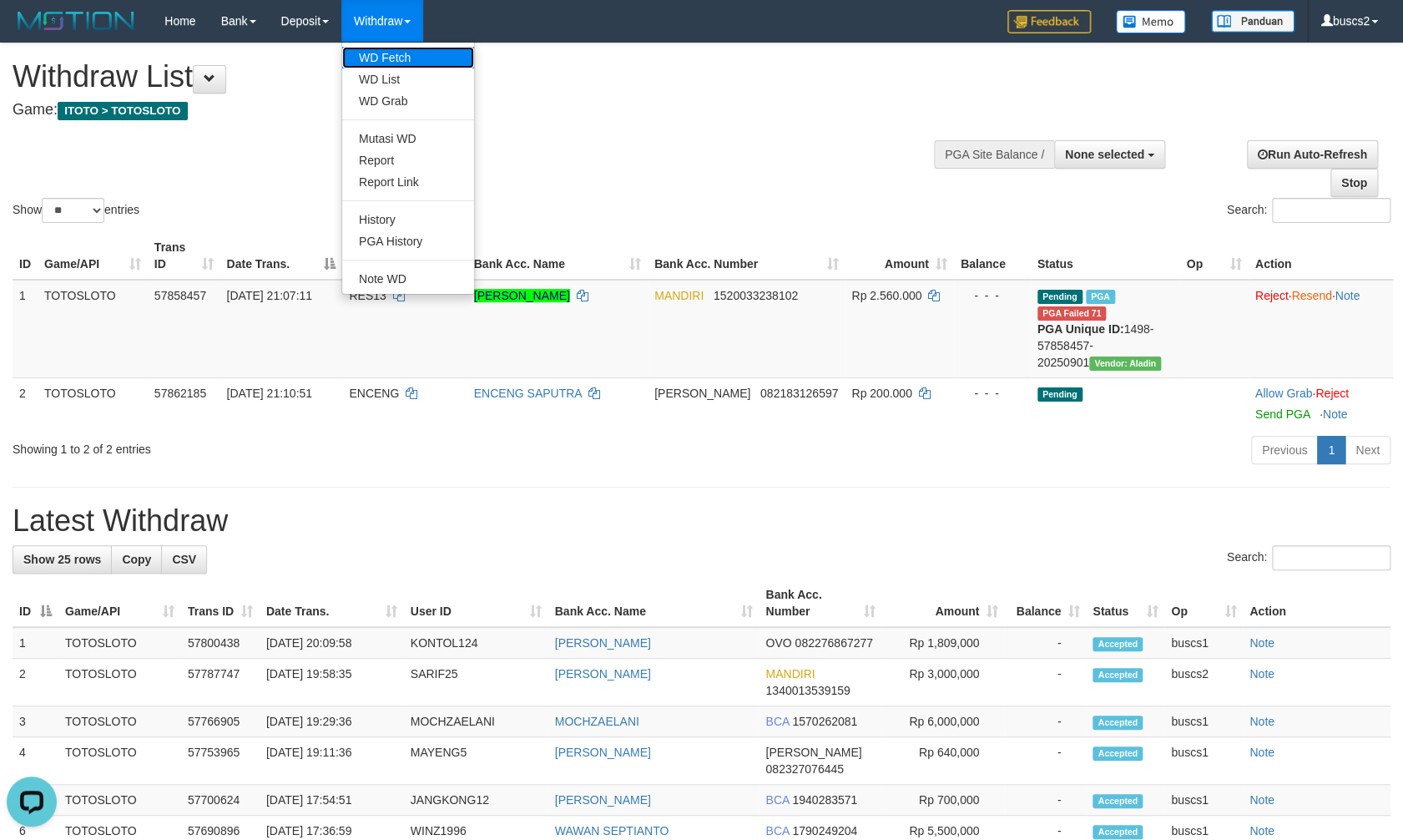
click at [420, 56] on link "WD Fetch" at bounding box center [408, 57] width 132 height 22
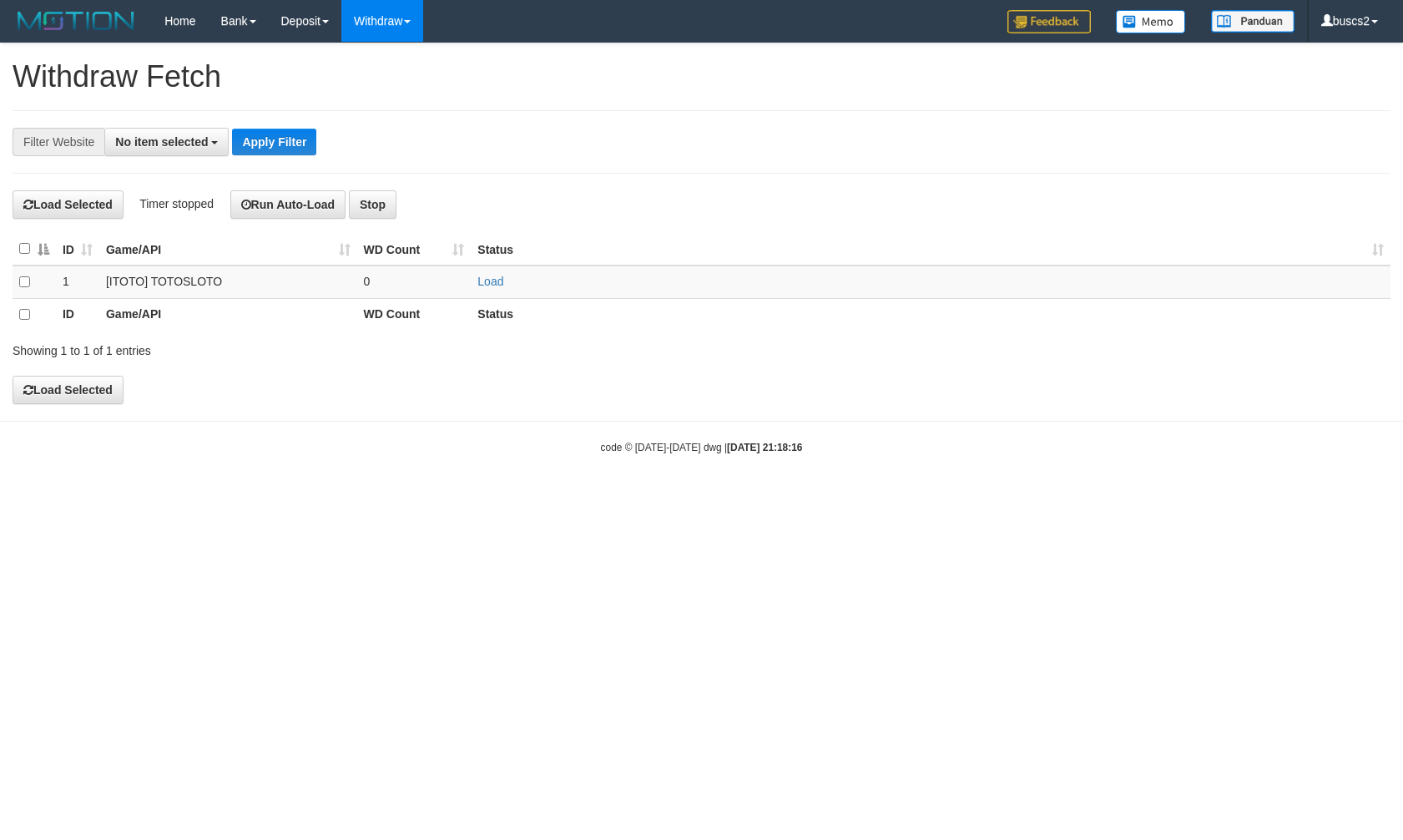
select select
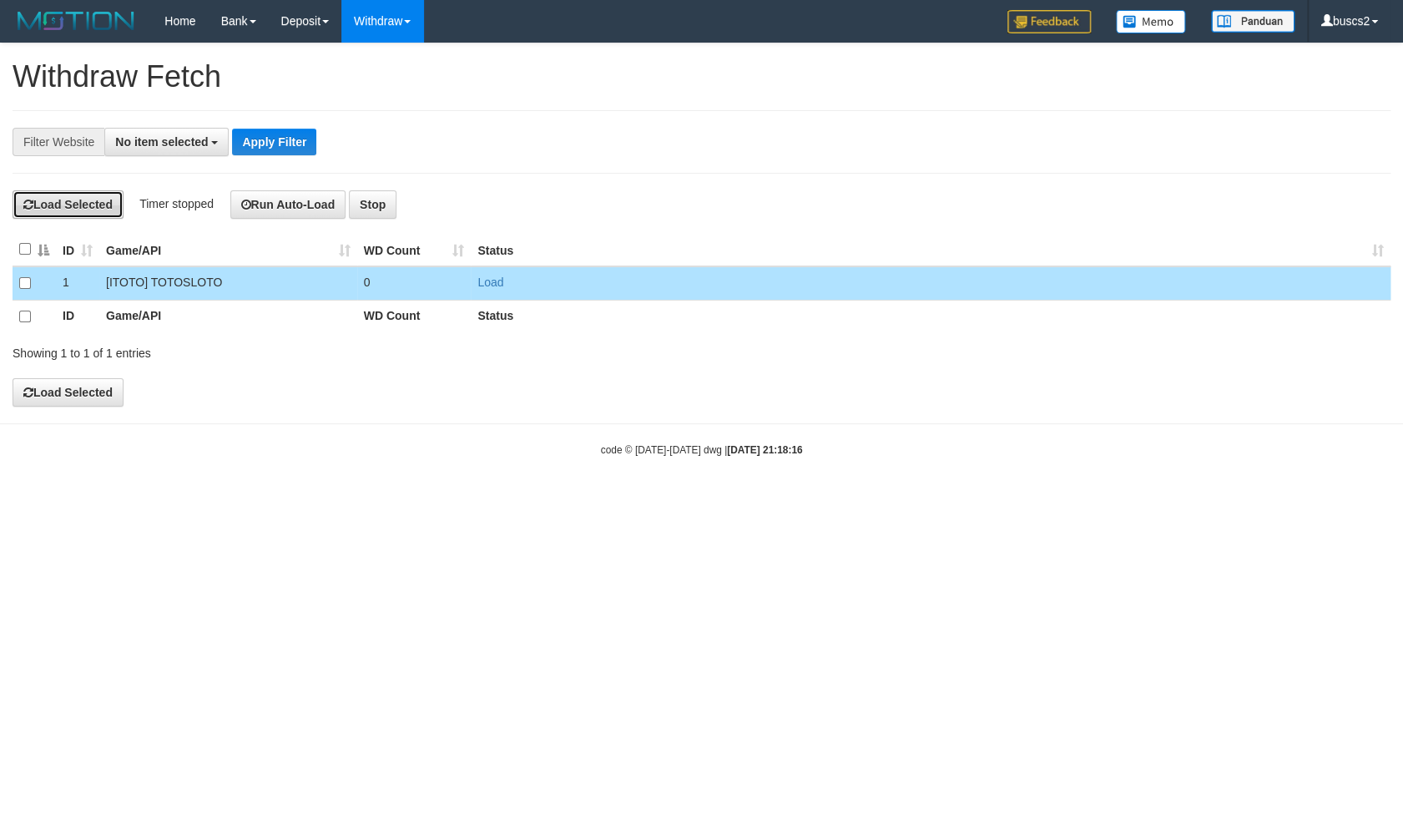
click at [51, 208] on button "Load Selected" at bounding box center [67, 205] width 111 height 28
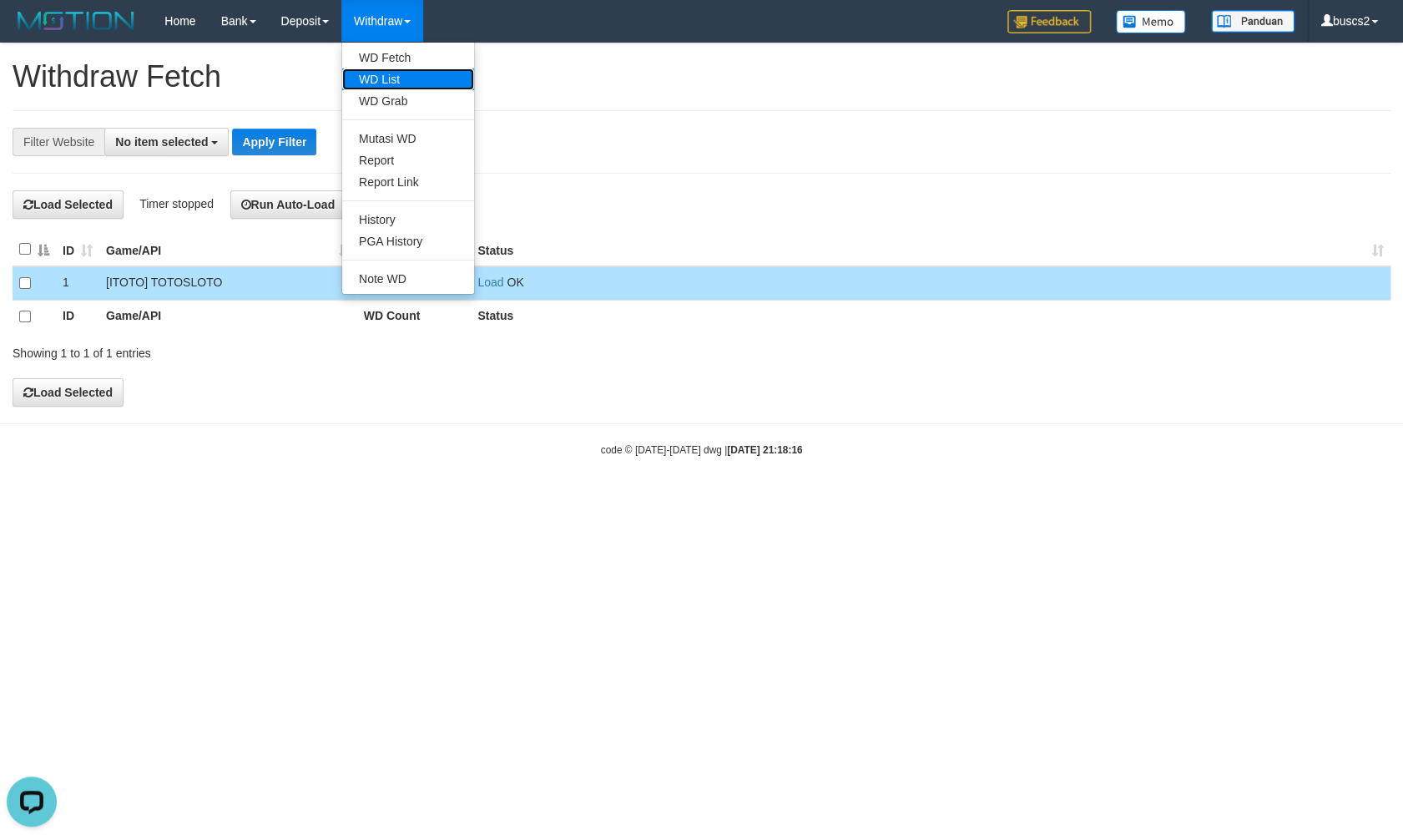
click at [389, 77] on link "WD List" at bounding box center [408, 79] width 132 height 22
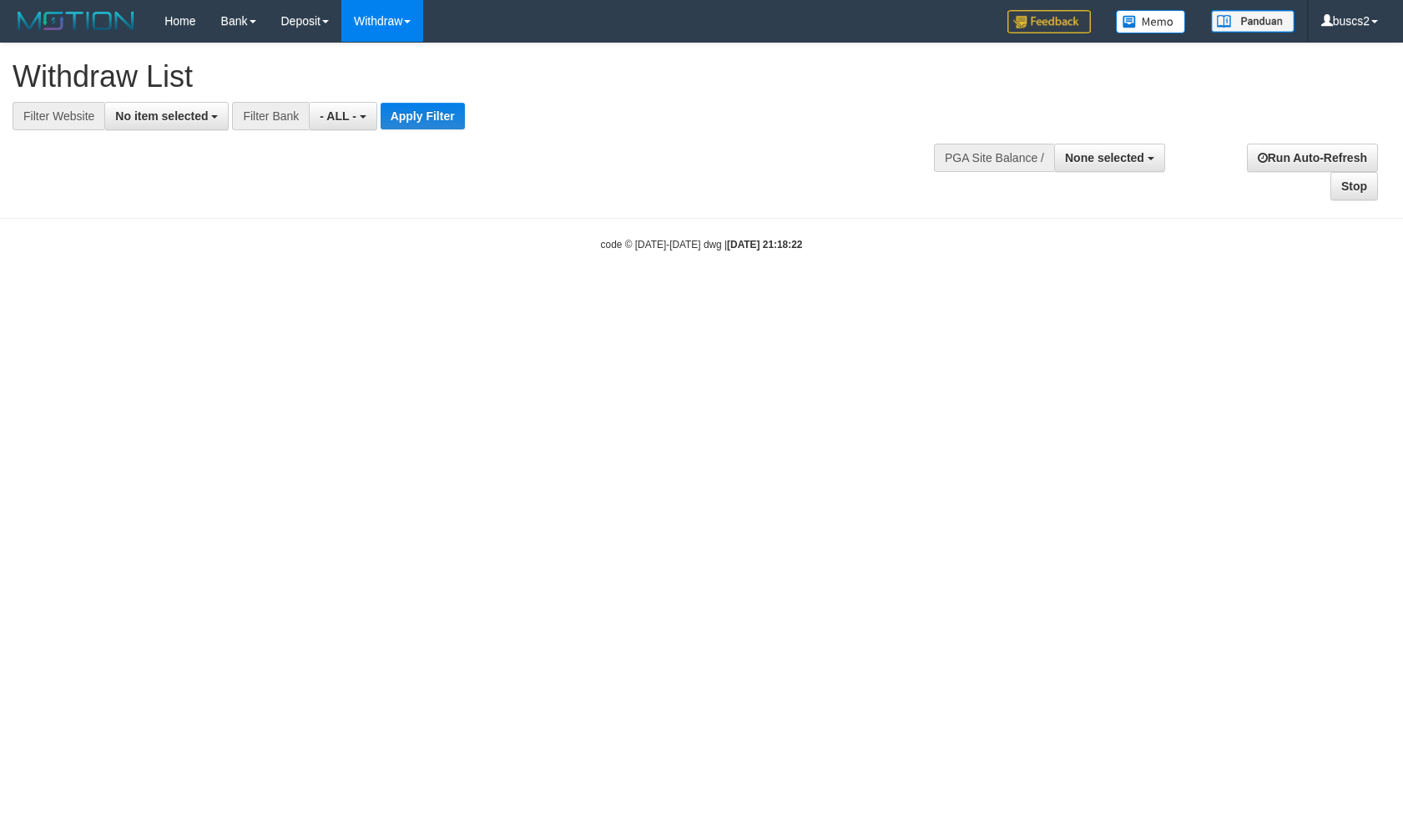
select select
click at [162, 113] on span "No item selected" at bounding box center [162, 115] width 93 height 13
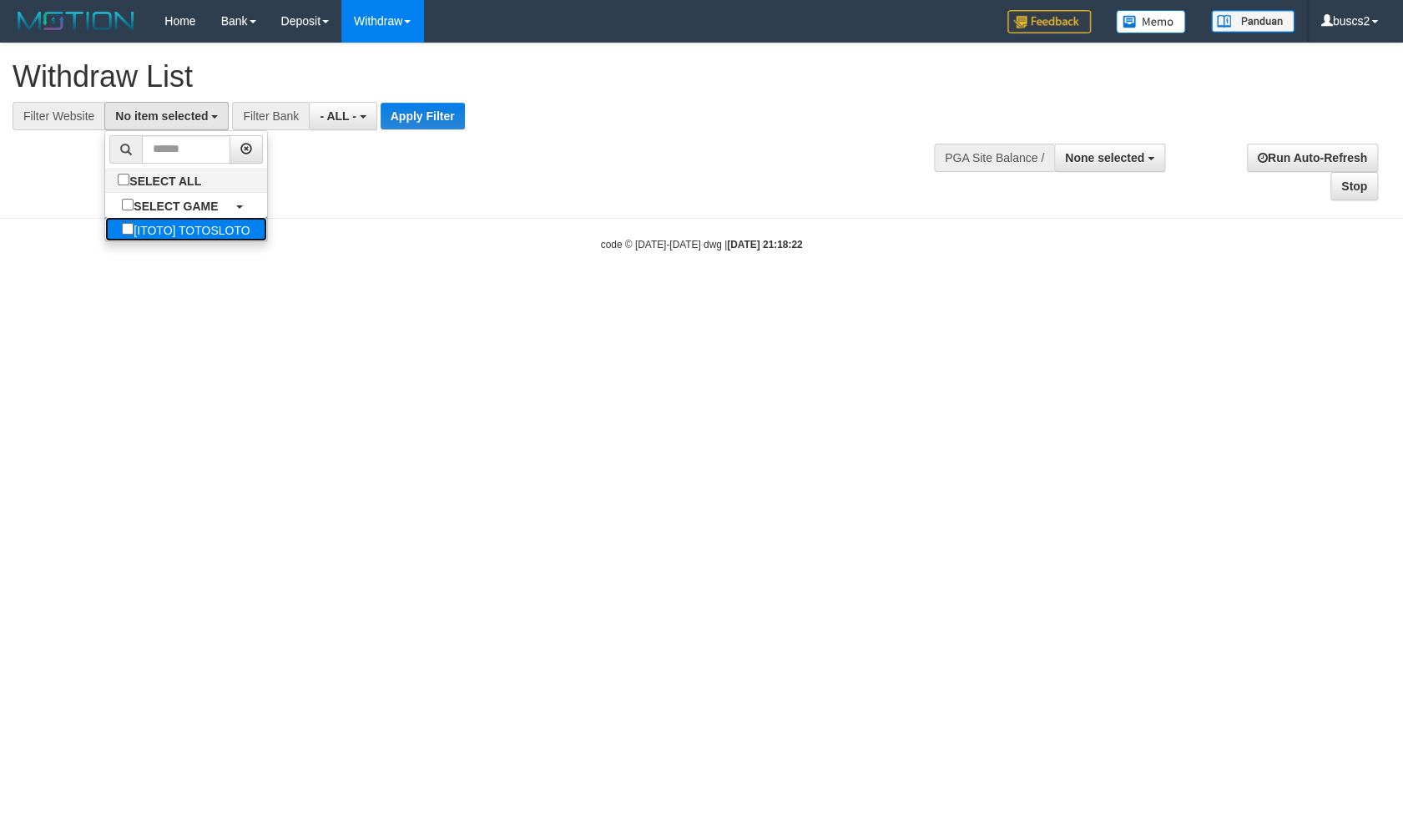
click at [177, 226] on label "[ITOTO] TOTOSLOTO" at bounding box center [185, 229] width 161 height 24
select select "****"
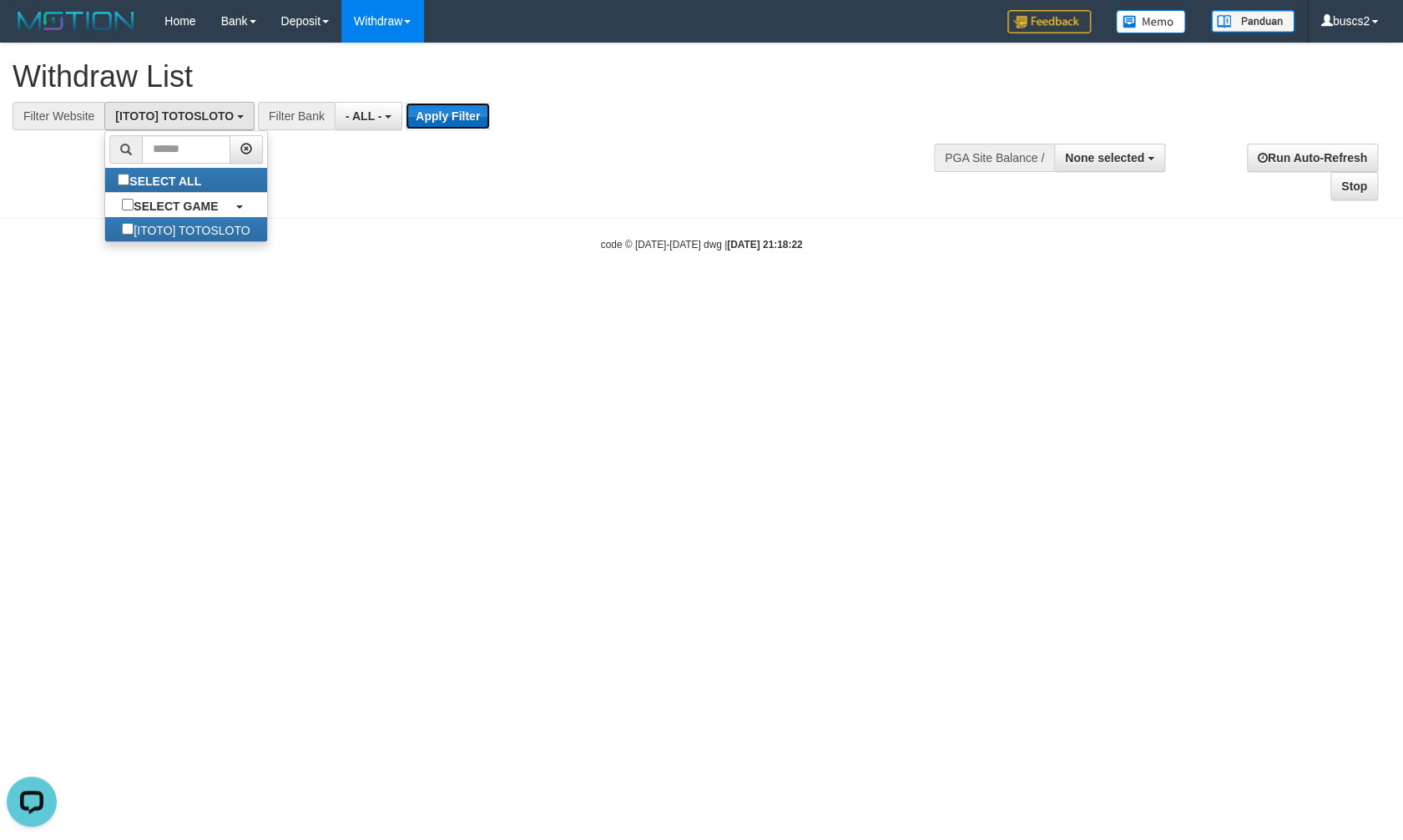
click at [436, 111] on button "Apply Filter" at bounding box center [448, 115] width 84 height 27
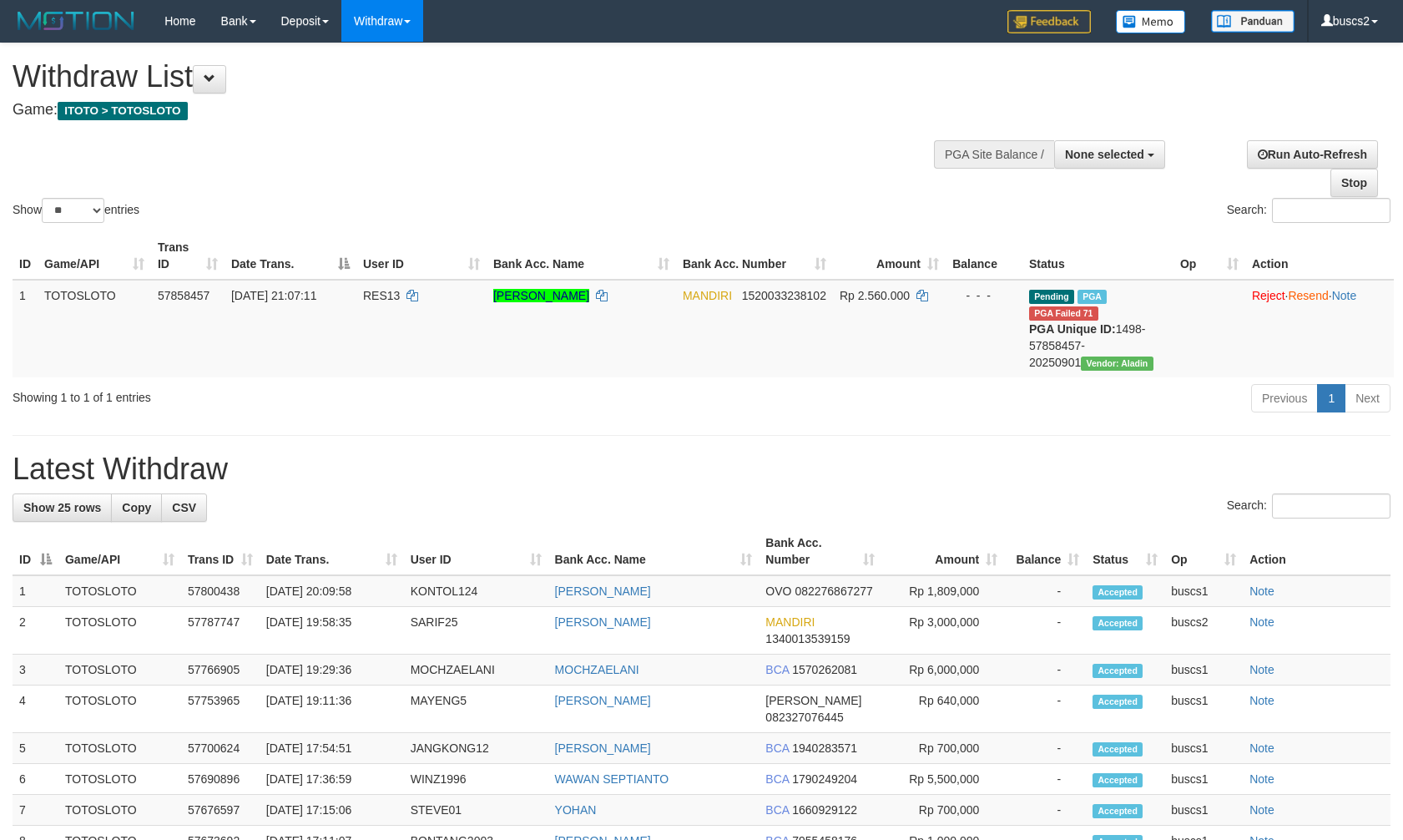
select select
select select "**"
